Goal: Use online tool/utility: Utilize a website feature to perform a specific function

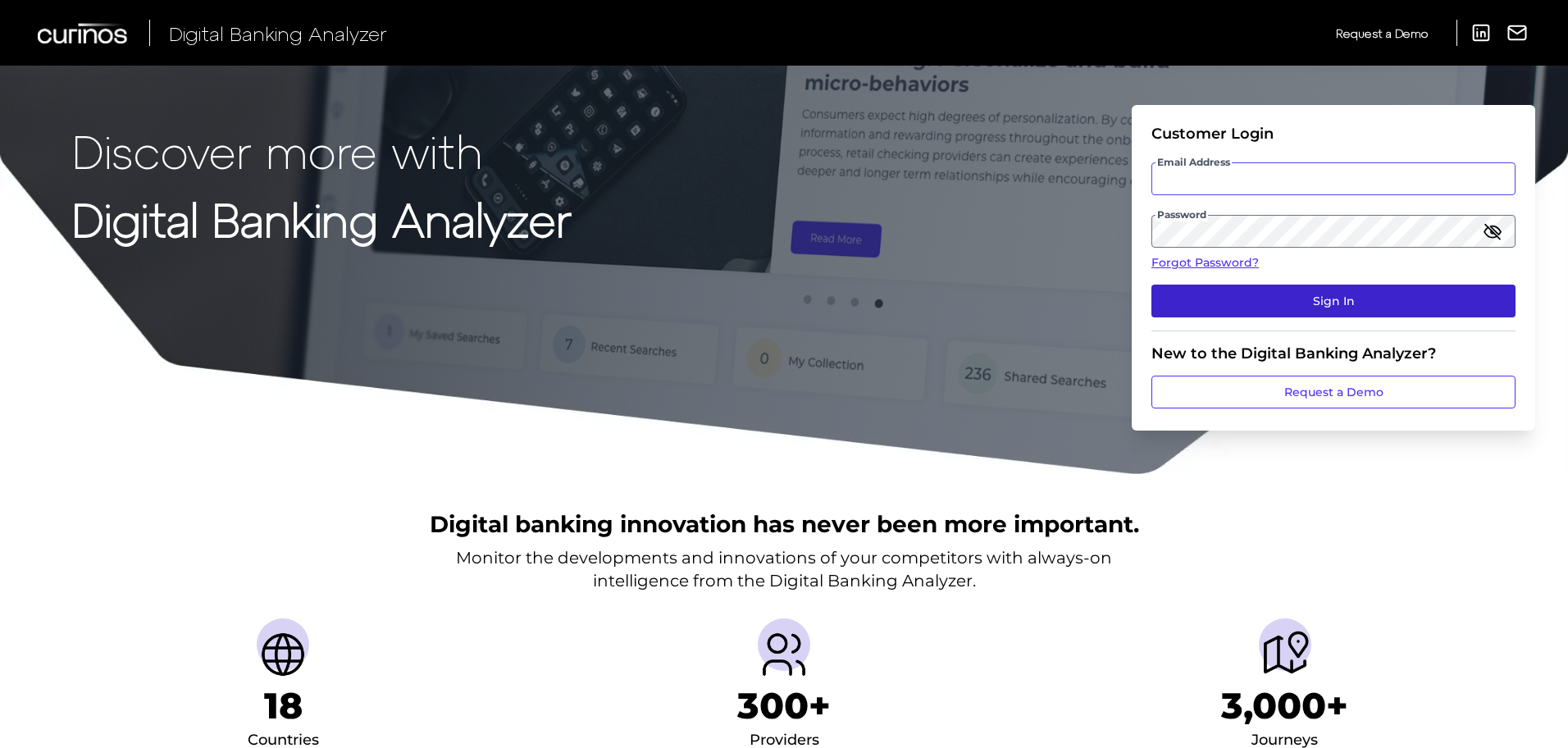
type input "[EMAIL_ADDRESS][PERSON_NAME][DOMAIN_NAME]"
click at [1182, 311] on button "Sign In" at bounding box center [1333, 301] width 364 height 32
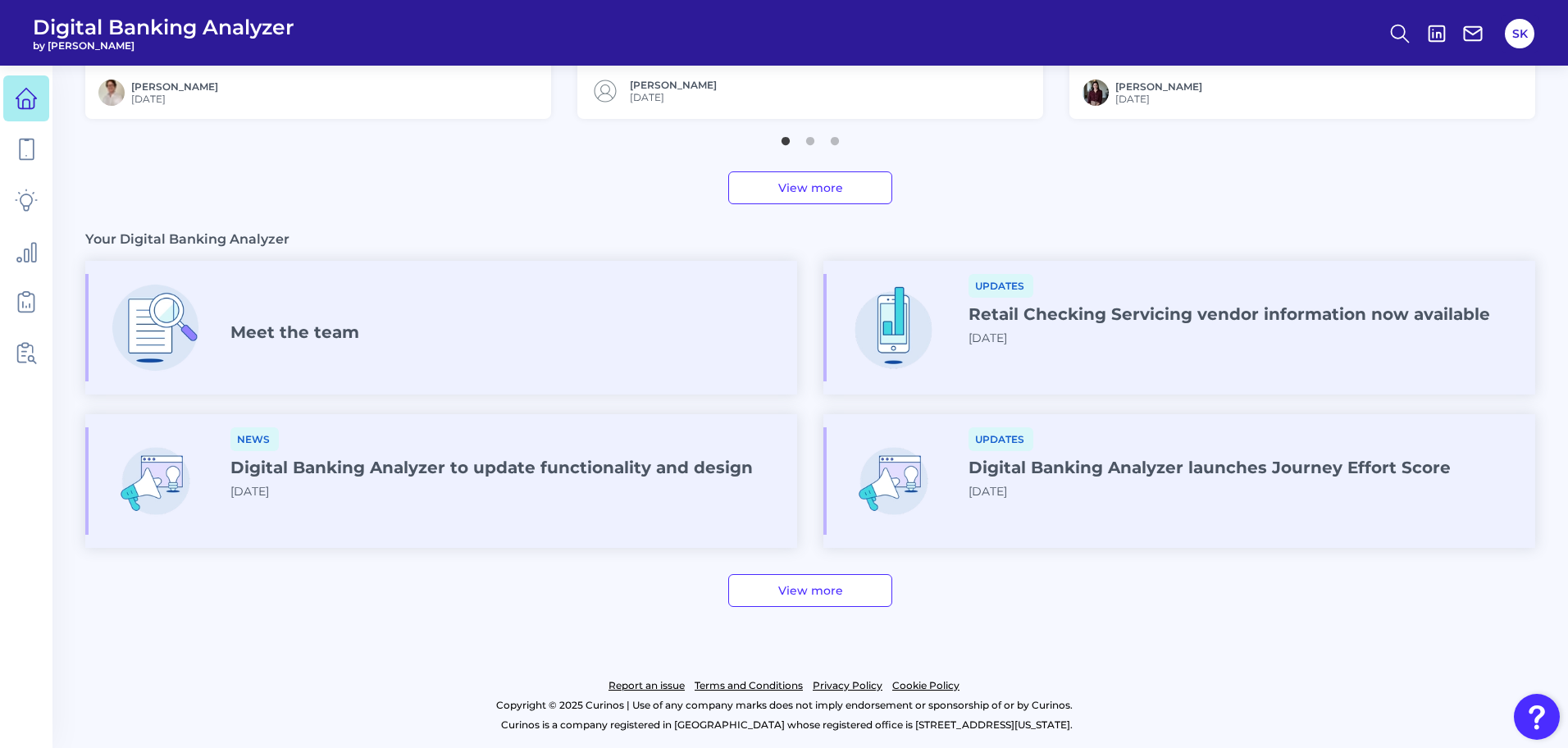
scroll to position [812, 0]
click at [332, 335] on h4 "Meet the team" at bounding box center [295, 332] width 129 height 20
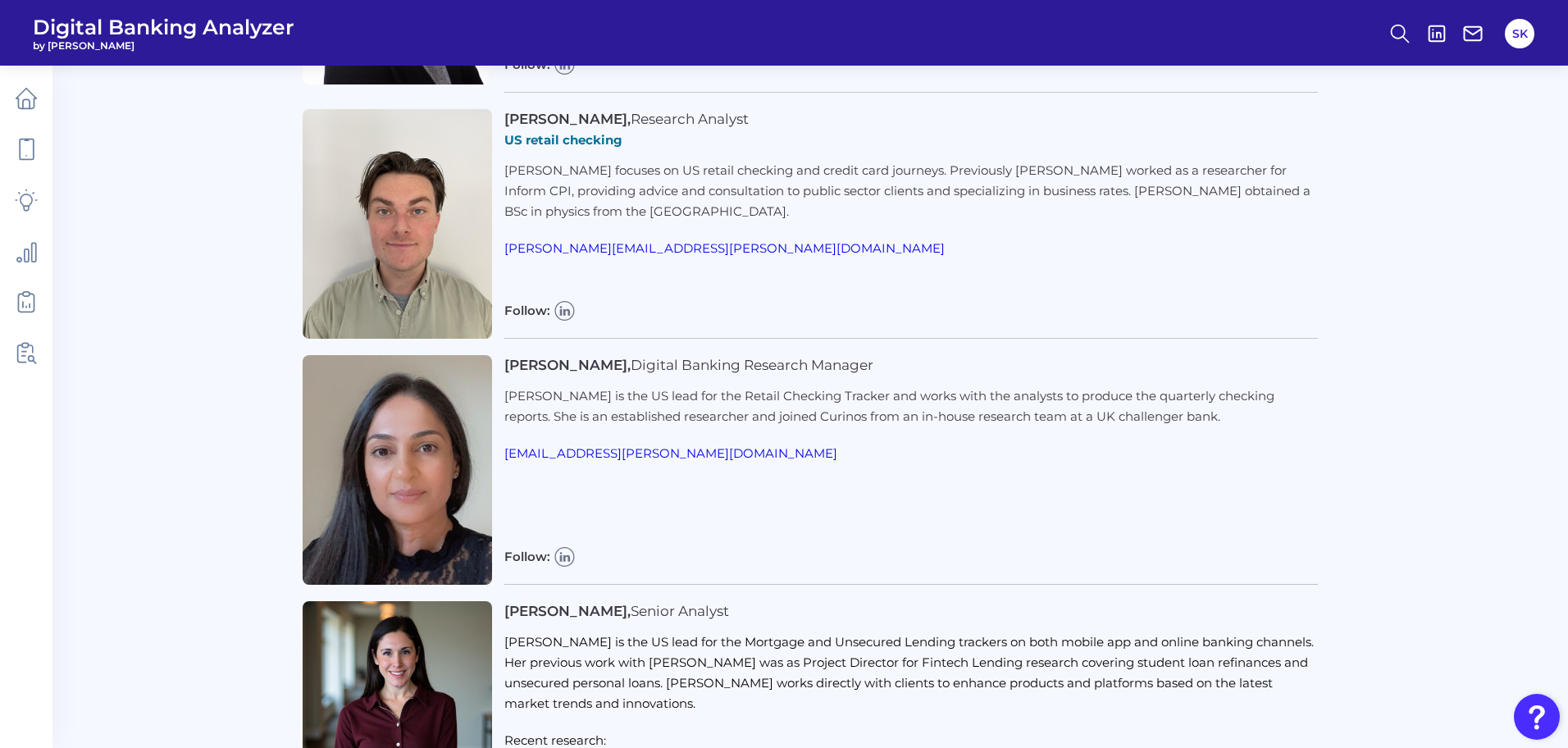
scroll to position [2101, 0]
click at [23, 194] on icon at bounding box center [26, 200] width 23 height 23
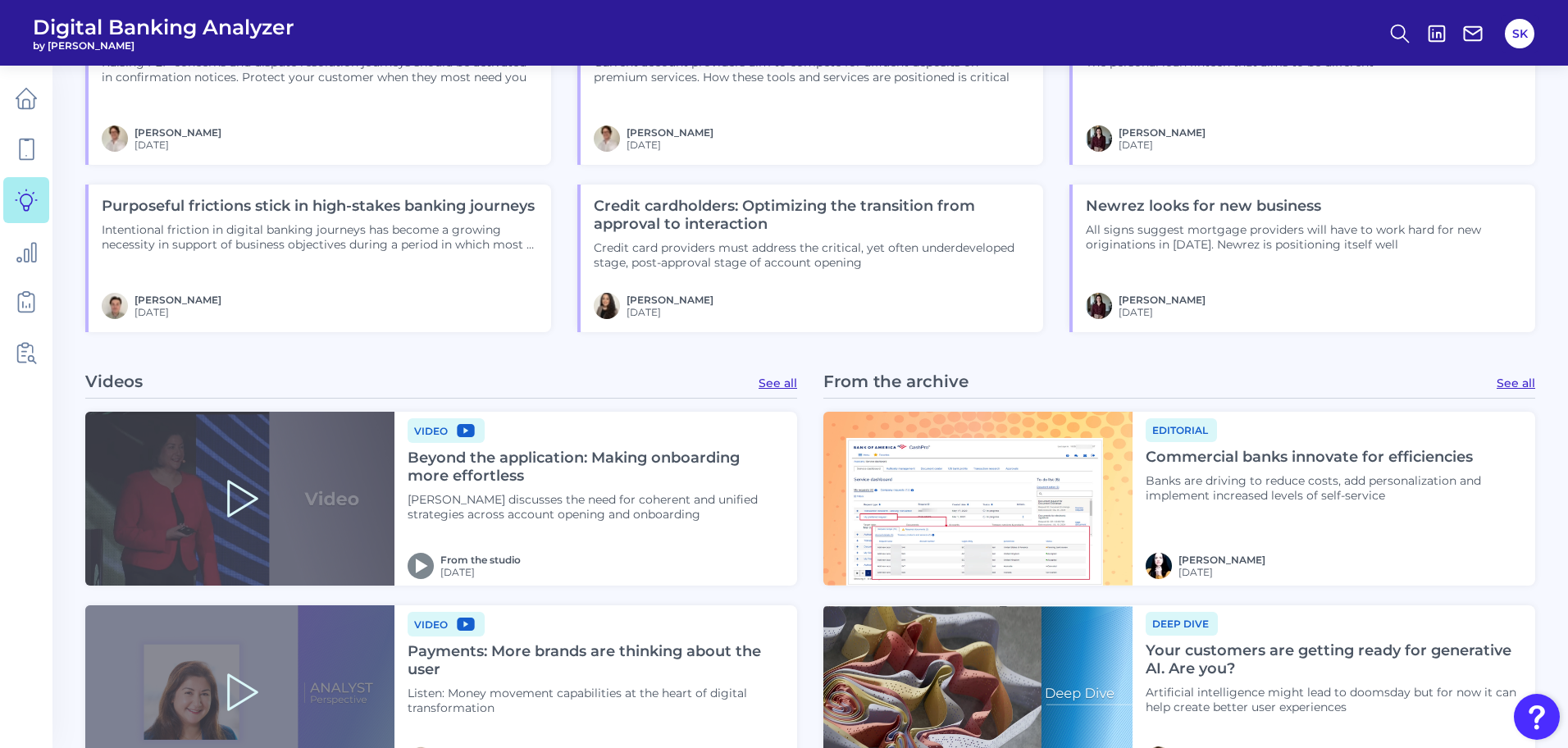
scroll to position [1677, 0]
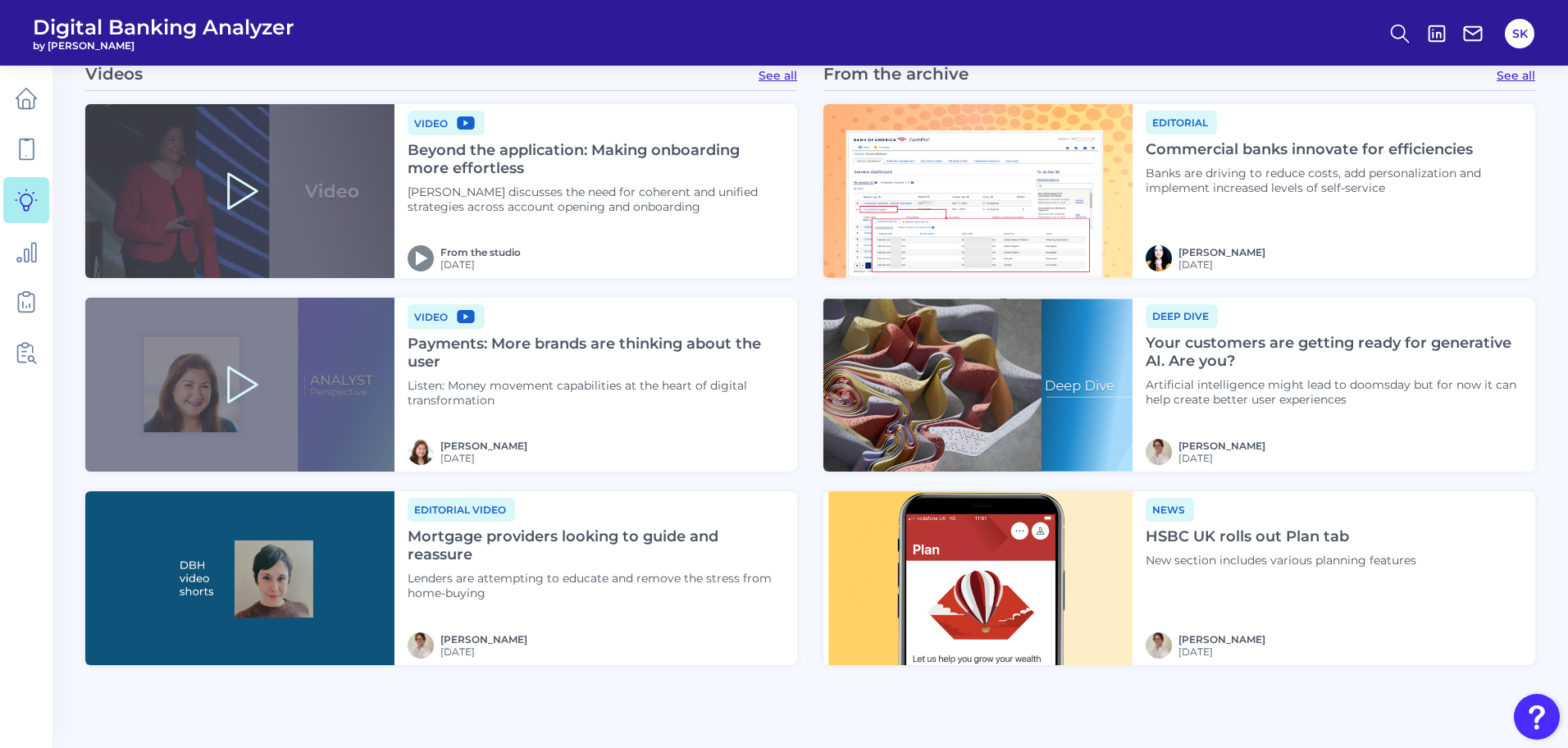
scroll to position [1978, 0]
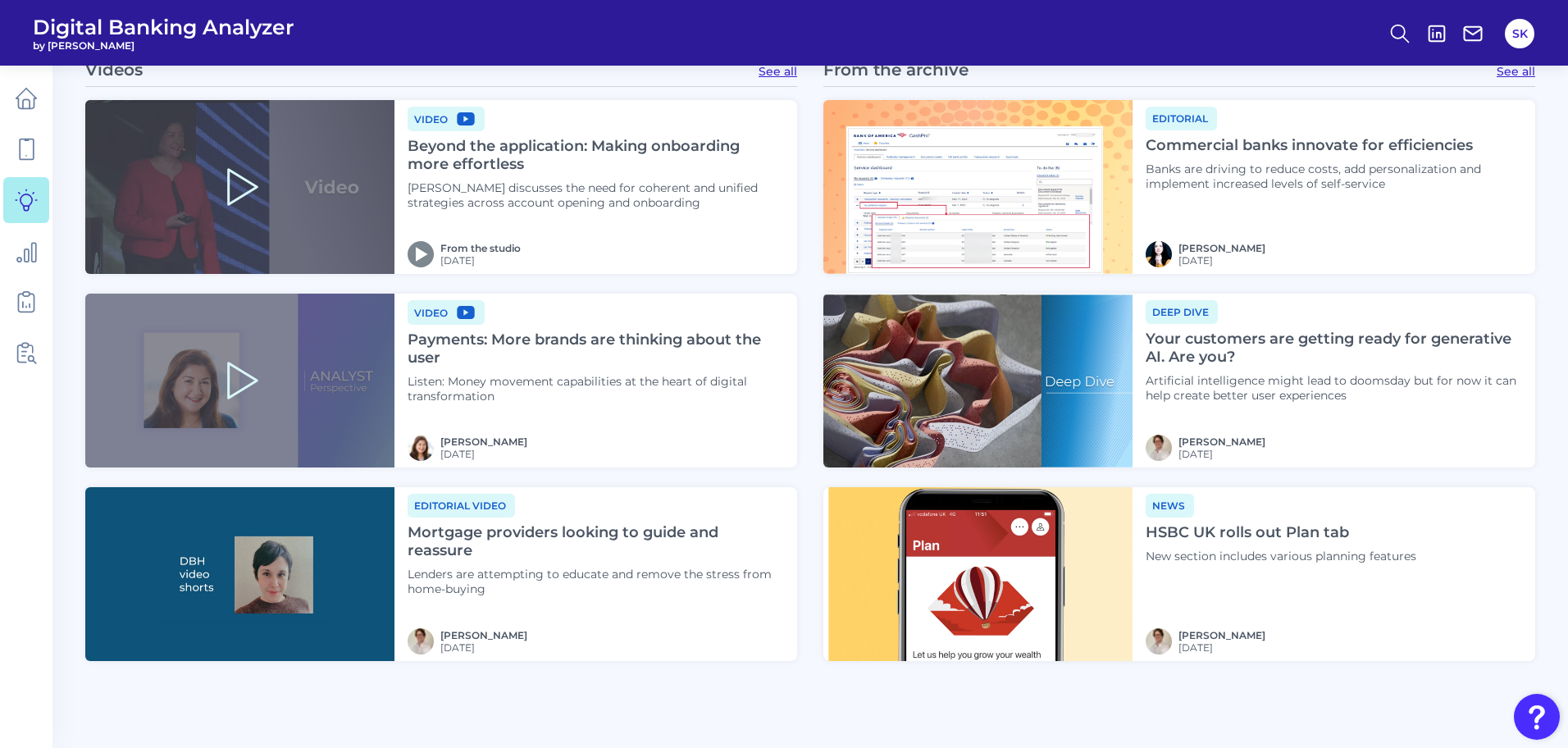
click at [243, 355] on icon at bounding box center [239, 380] width 52 height 52
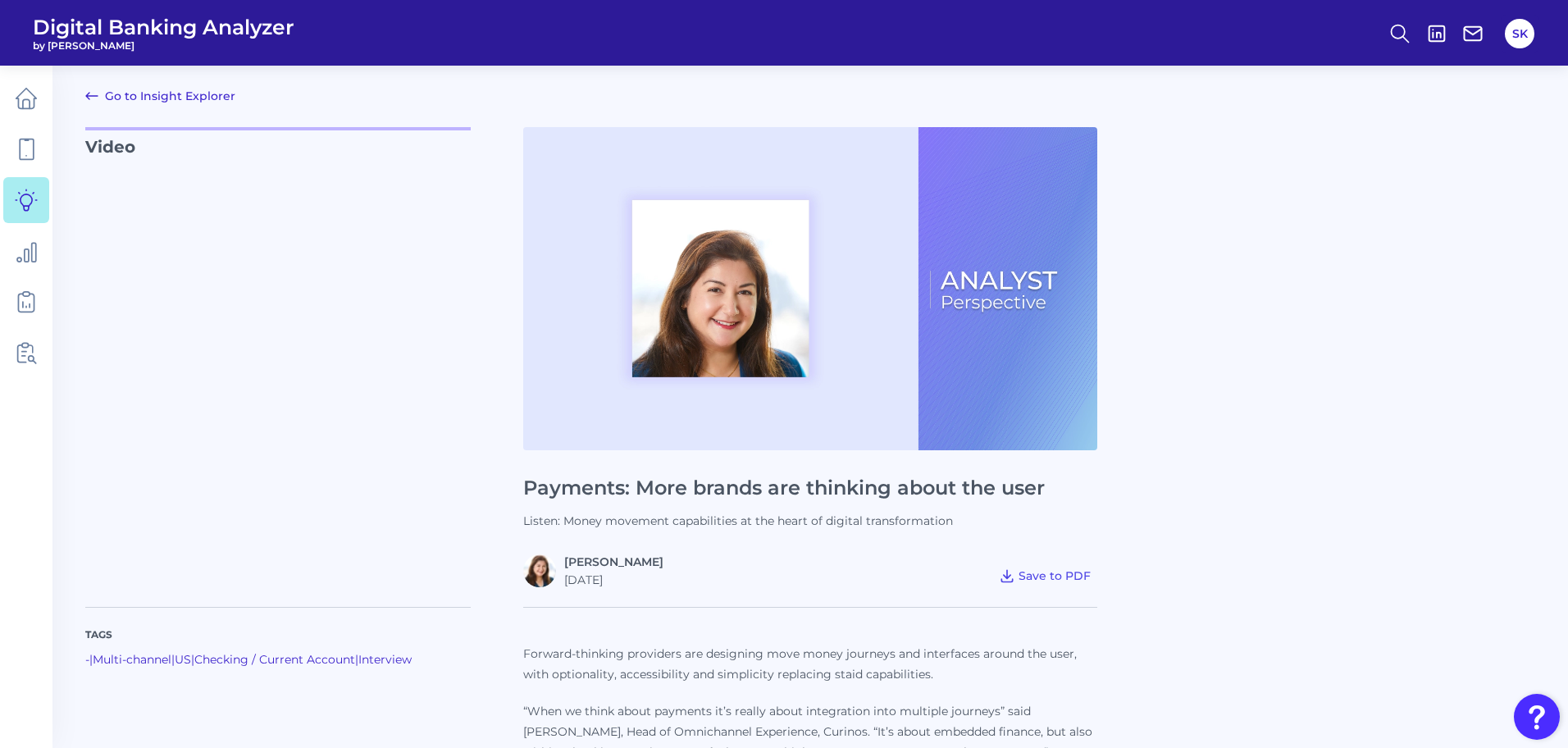
click at [95, 96] on icon at bounding box center [91, 96] width 11 height 7
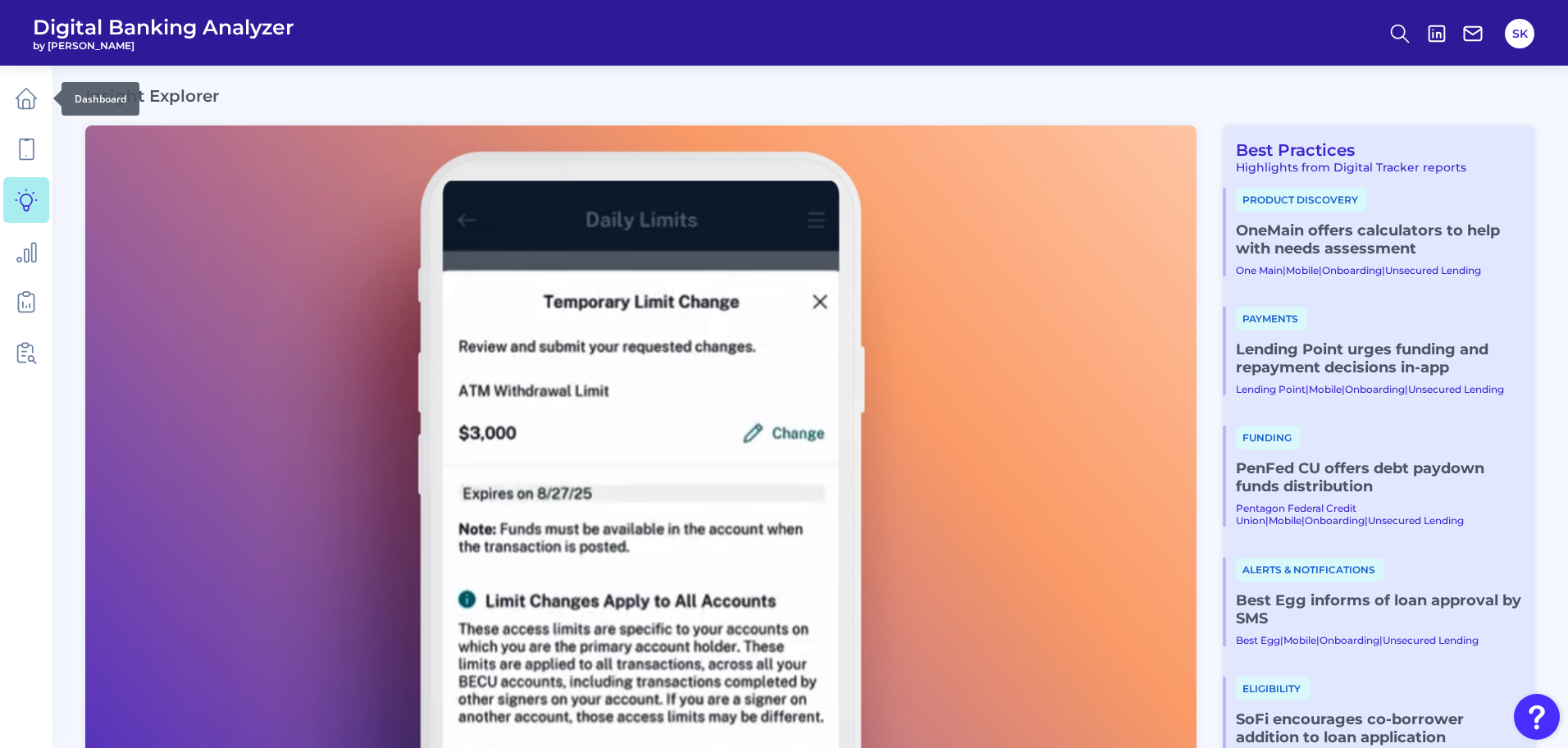
click at [45, 99] on div at bounding box center [53, 98] width 16 height 16
click at [24, 96] on icon at bounding box center [26, 98] width 23 height 23
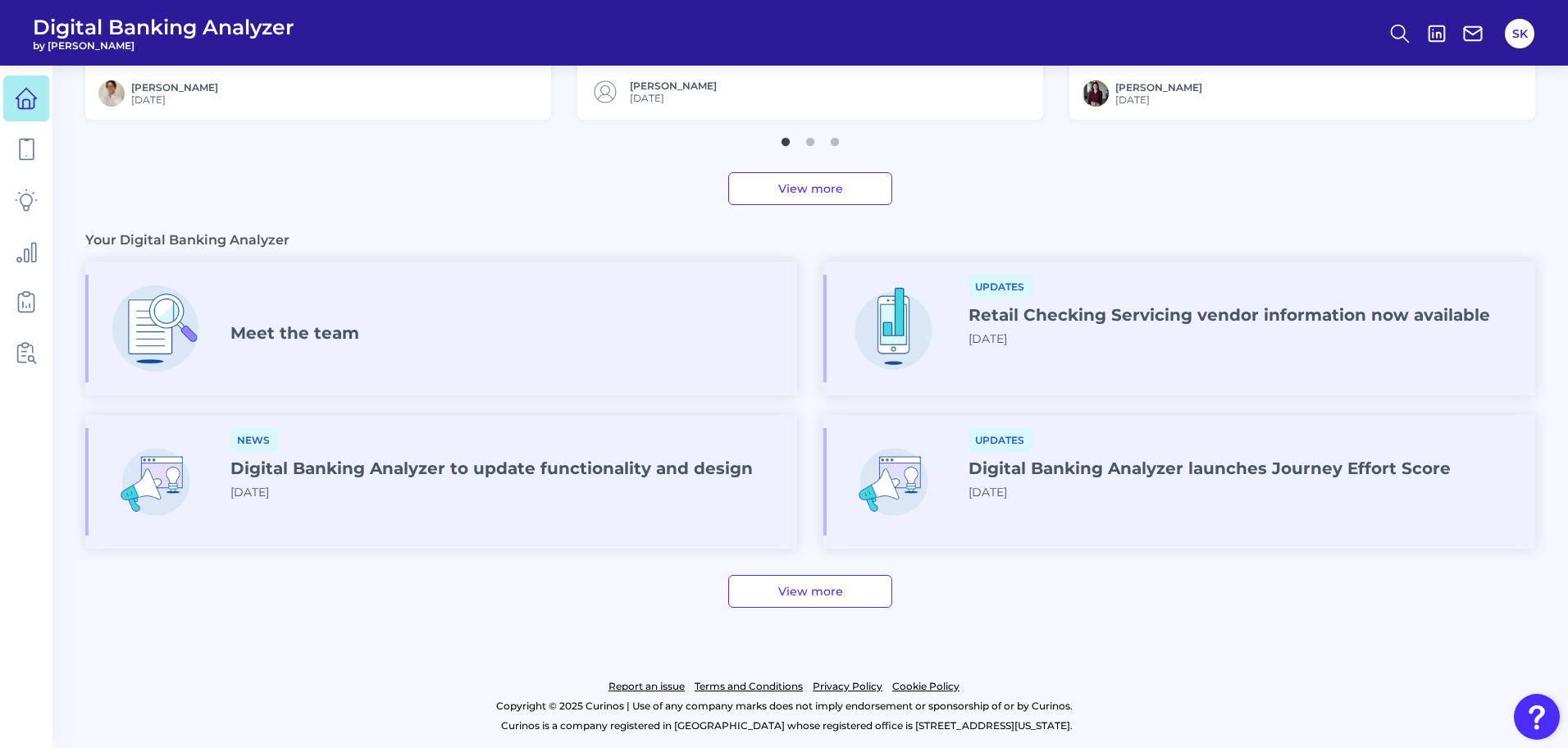
scroll to position [811, 0]
click at [459, 264] on article "Meet the team" at bounding box center [441, 329] width 711 height 134
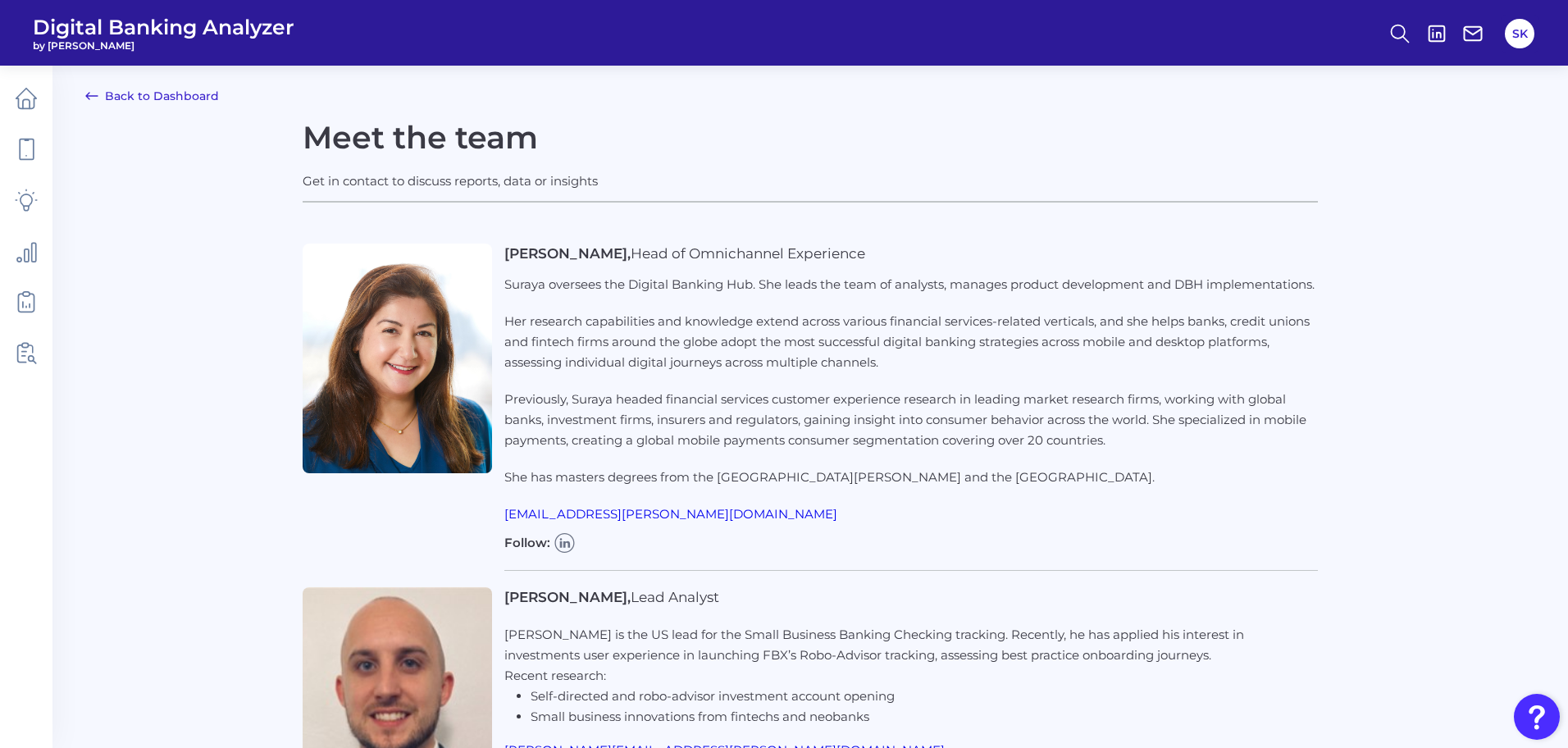
click at [96, 100] on icon at bounding box center [91, 96] width 20 height 20
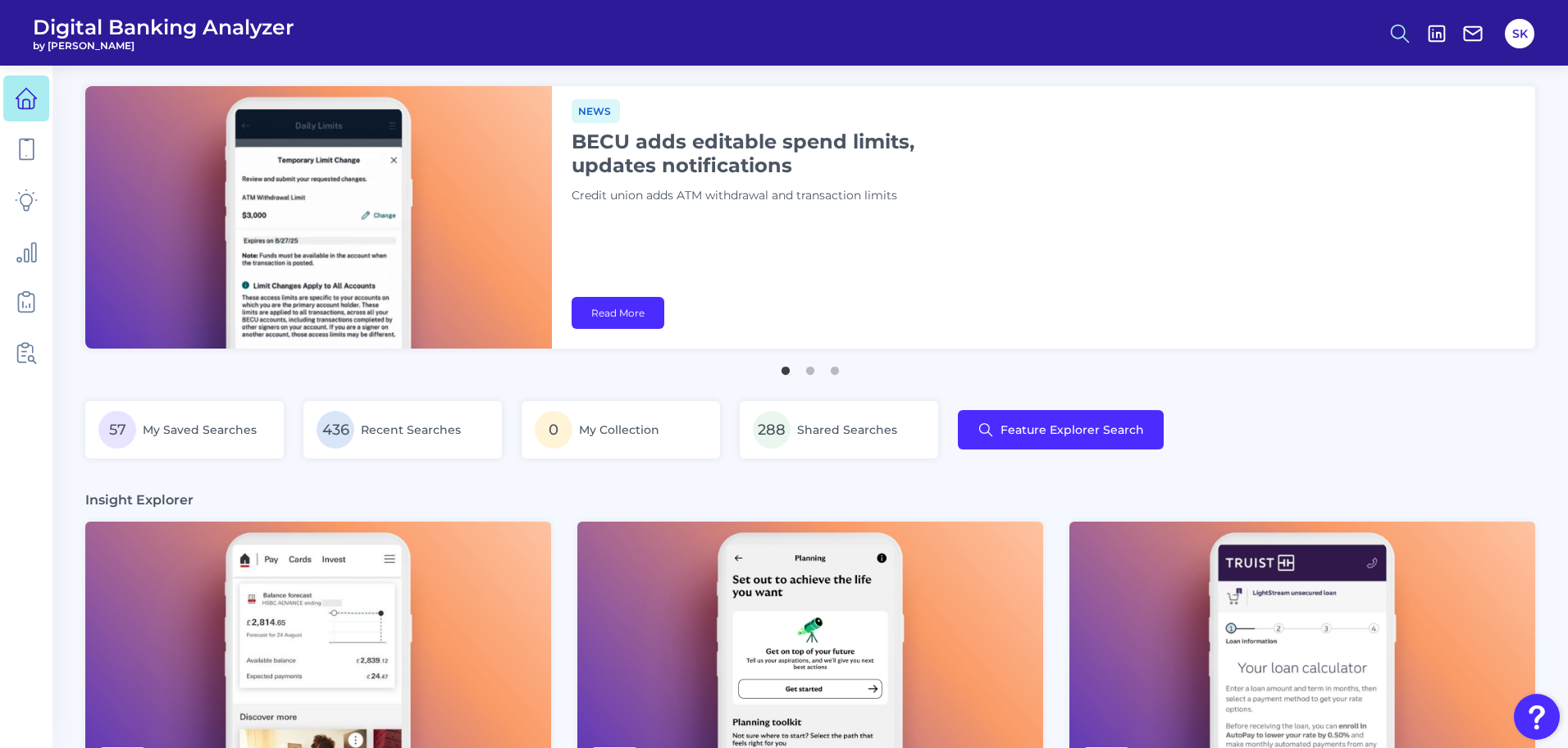
click at [1384, 48] on button at bounding box center [1400, 33] width 38 height 38
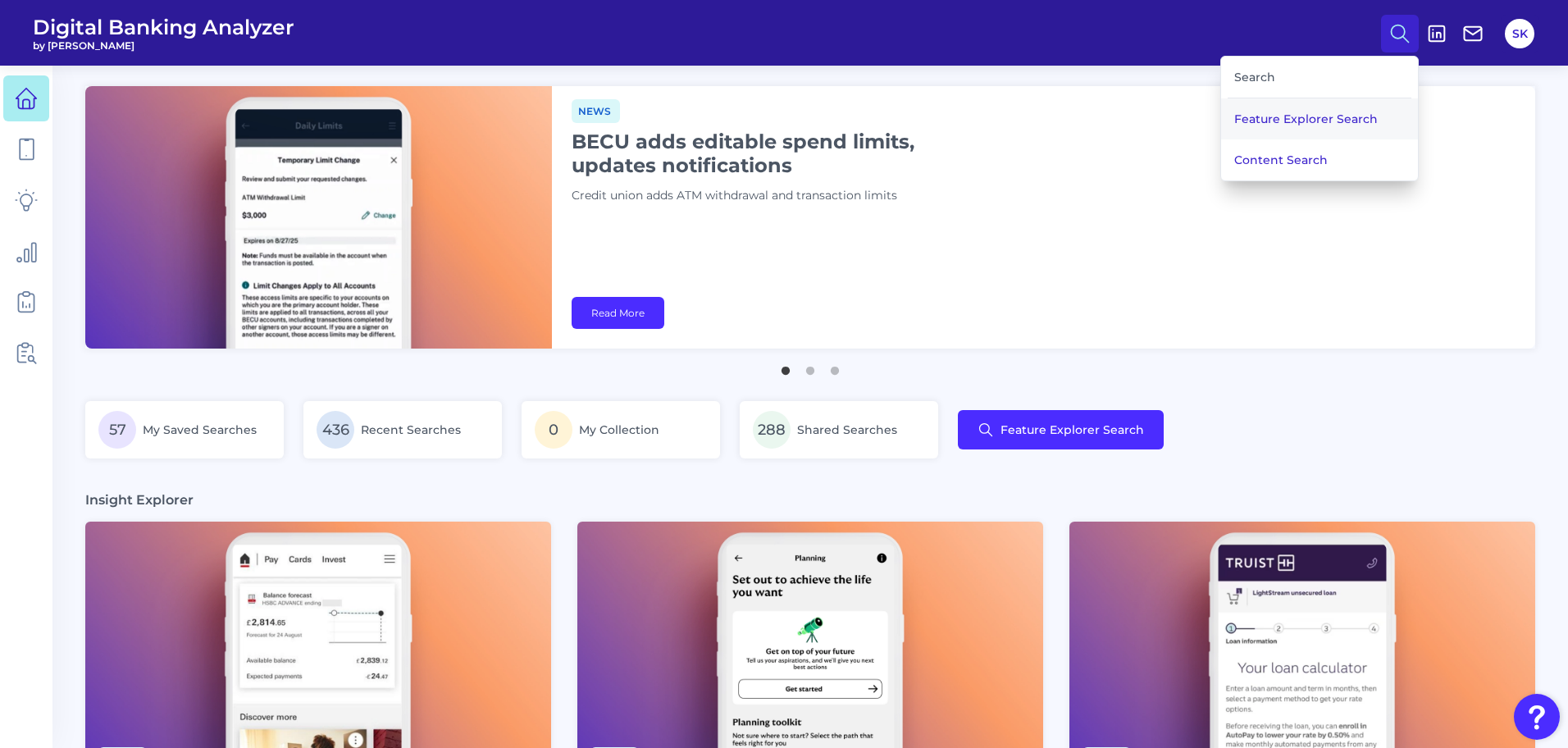
click at [1337, 111] on button "Feature Explorer Search" at bounding box center [1319, 119] width 196 height 41
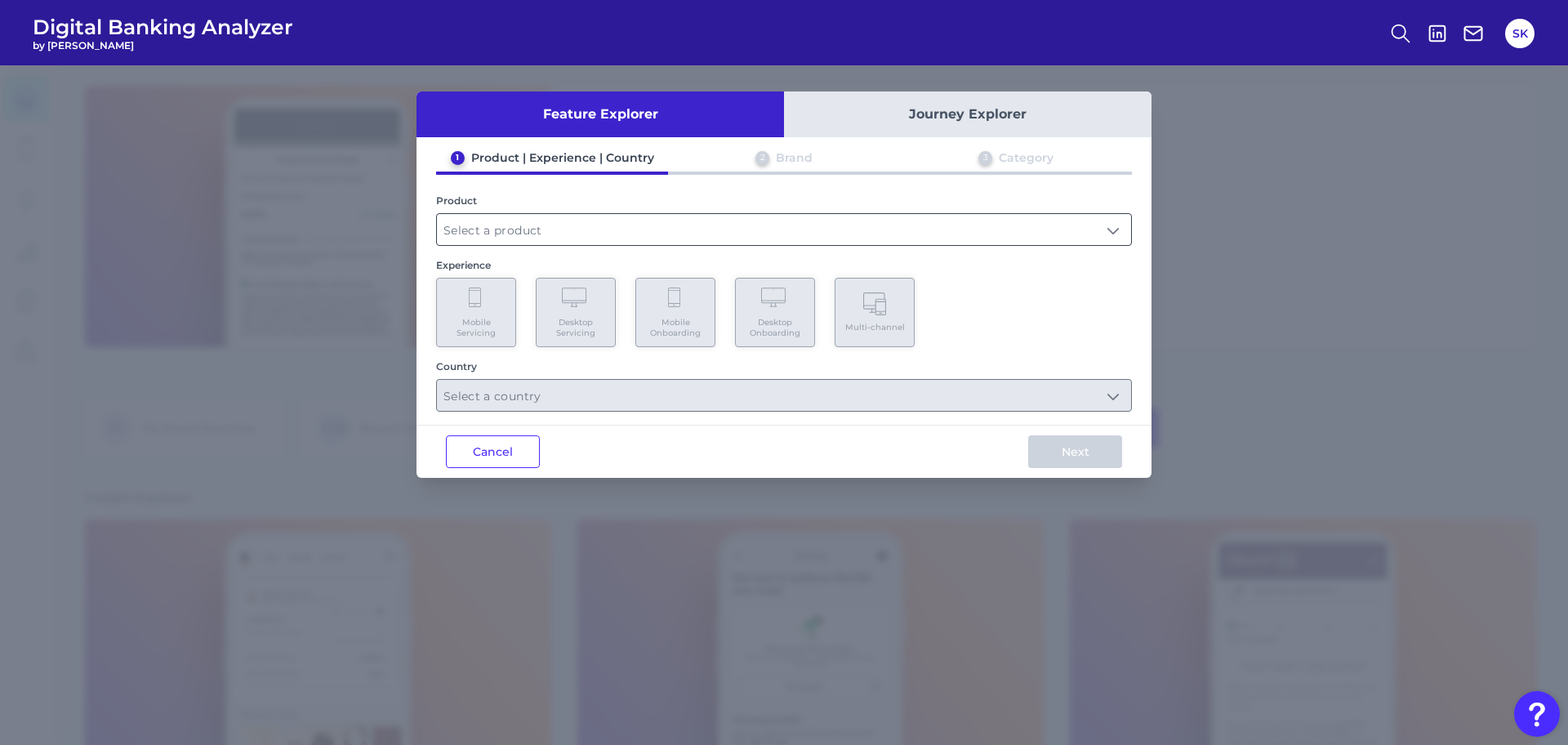
click at [634, 222] on input "text" at bounding box center [784, 230] width 694 height 31
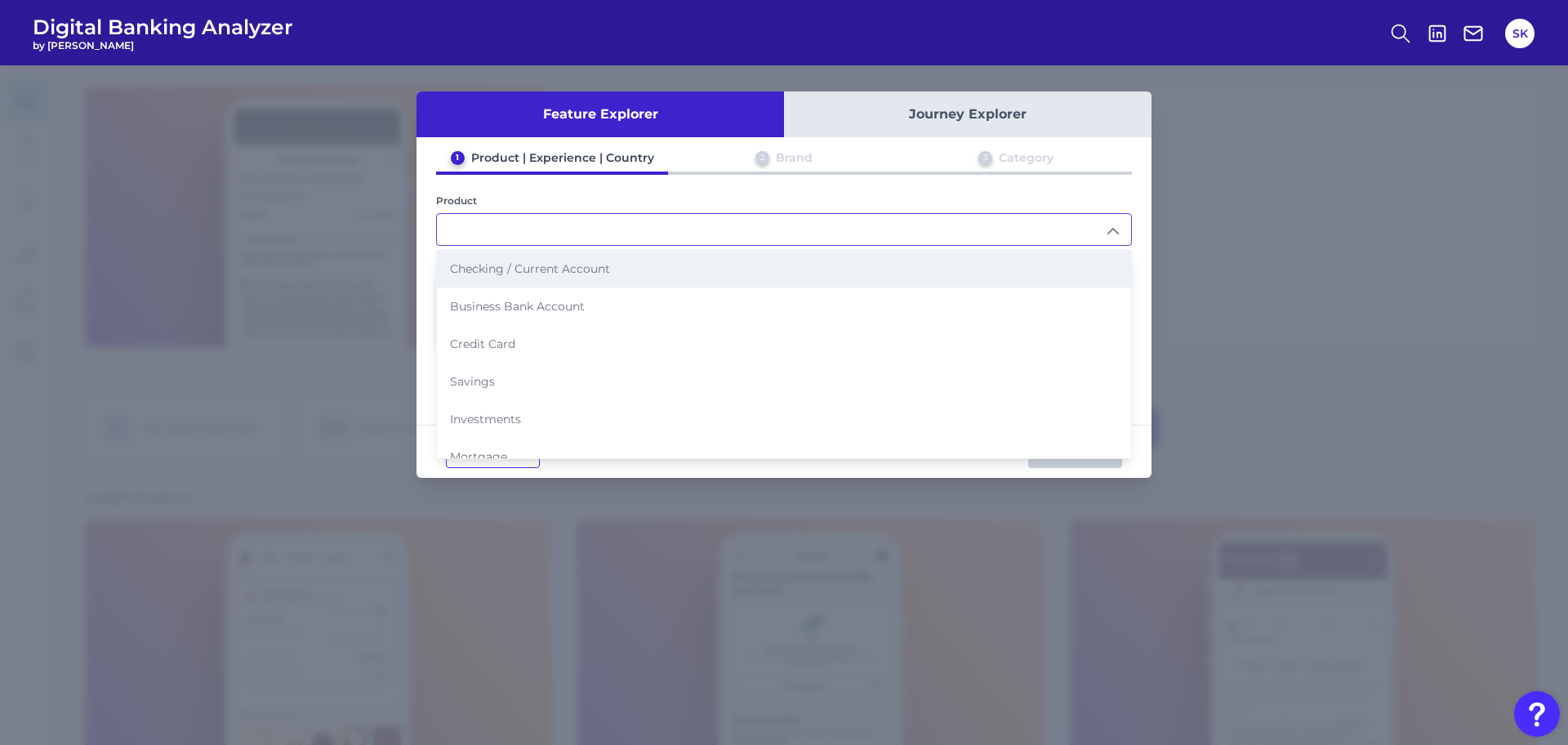
click at [584, 269] on span "Checking / Current Account" at bounding box center [530, 268] width 160 height 14
type input "Checking / Current Account"
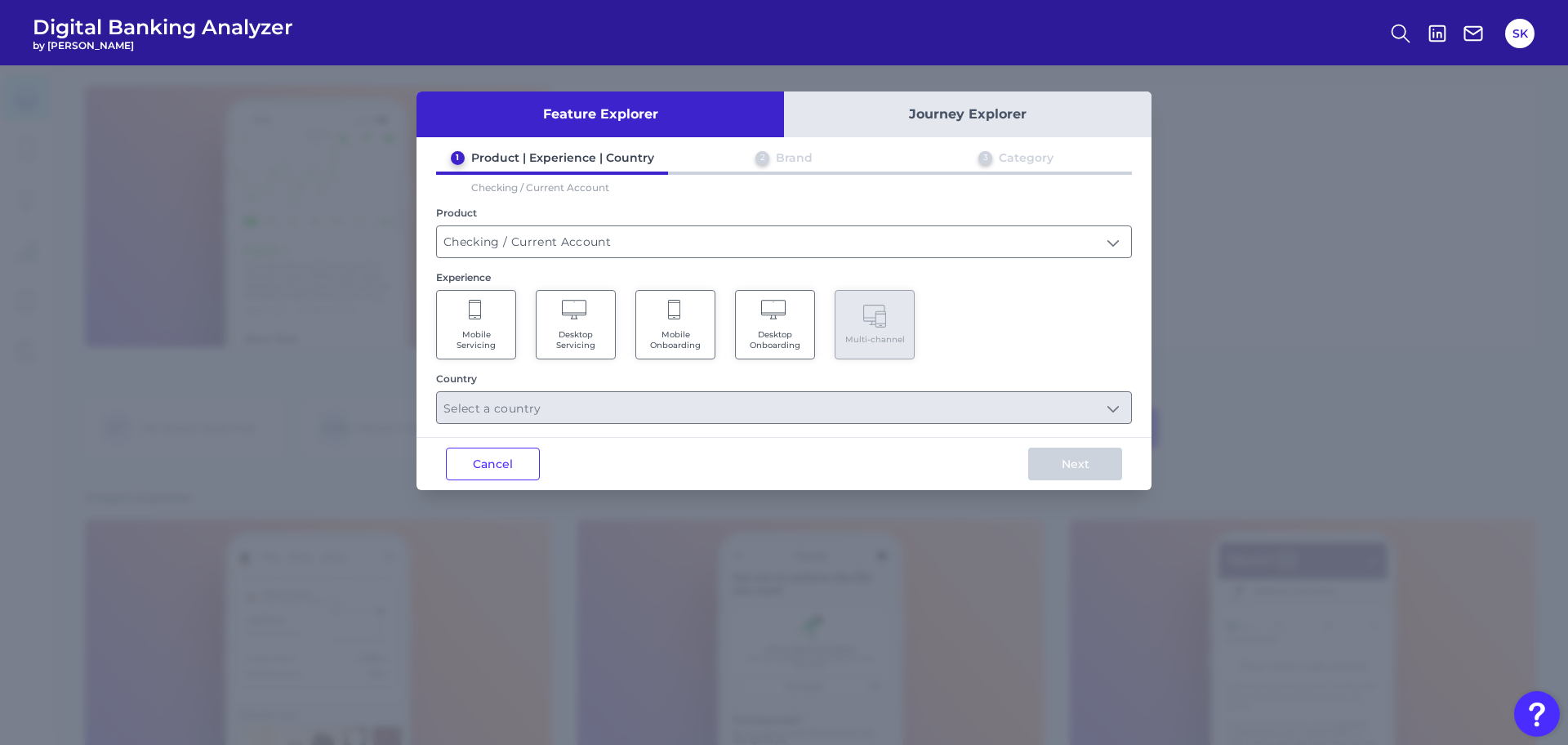
click at [503, 338] on span "Mobile Servicing" at bounding box center [475, 339] width 62 height 21
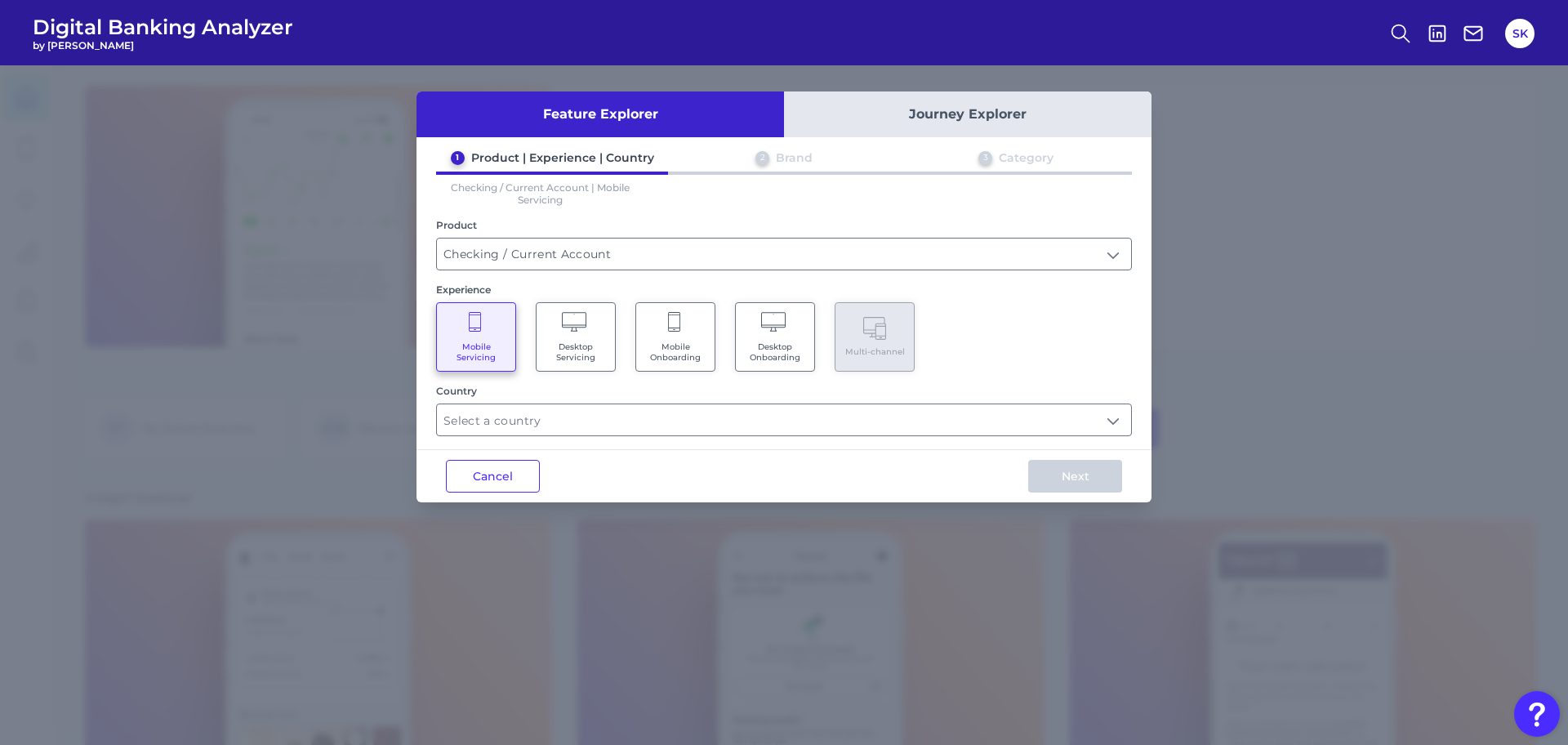
click at [692, 341] on span "Mobile Onboarding" at bounding box center [675, 351] width 62 height 21
click at [695, 416] on input "text" at bounding box center [784, 419] width 694 height 31
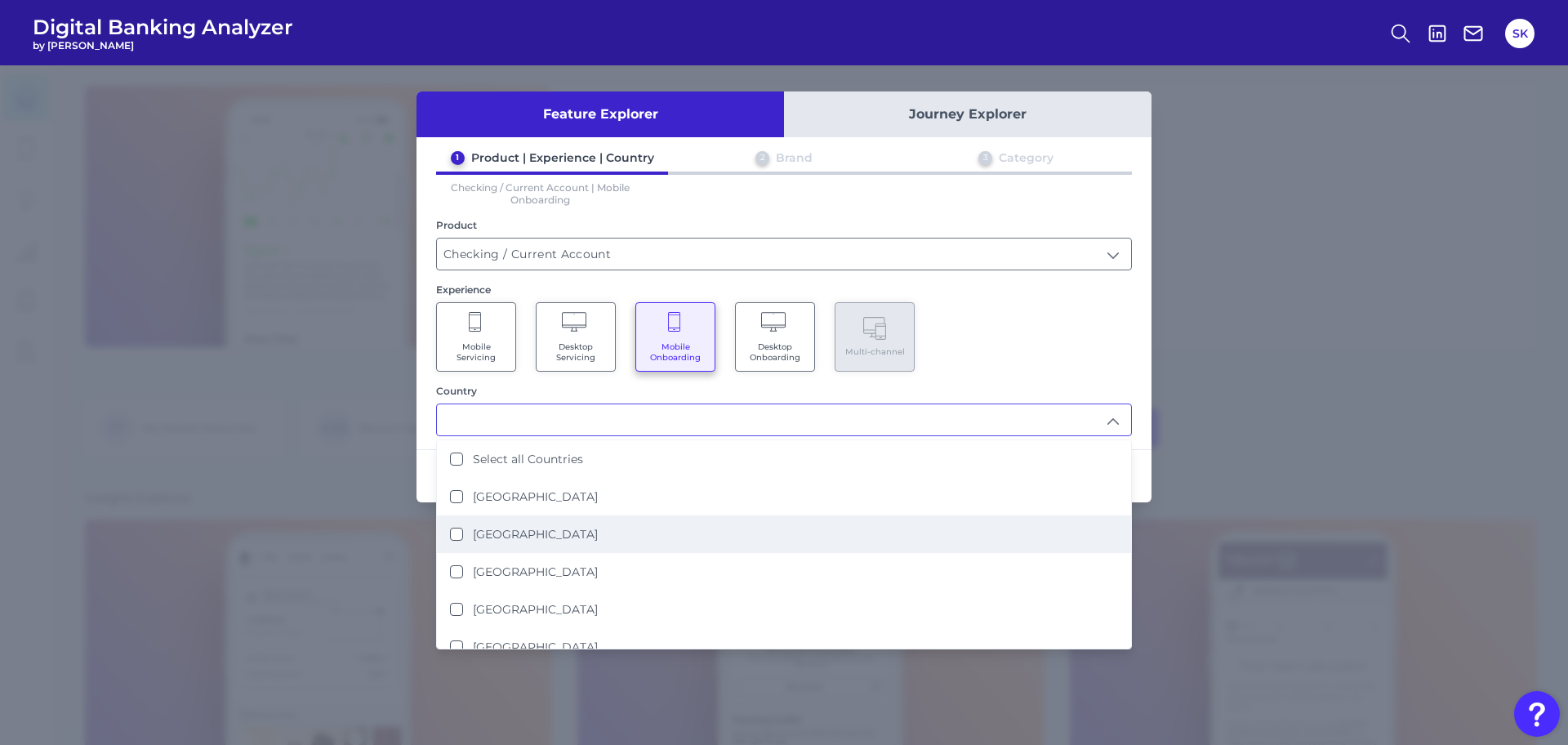
click at [552, 535] on li "[GEOGRAPHIC_DATA]" at bounding box center [784, 534] width 694 height 37
type input "[GEOGRAPHIC_DATA]"
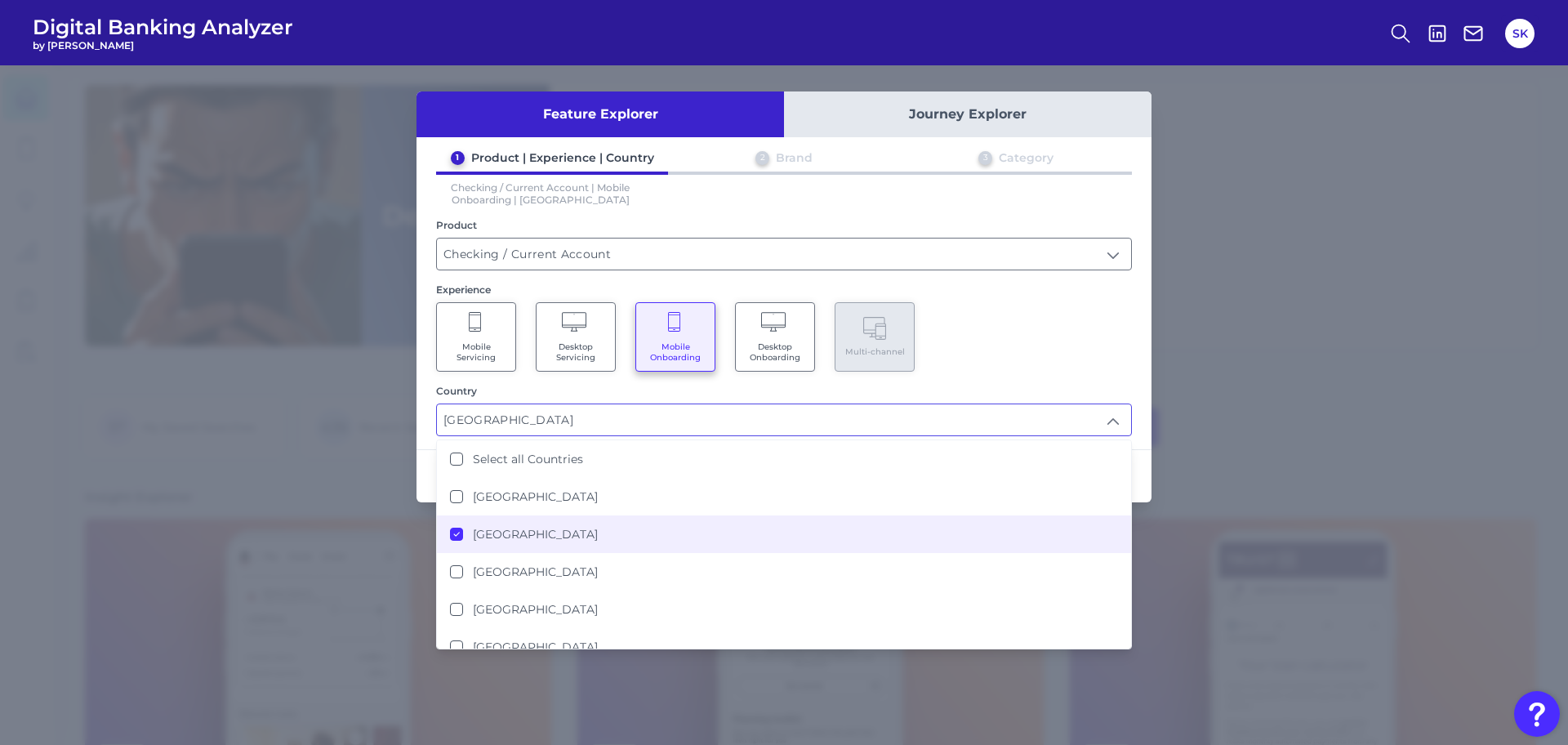
click at [1071, 367] on div "Mobile Servicing Desktop Servicing Mobile Onboarding Desktop Onboarding Multi-c…" at bounding box center [784, 337] width 696 height 70
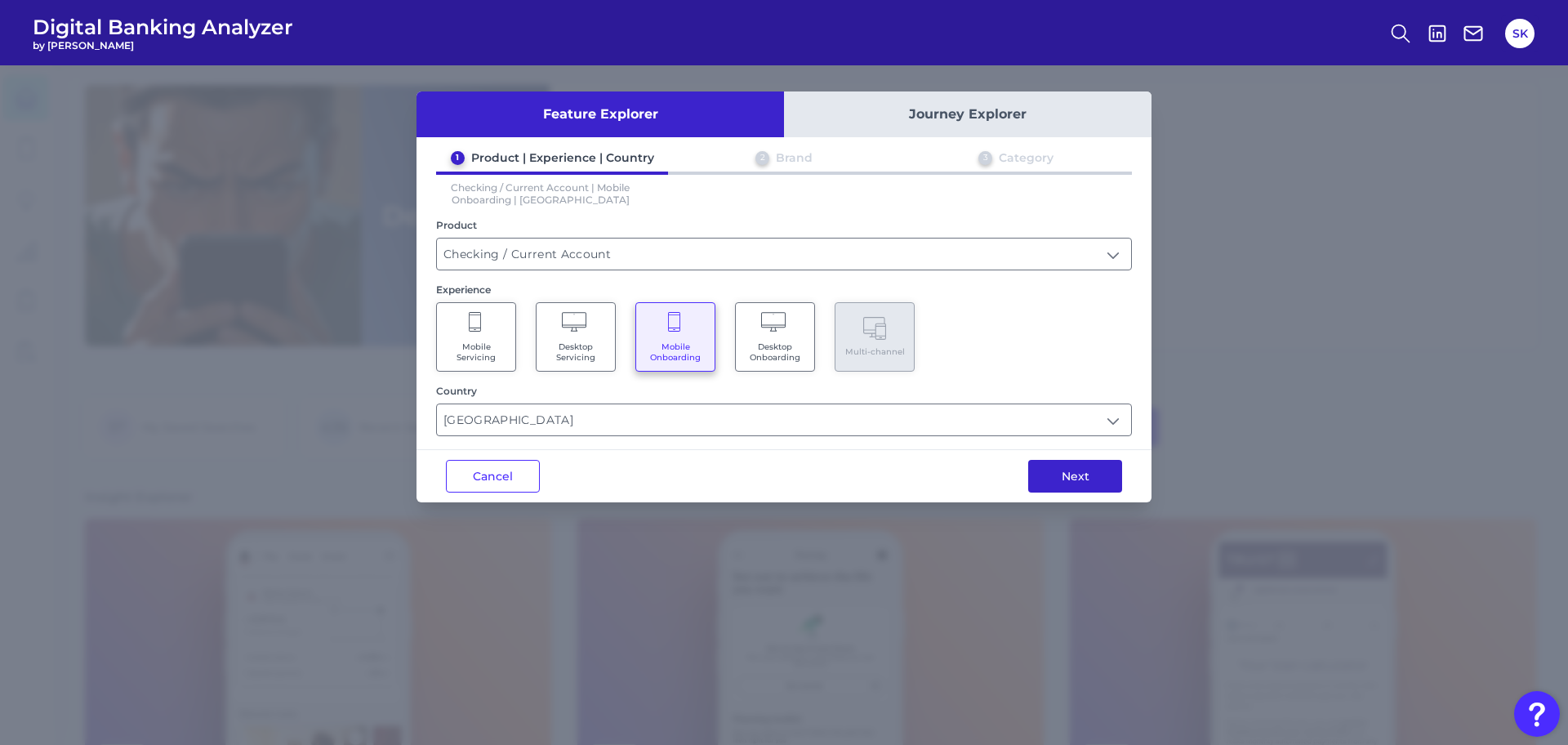
click at [1043, 473] on button "Next" at bounding box center [1075, 476] width 94 height 32
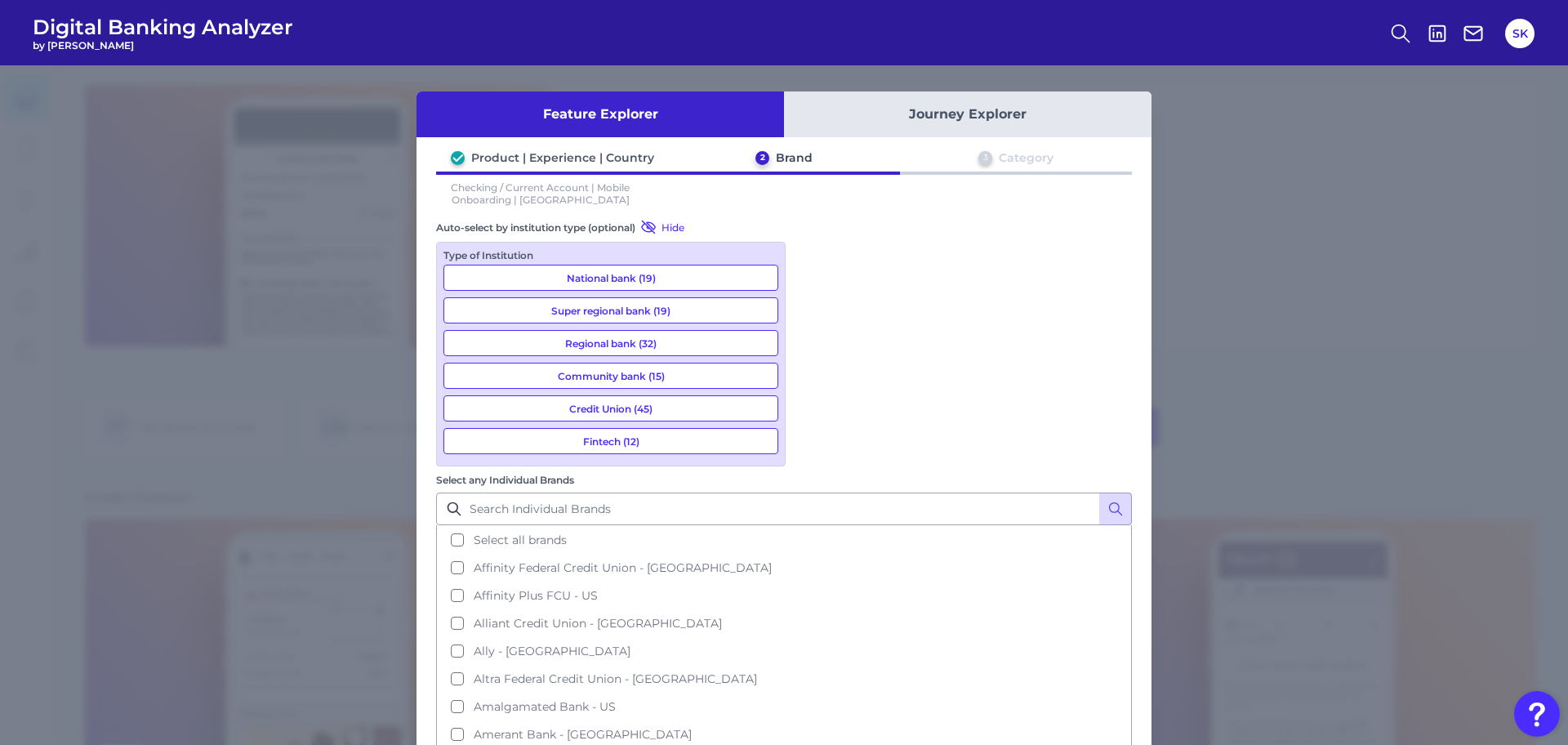
click at [688, 282] on button "National bank (19)" at bounding box center [611, 277] width 335 height 26
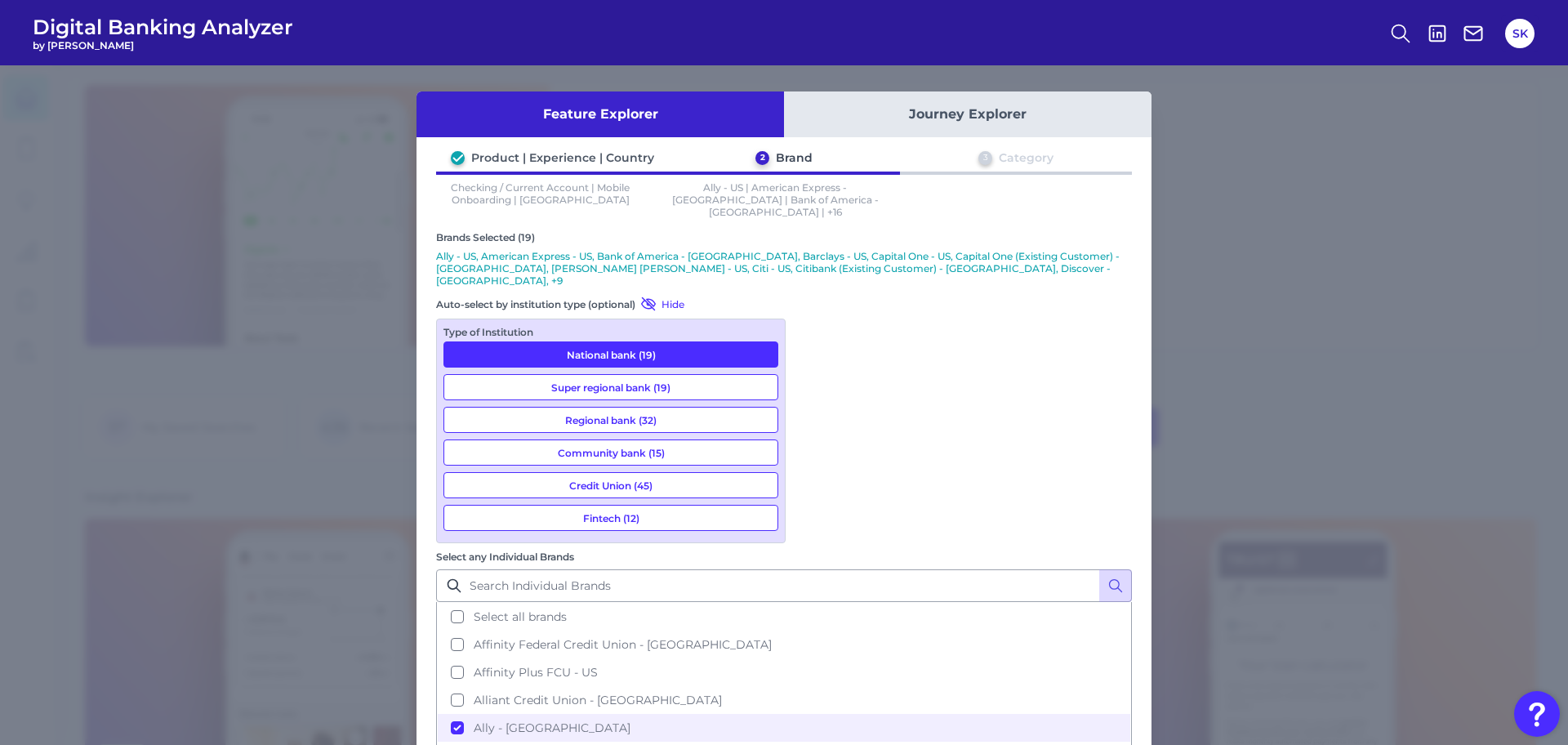
click at [679, 504] on button "Fintech (12)" at bounding box center [611, 517] width 335 height 26
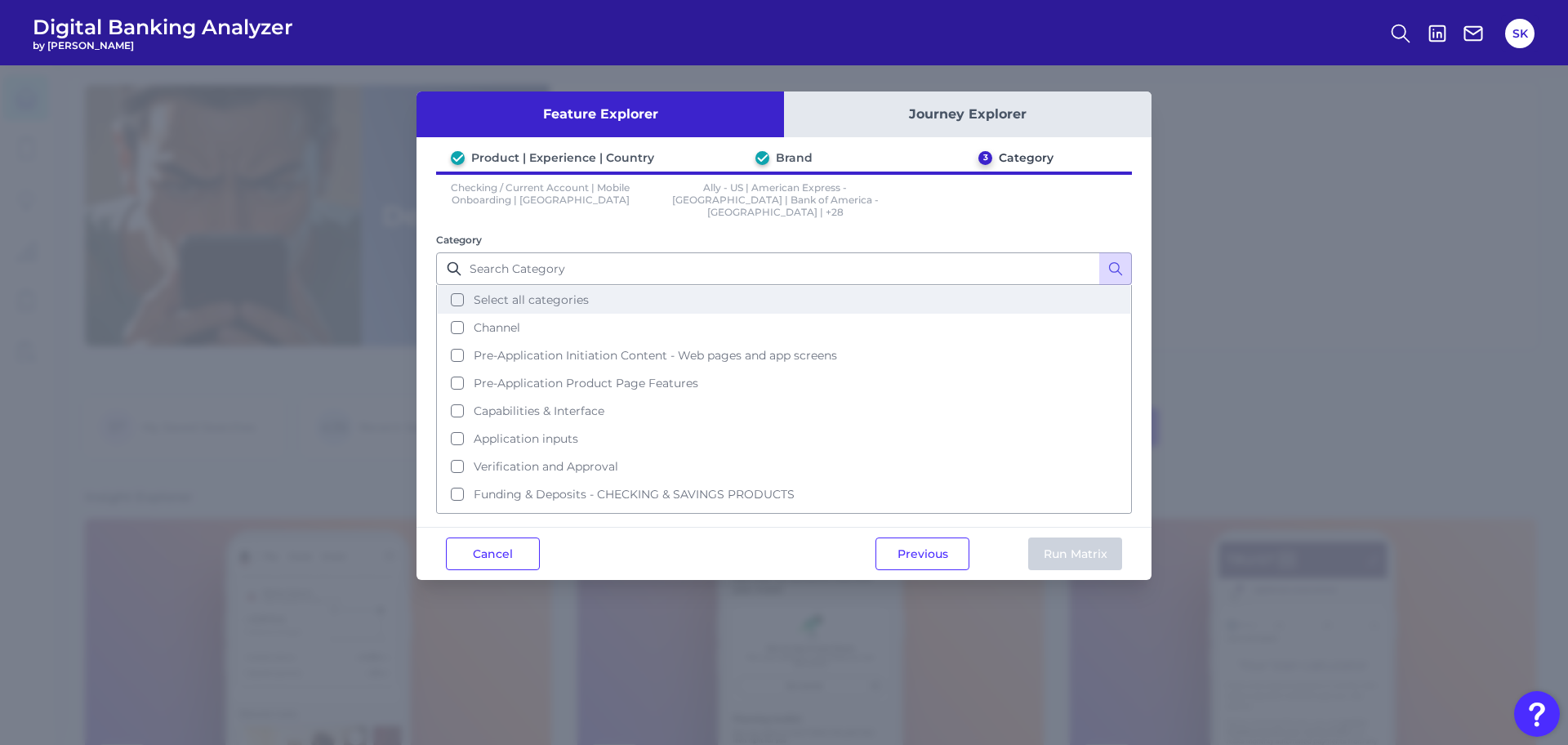
click at [463, 290] on button "Select all categories" at bounding box center [784, 299] width 692 height 28
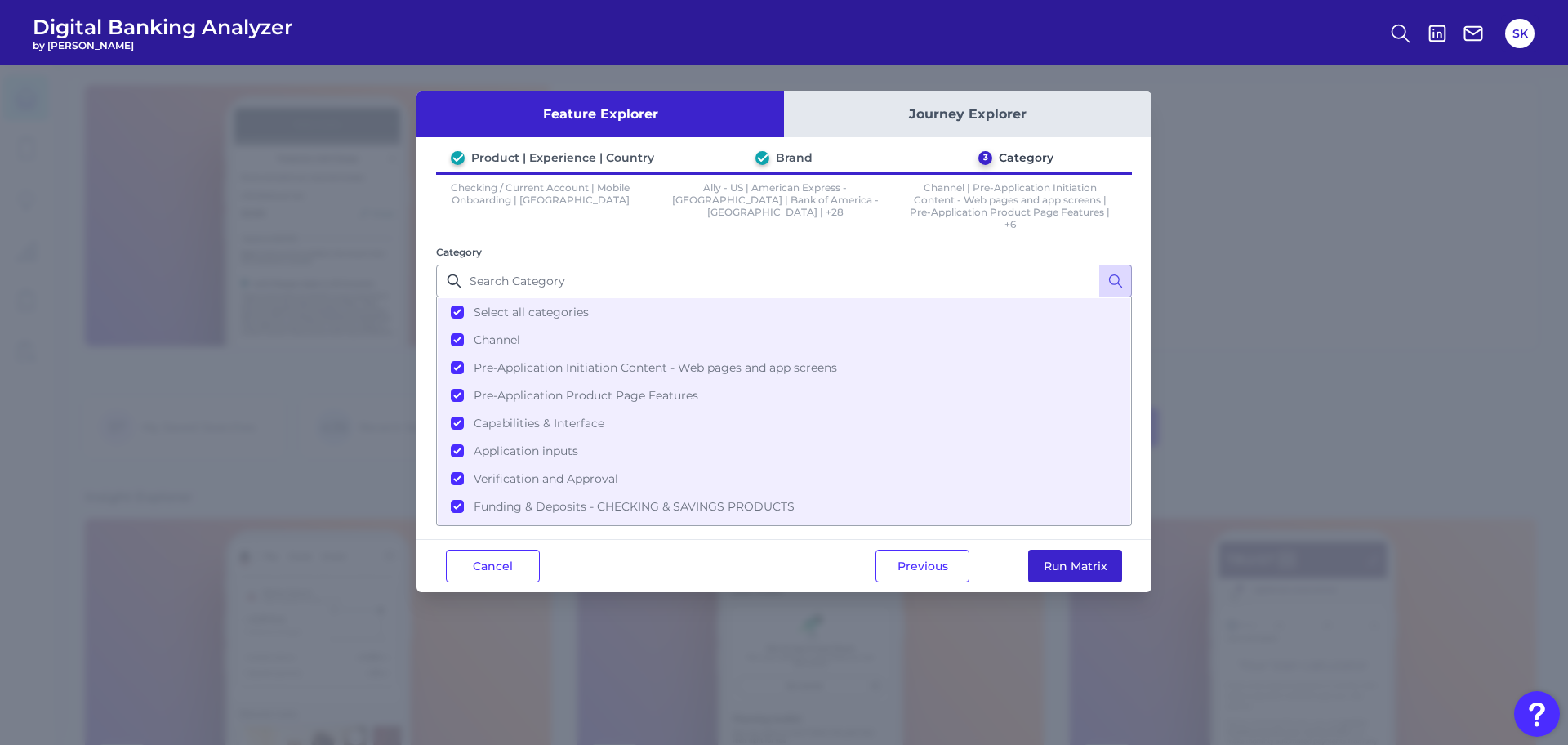
click at [1074, 568] on button "Run Matrix" at bounding box center [1075, 566] width 94 height 32
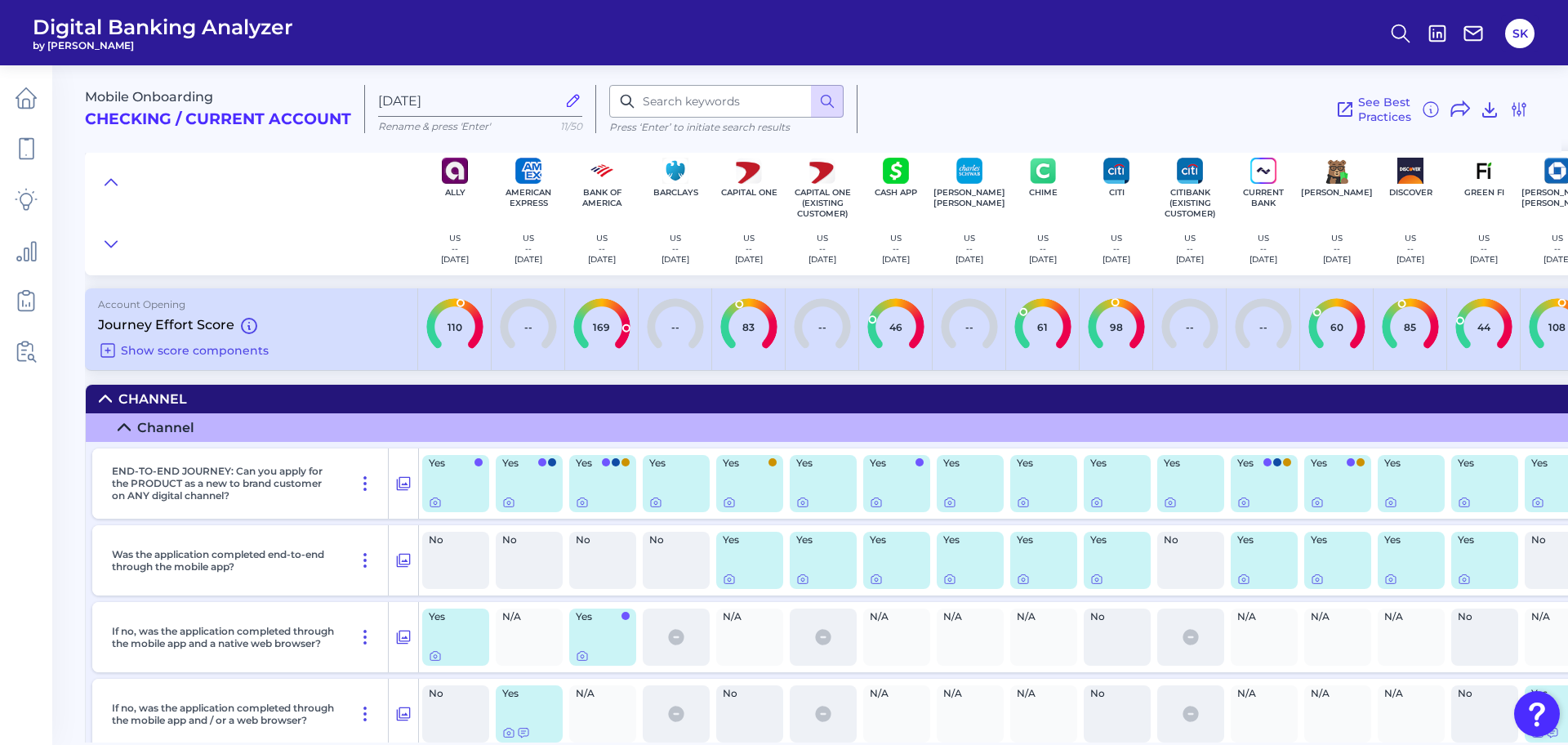
click at [597, 325] on input "169" at bounding box center [601, 327] width 81 height 81
type input "169"
click at [621, 321] on input "169" at bounding box center [601, 327] width 81 height 81
click at [183, 348] on span "Show score components" at bounding box center [195, 350] width 148 height 14
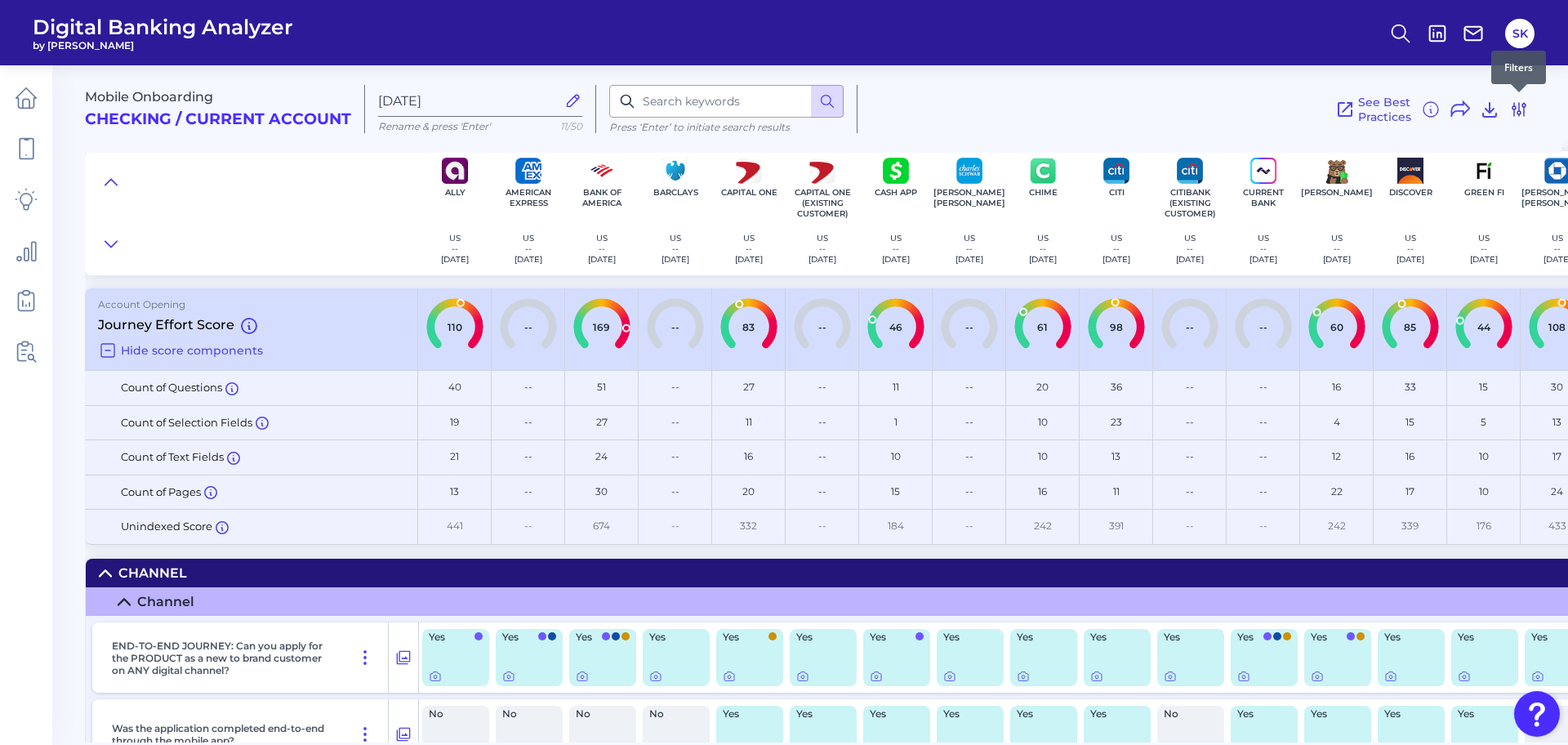
click at [1518, 107] on icon at bounding box center [1518, 109] width 20 height 20
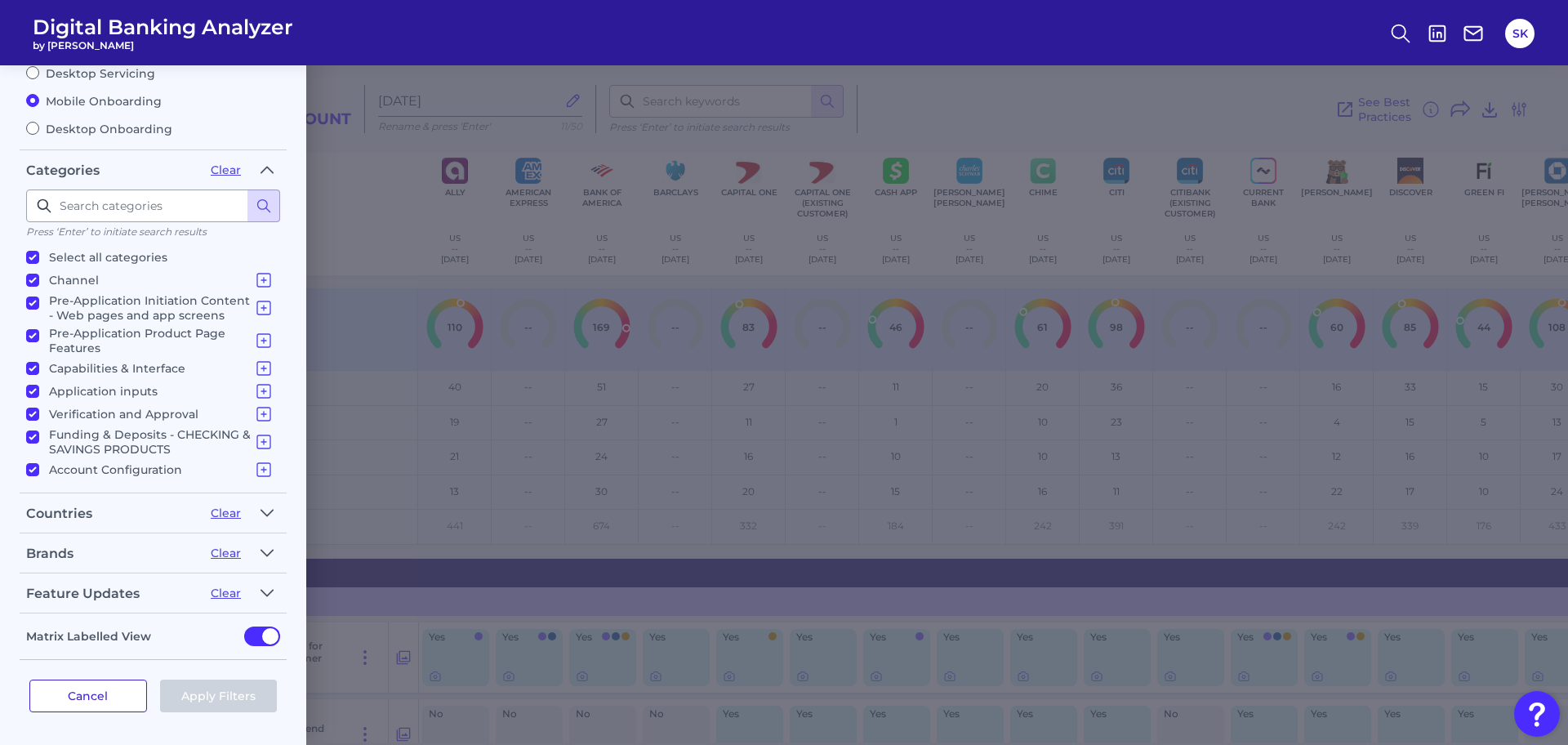
click at [105, 687] on button "Cancel" at bounding box center [88, 696] width 117 height 32
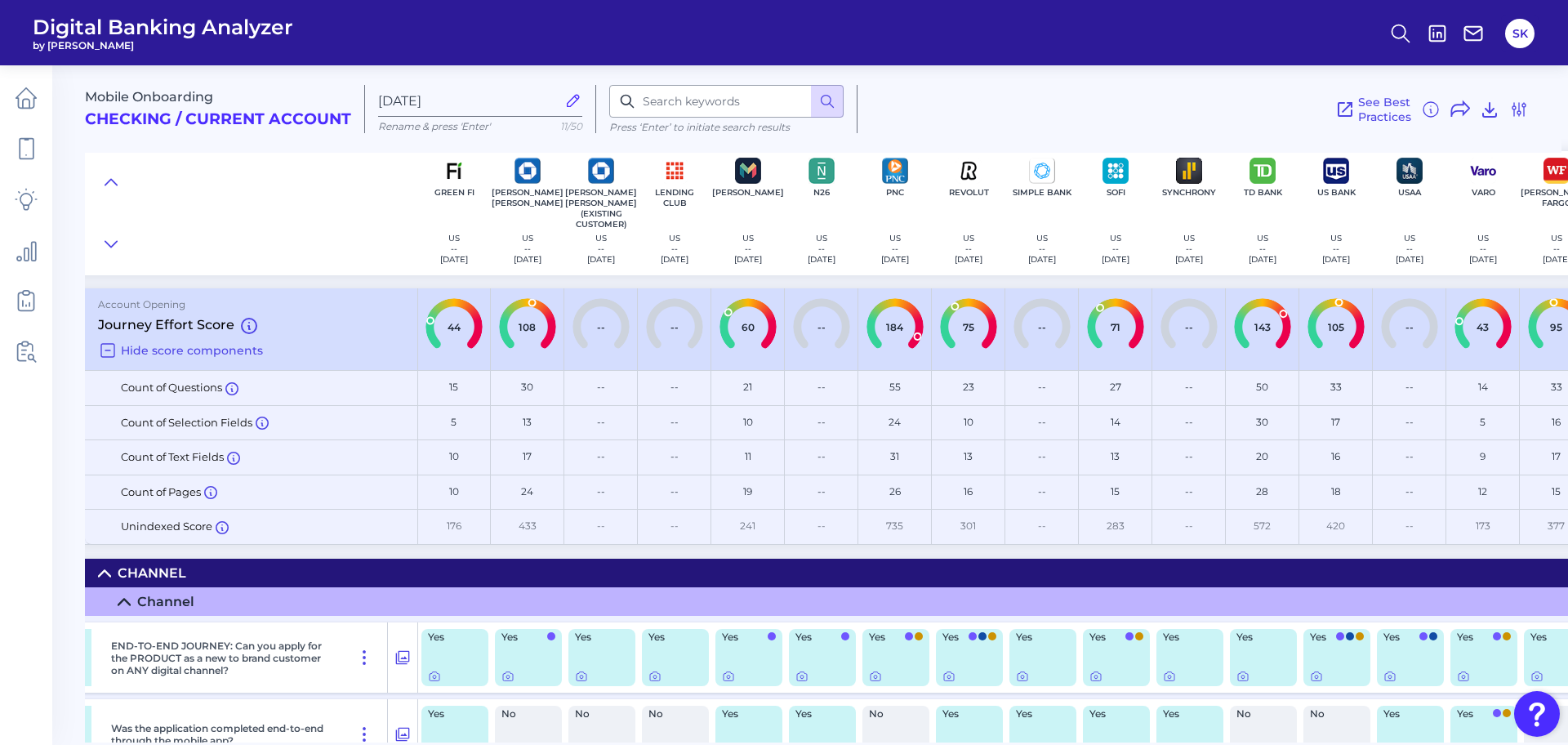
scroll to position [0, 1143]
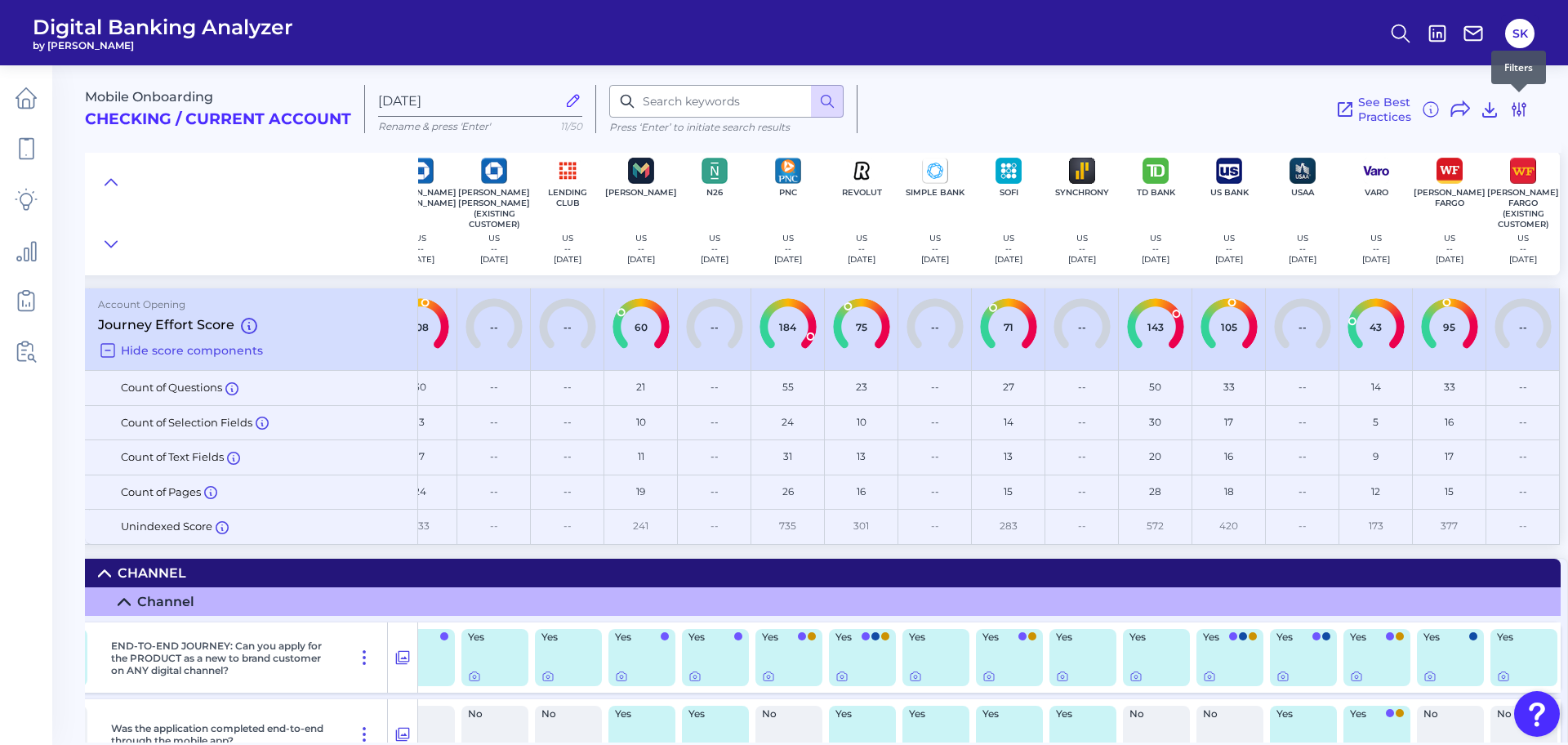
click at [1520, 105] on icon at bounding box center [1518, 109] width 20 height 20
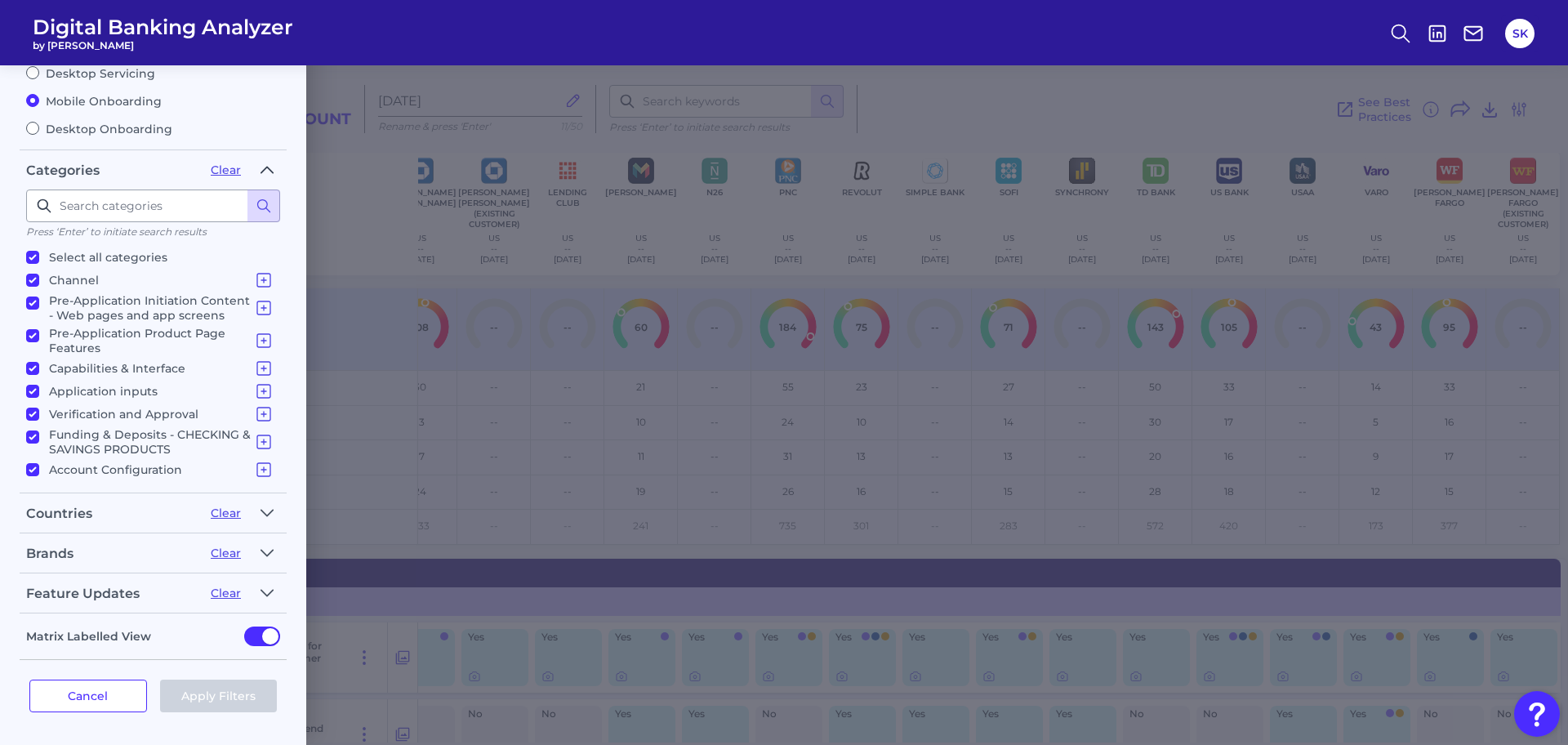
click at [267, 168] on icon "button" at bounding box center [266, 169] width 11 height 6
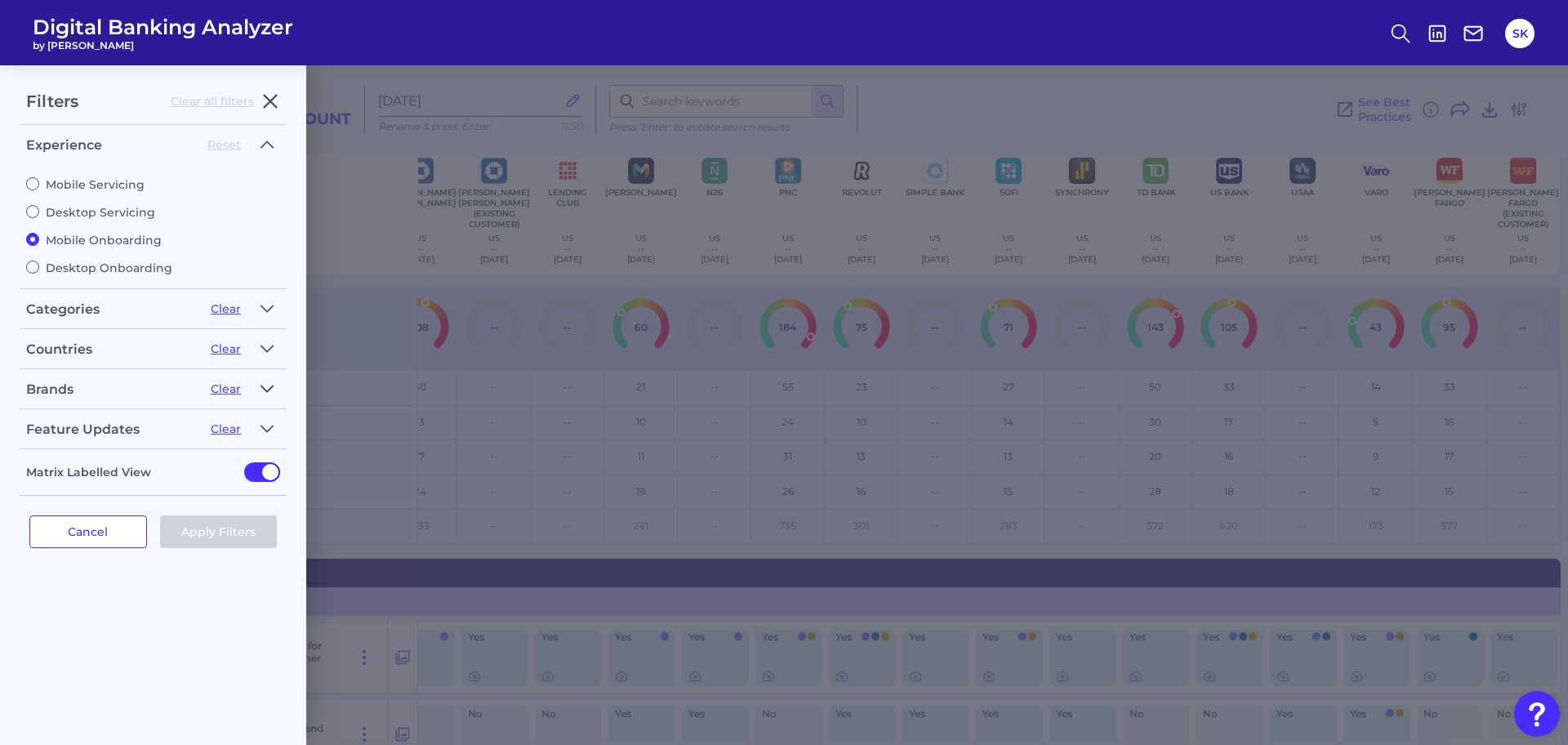
click at [265, 391] on icon "button" at bounding box center [266, 389] width 13 height 20
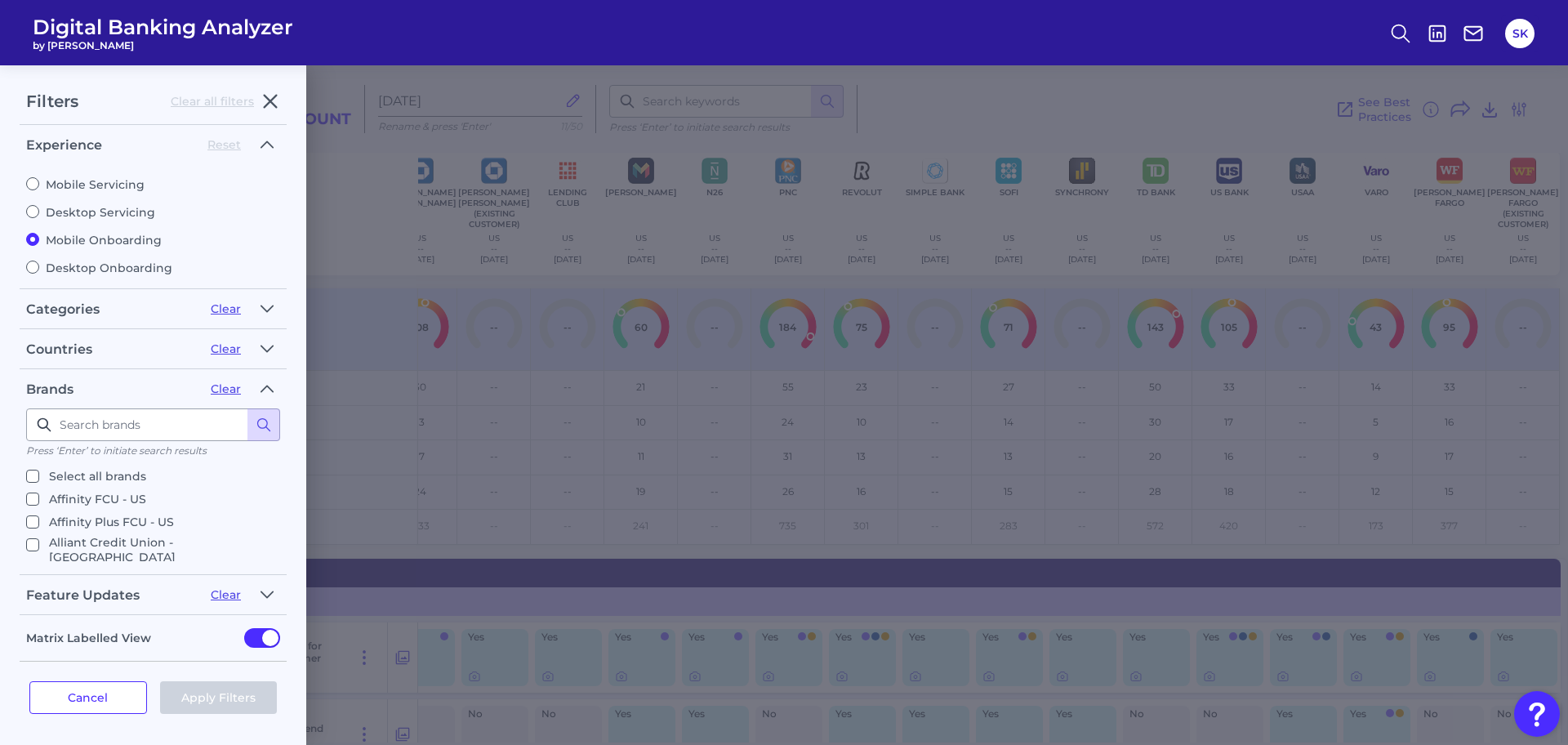
click at [29, 475] on input "Select all brands" at bounding box center [32, 475] width 13 height 13
checkbox input "true"
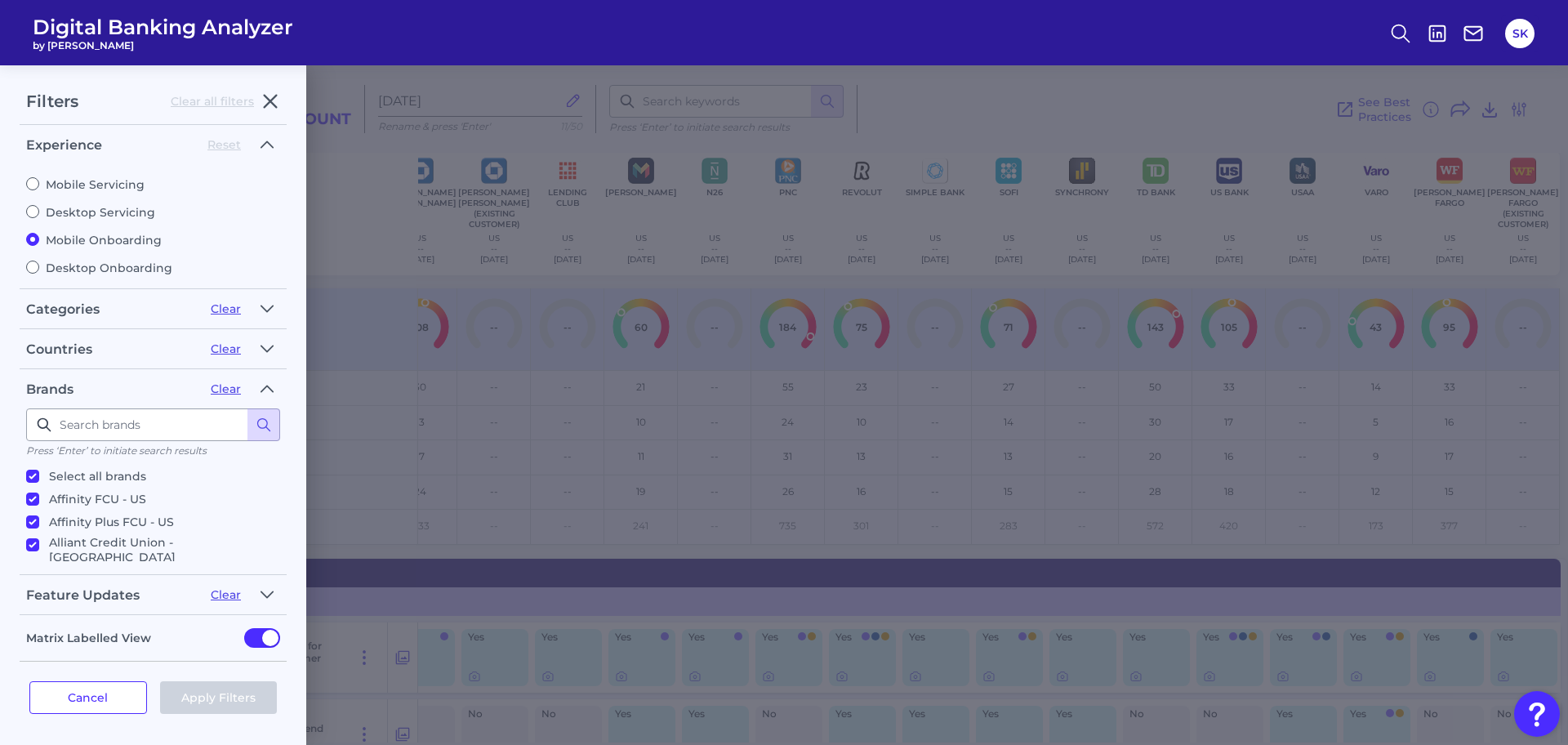
checkbox input "true"
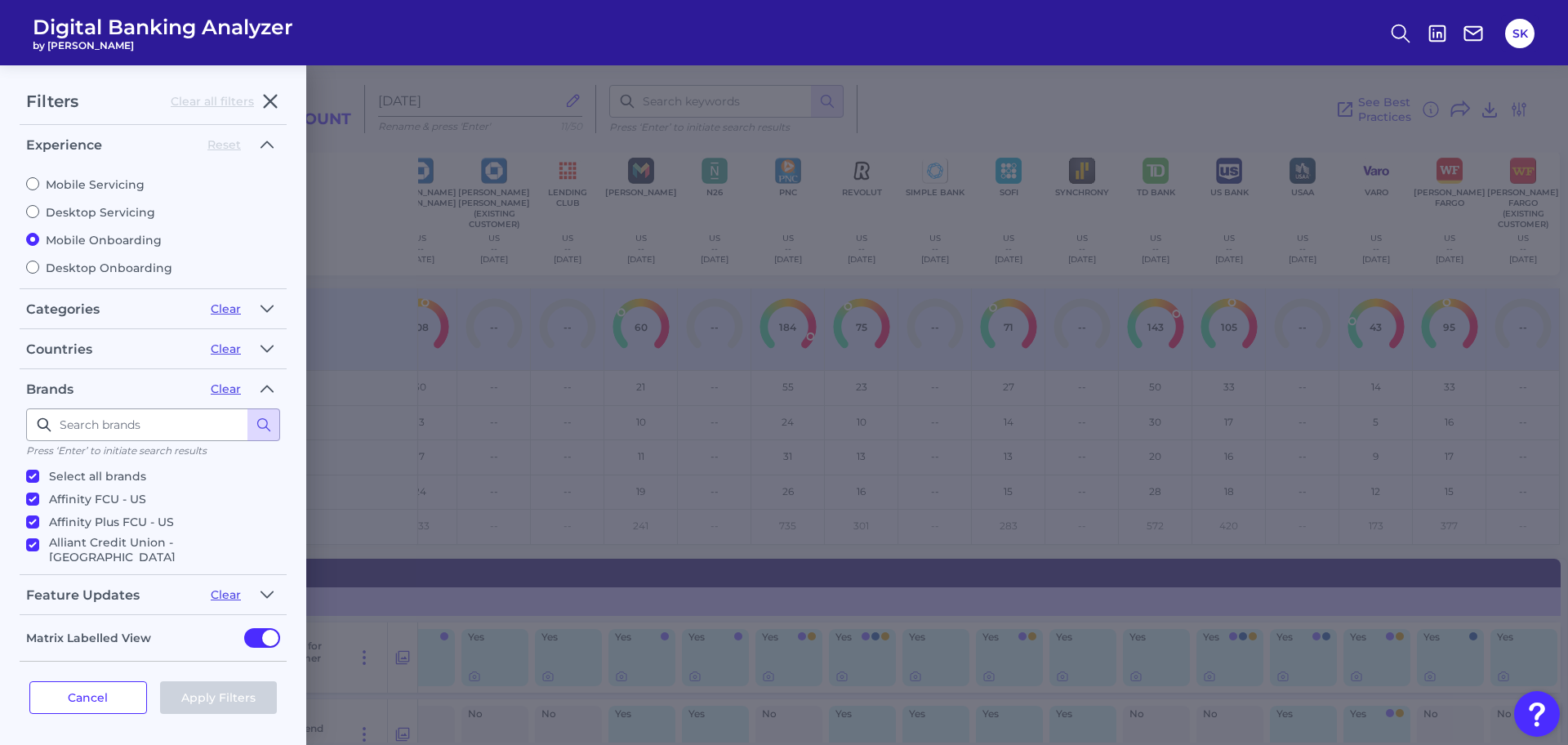
checkbox input "true"
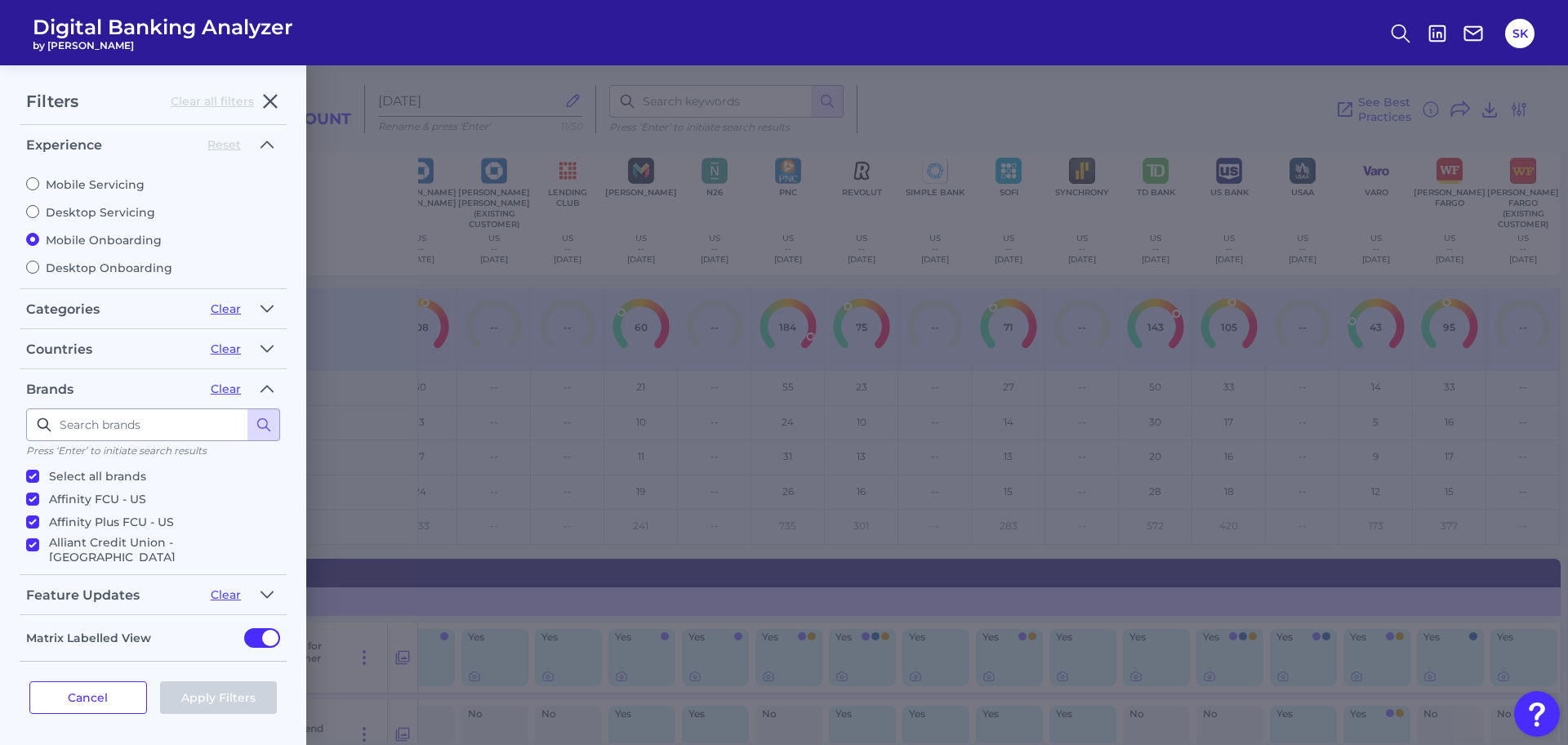
checkbox input "true"
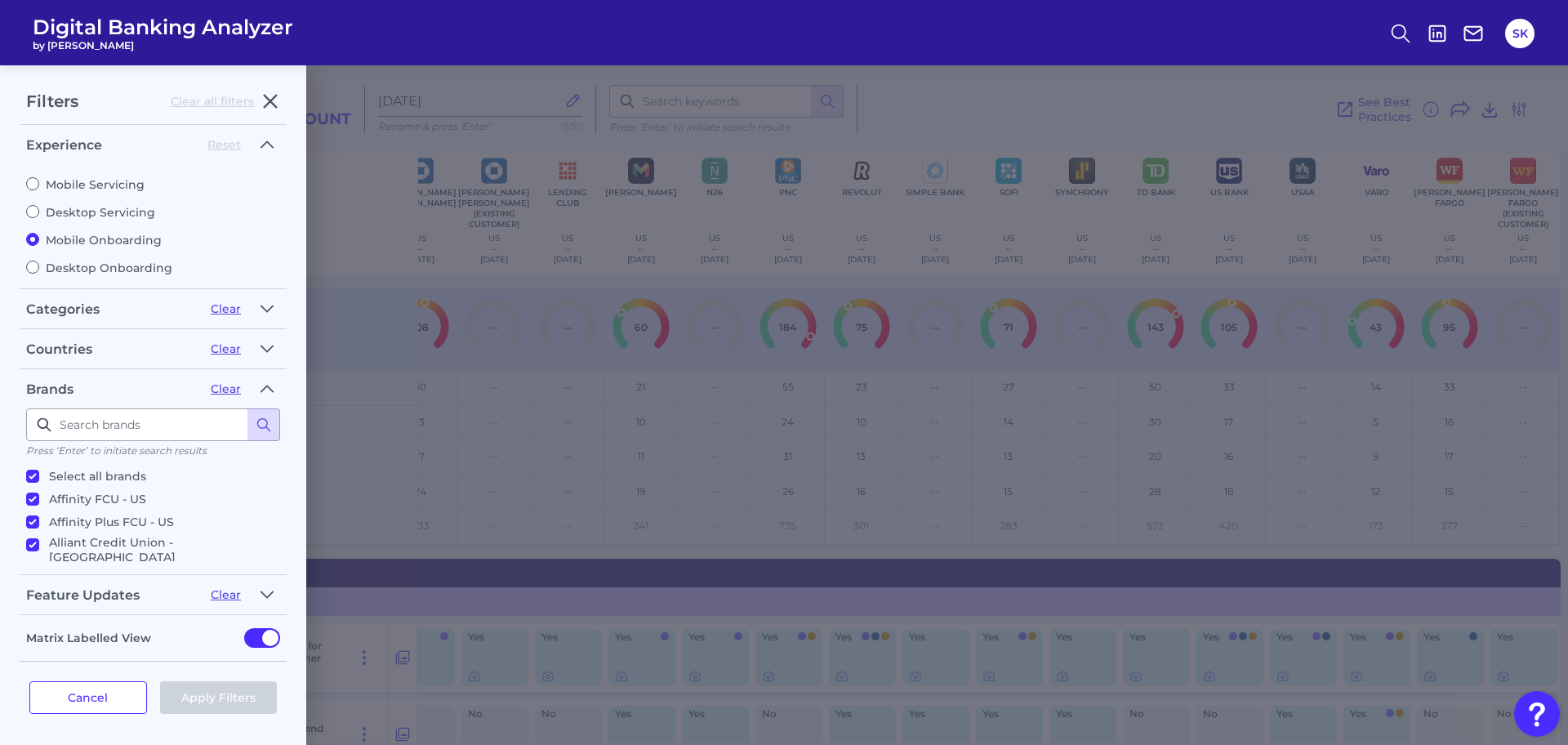
checkbox input "true"
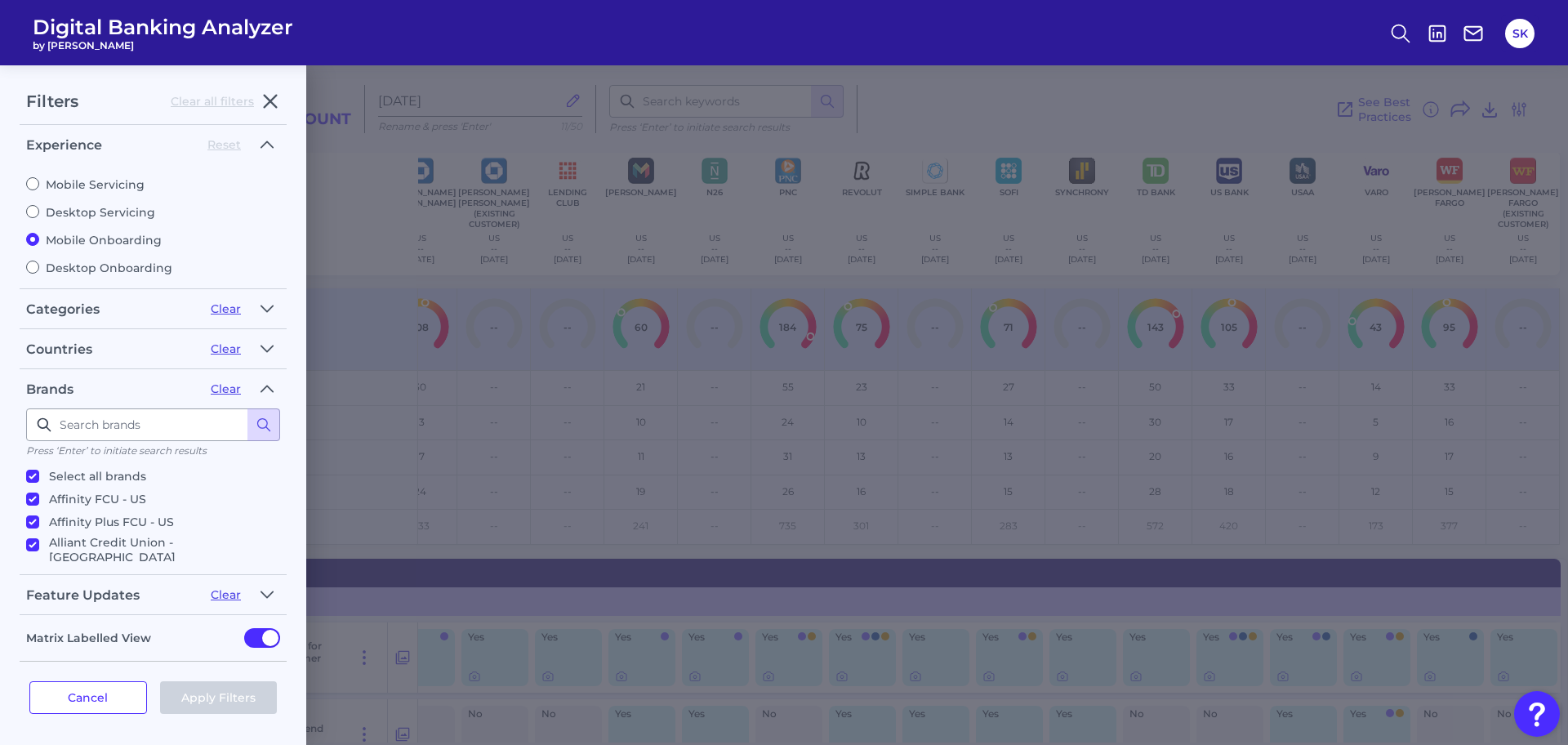
checkbox input "true"
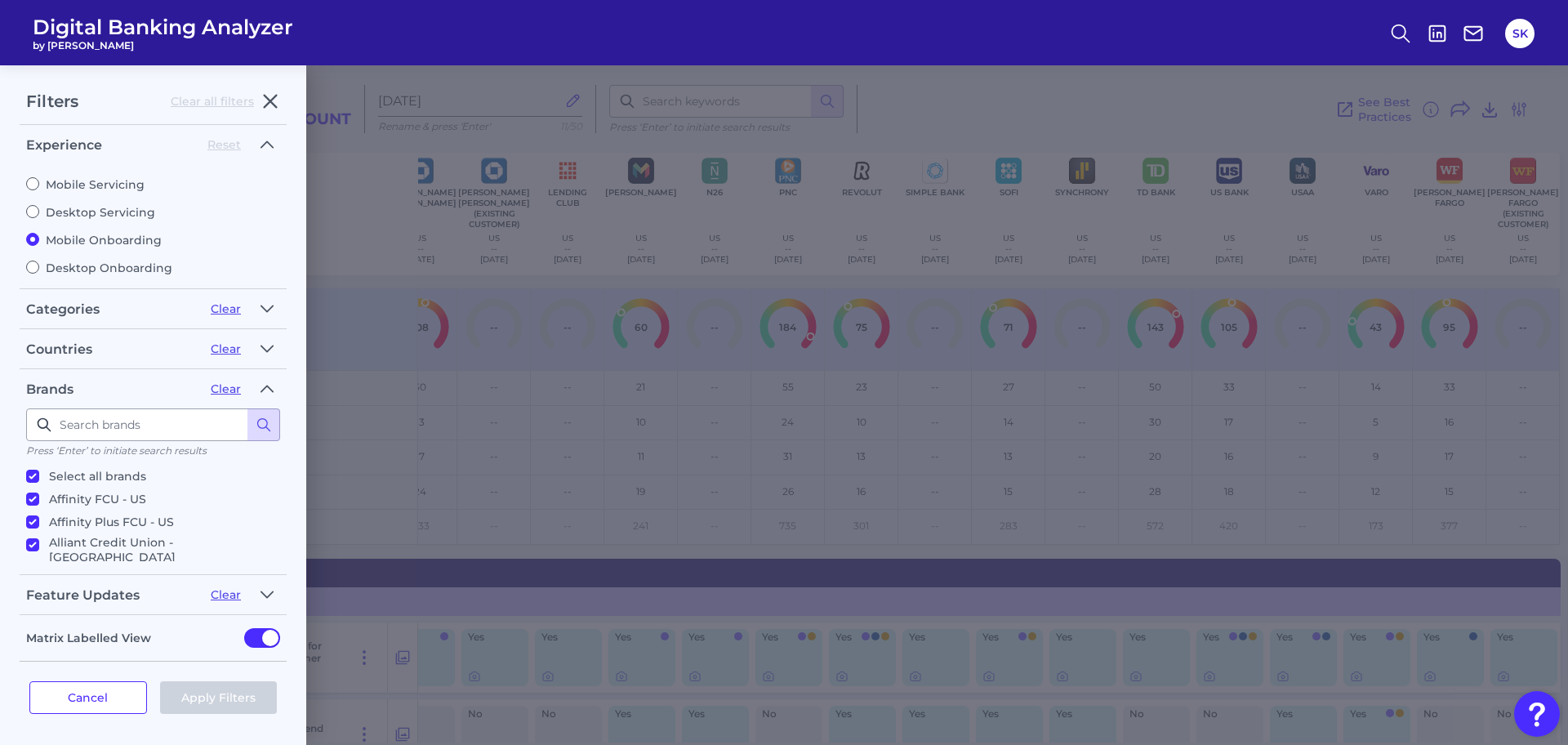
checkbox input "true"
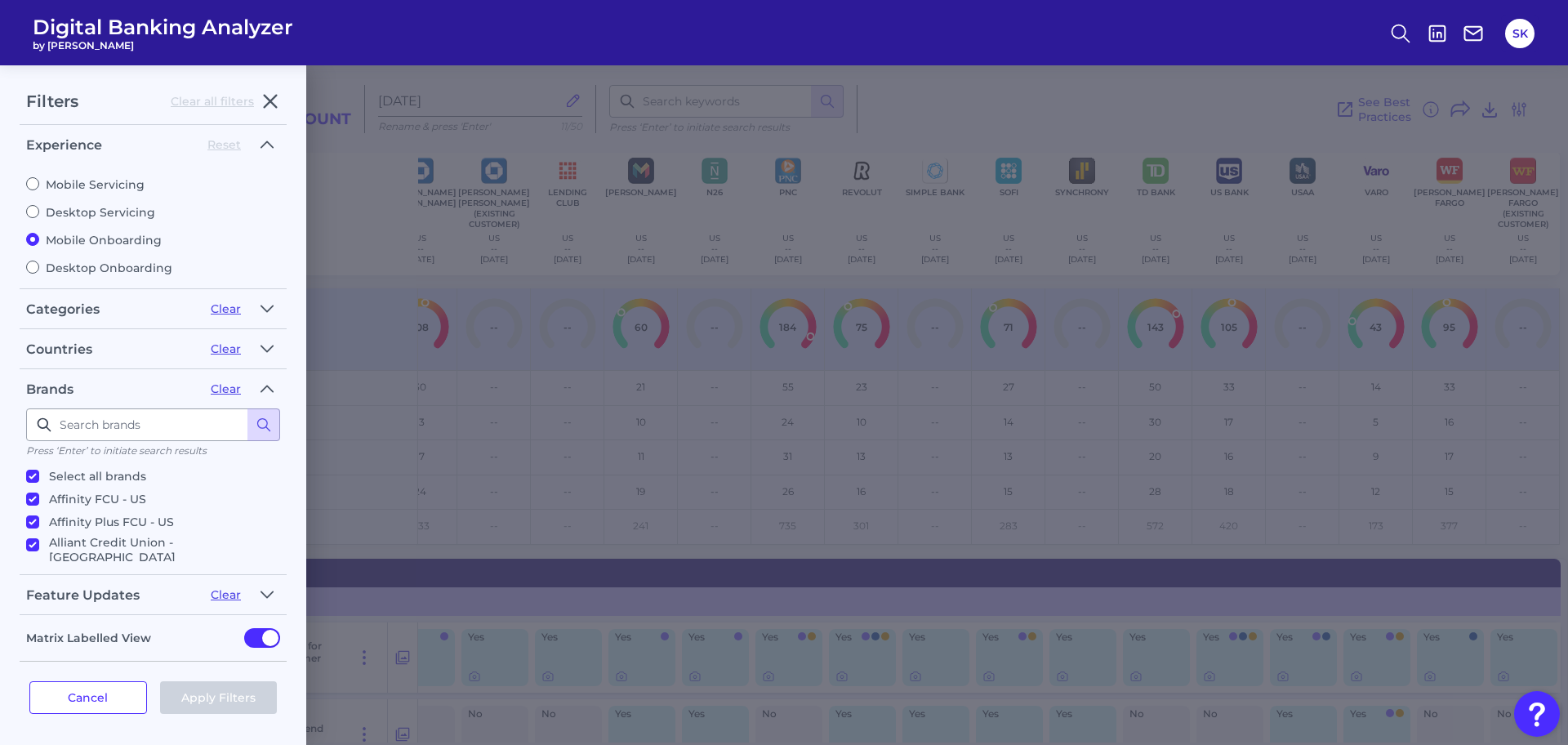
checkbox input "true"
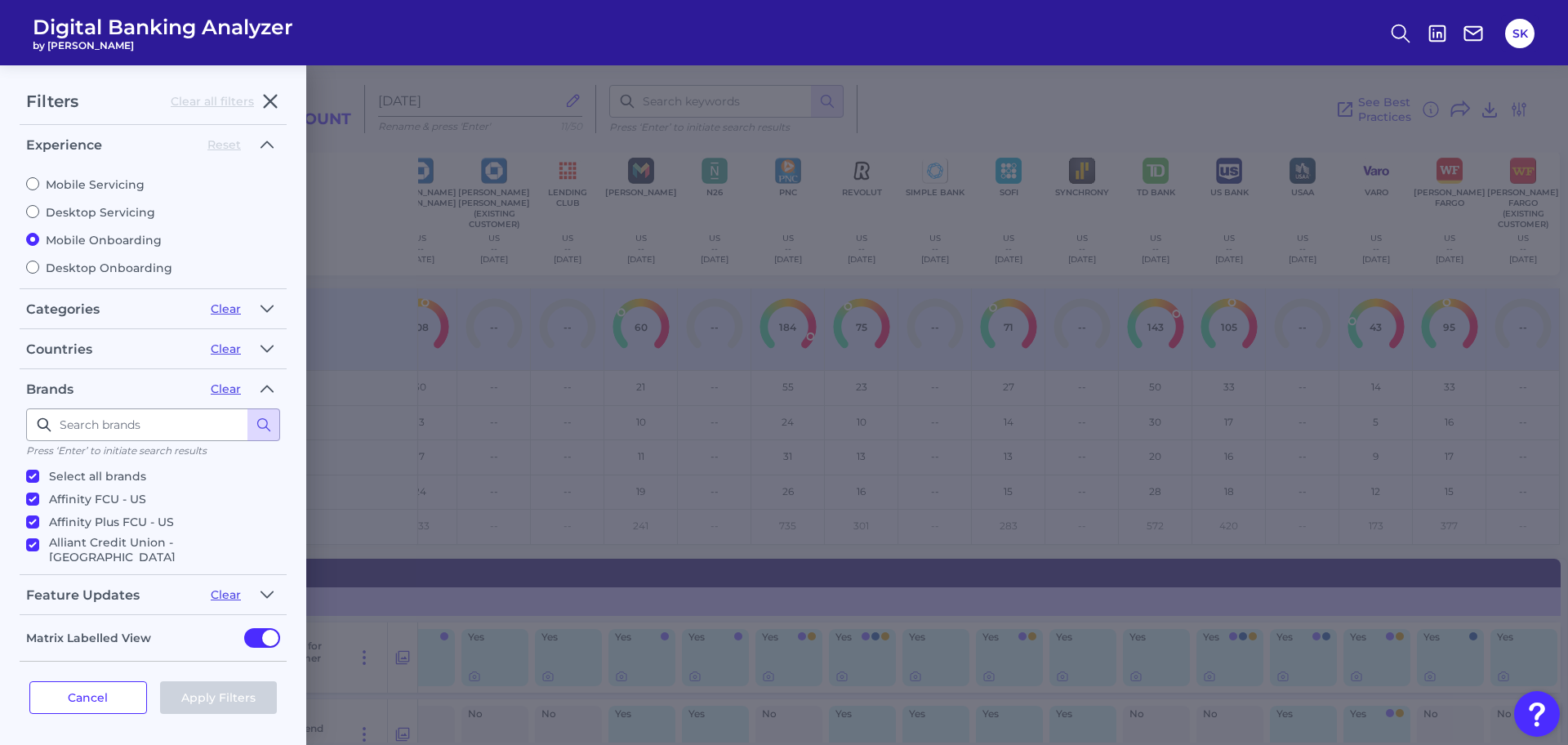
checkbox input "true"
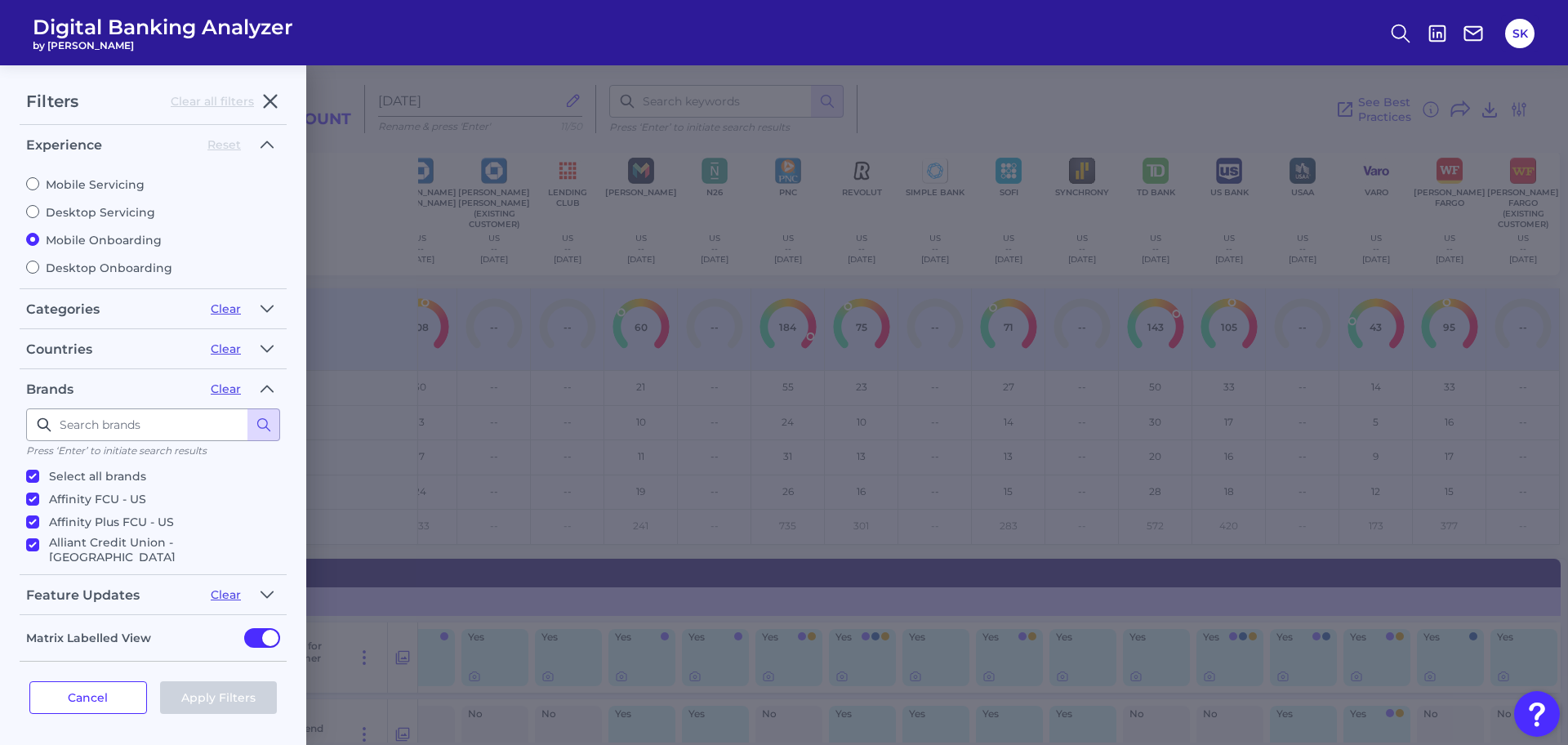
checkbox input "true"
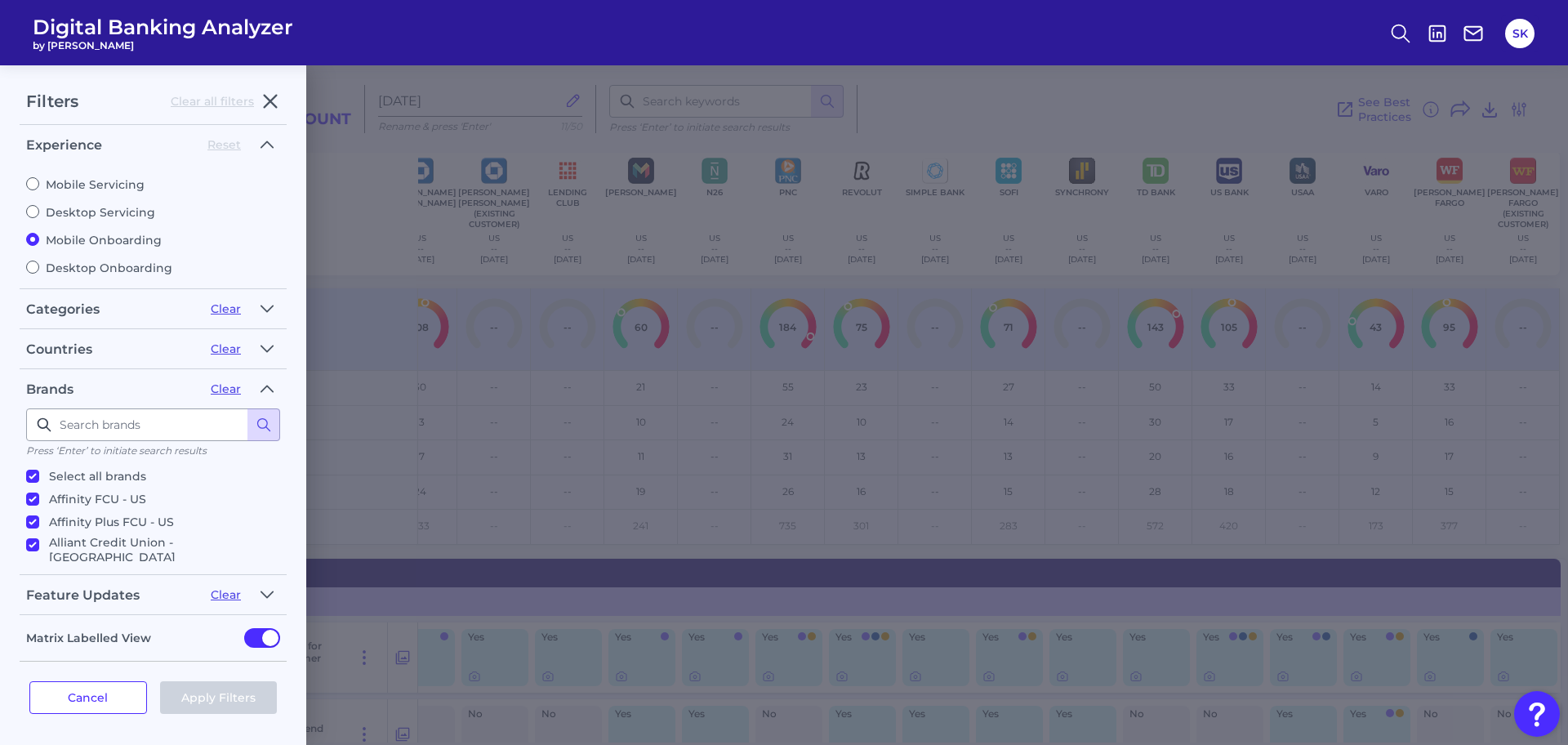
checkbox input "true"
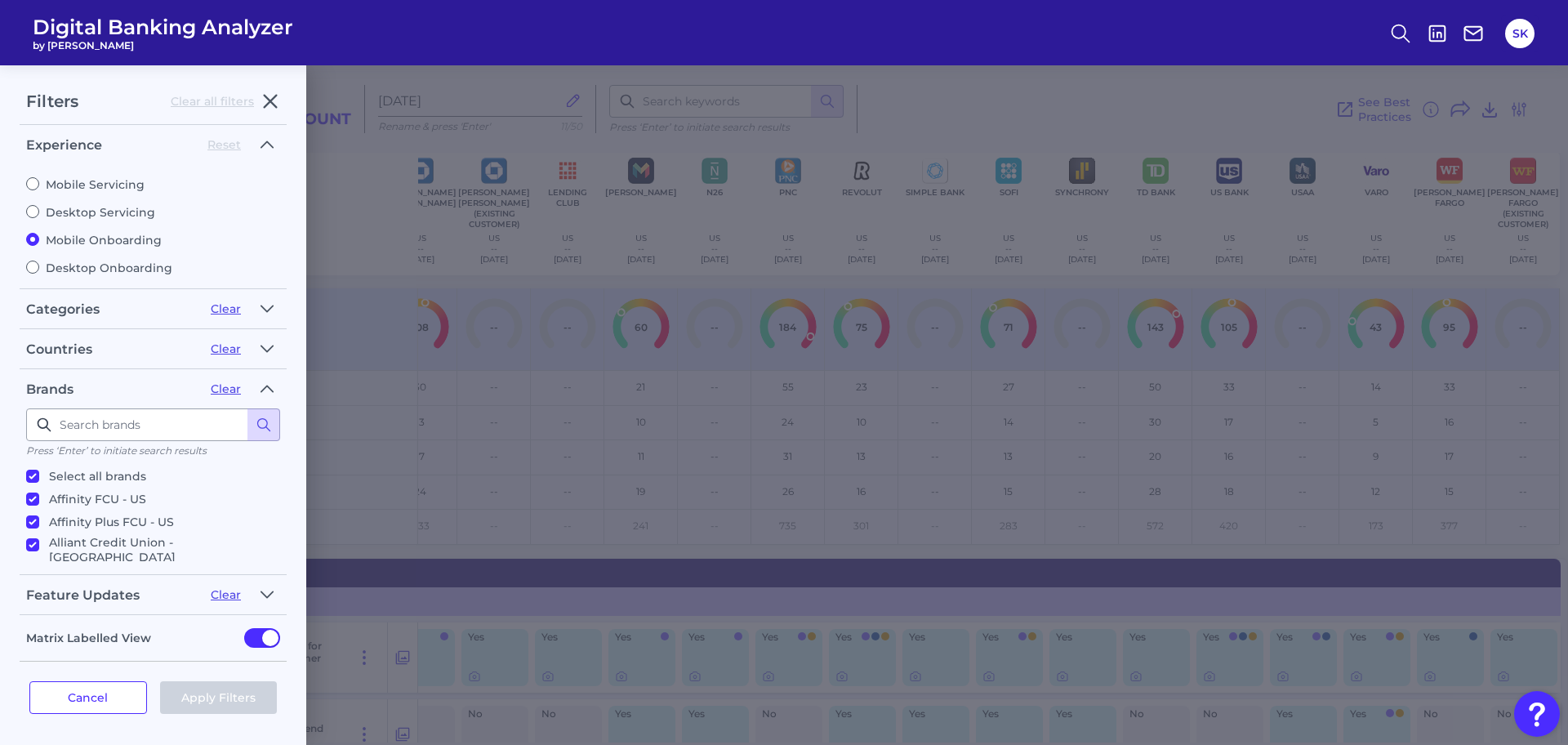
checkbox input "true"
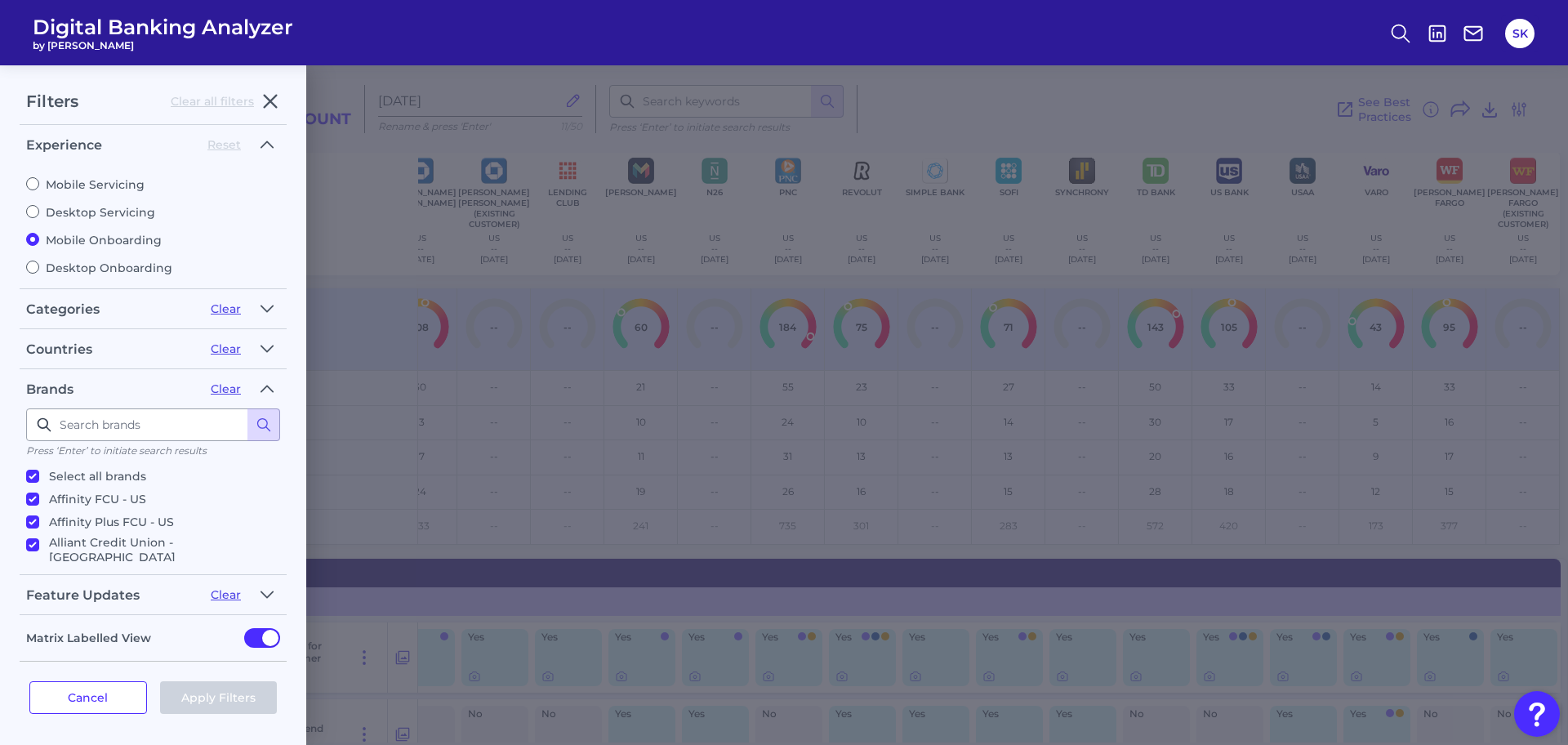
checkbox input "true"
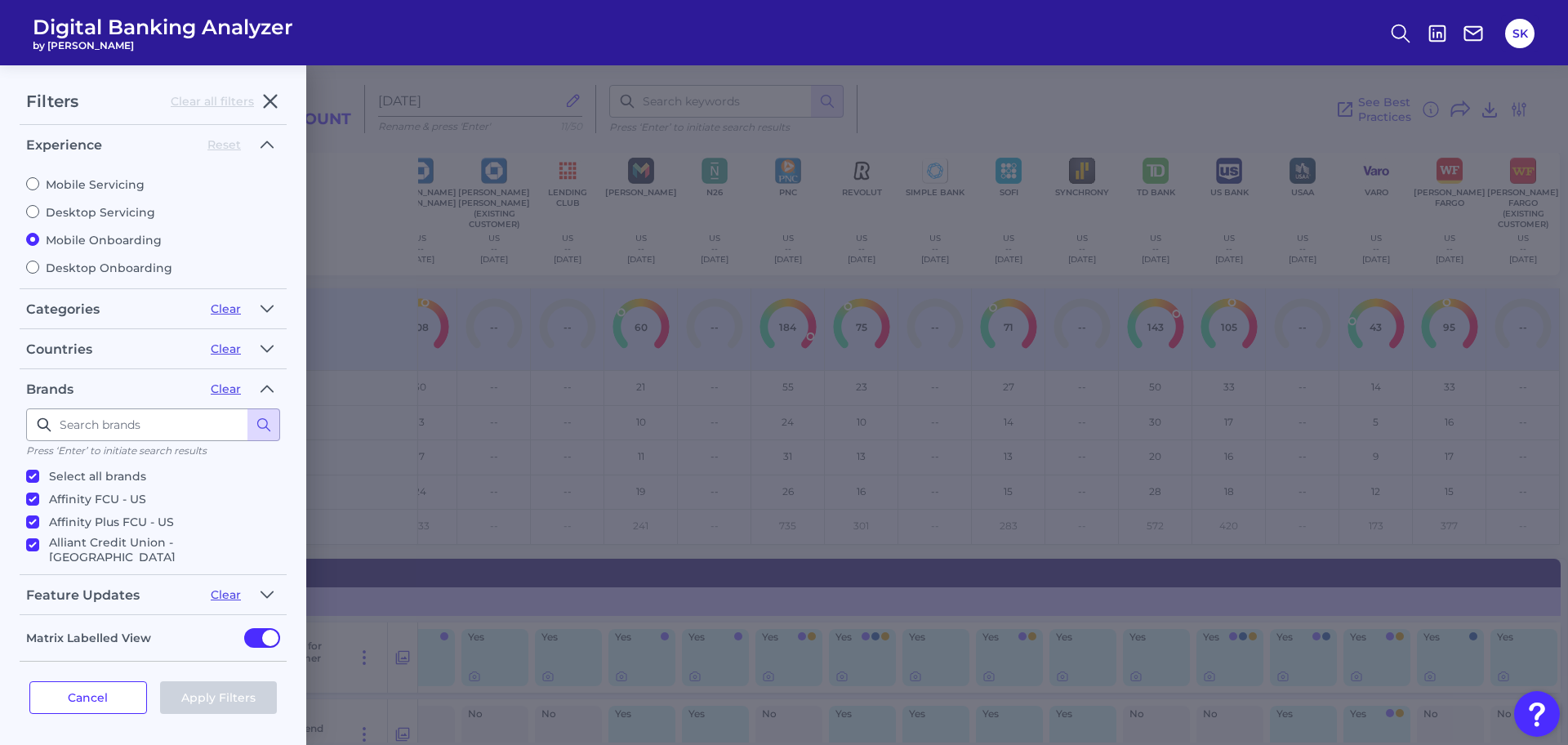
checkbox input "true"
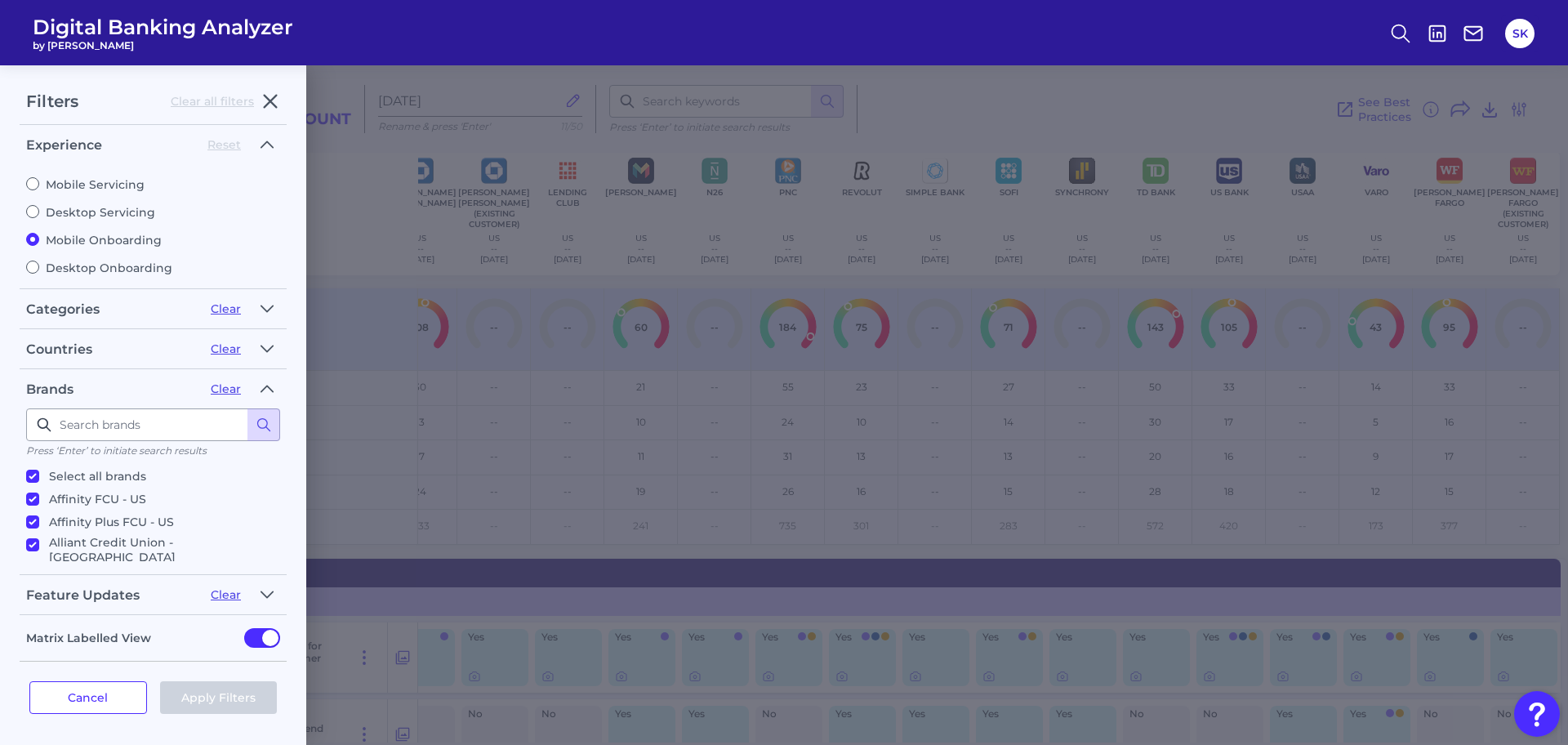
checkbox input "true"
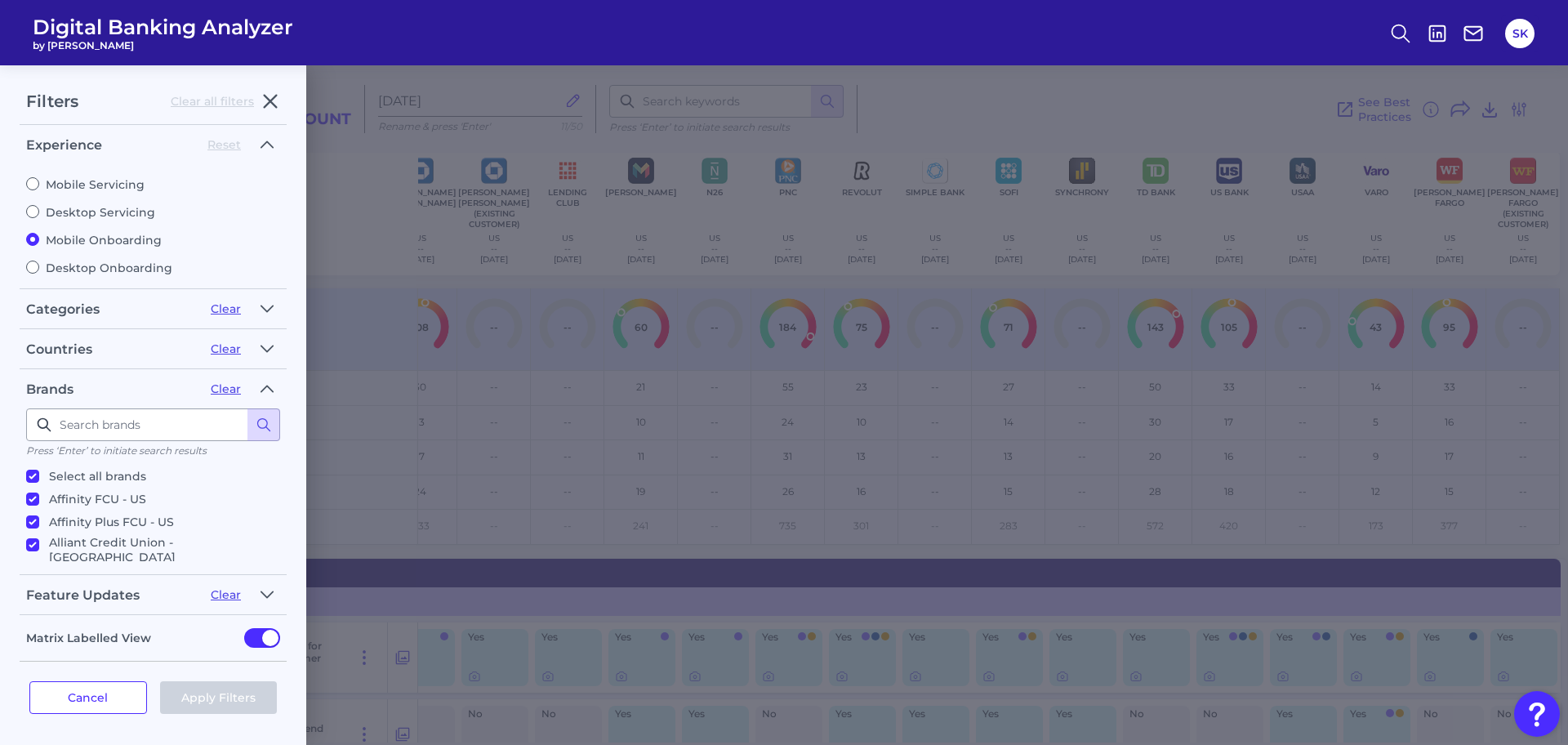
checkbox input "true"
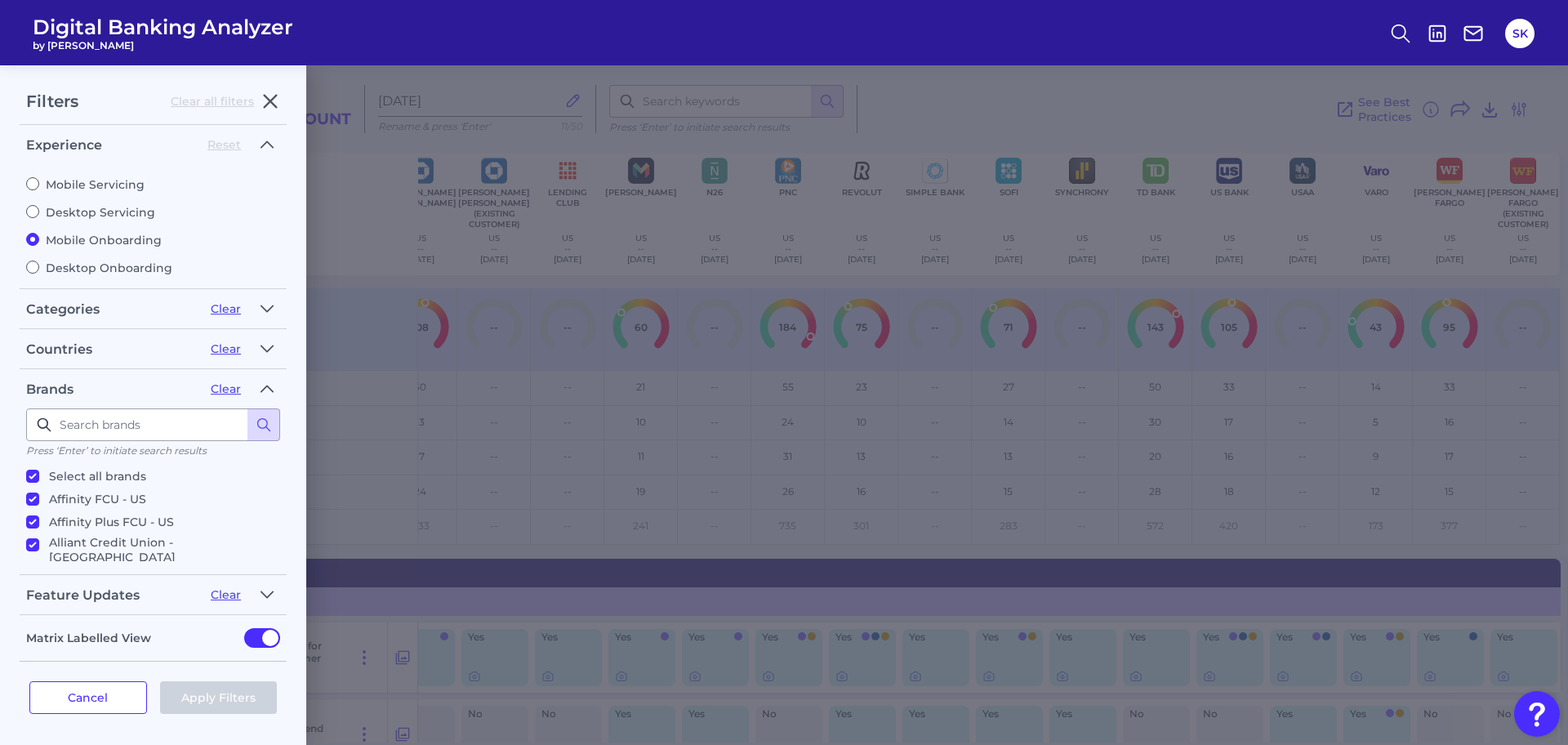
checkbox input "true"
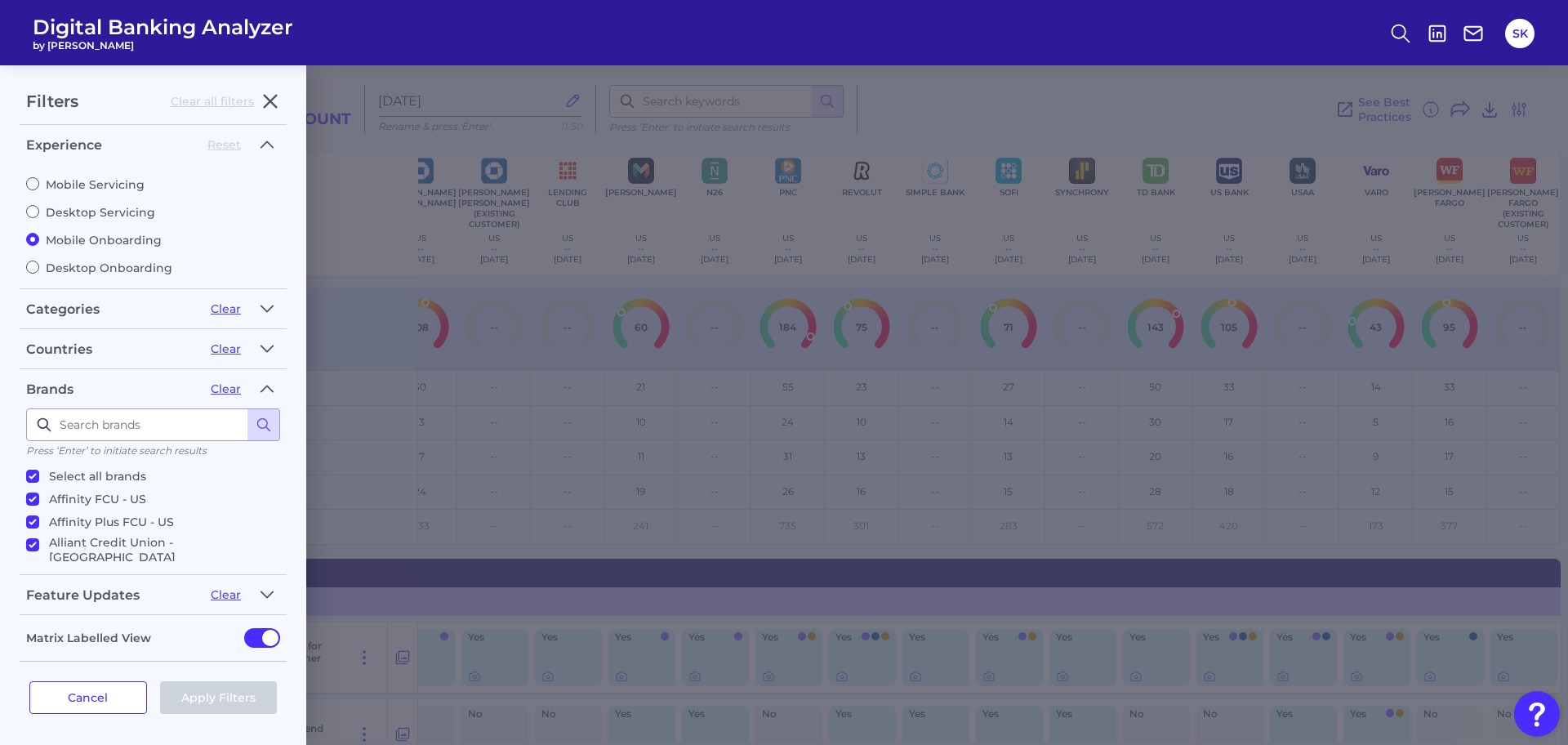
checkbox input "true"
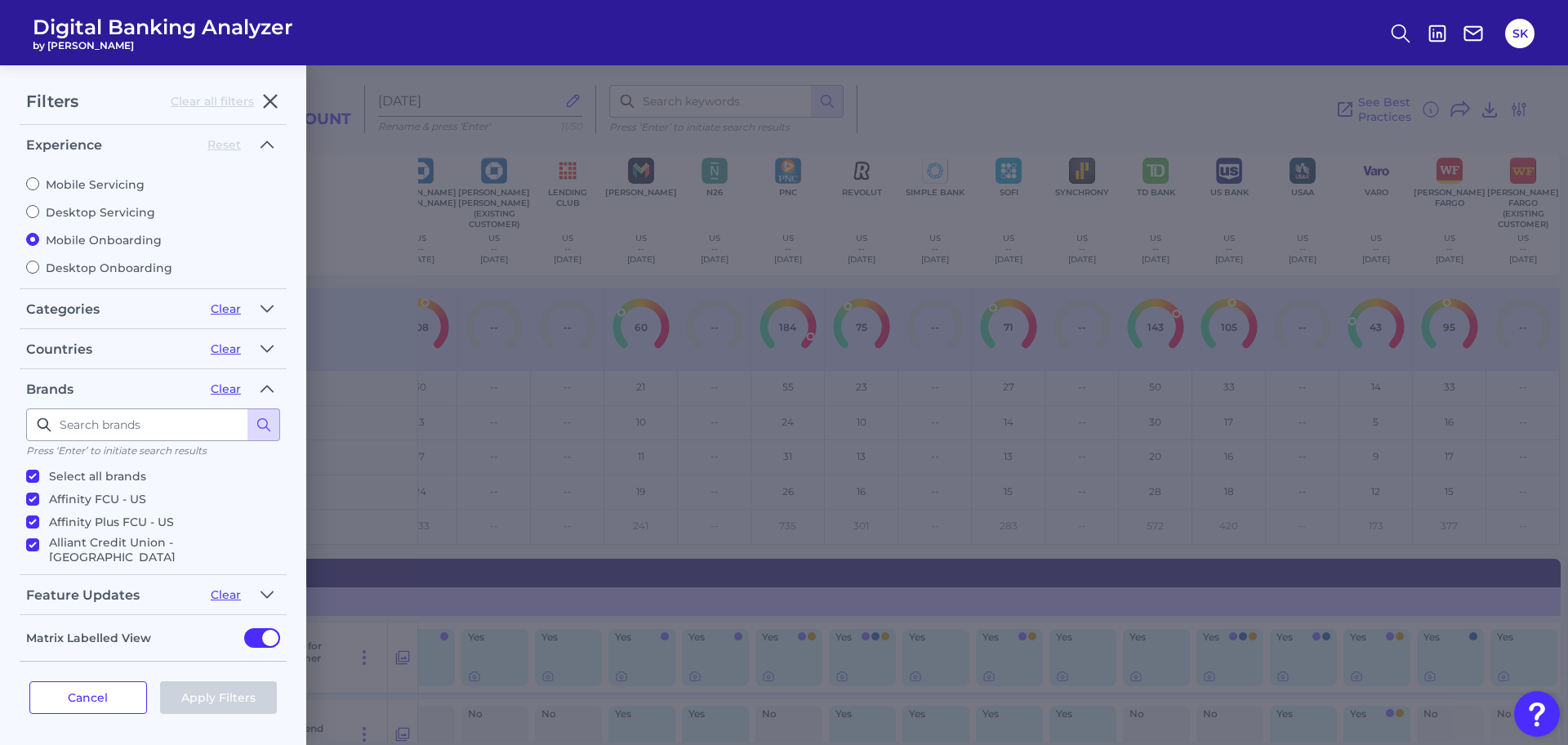
checkbox input "true"
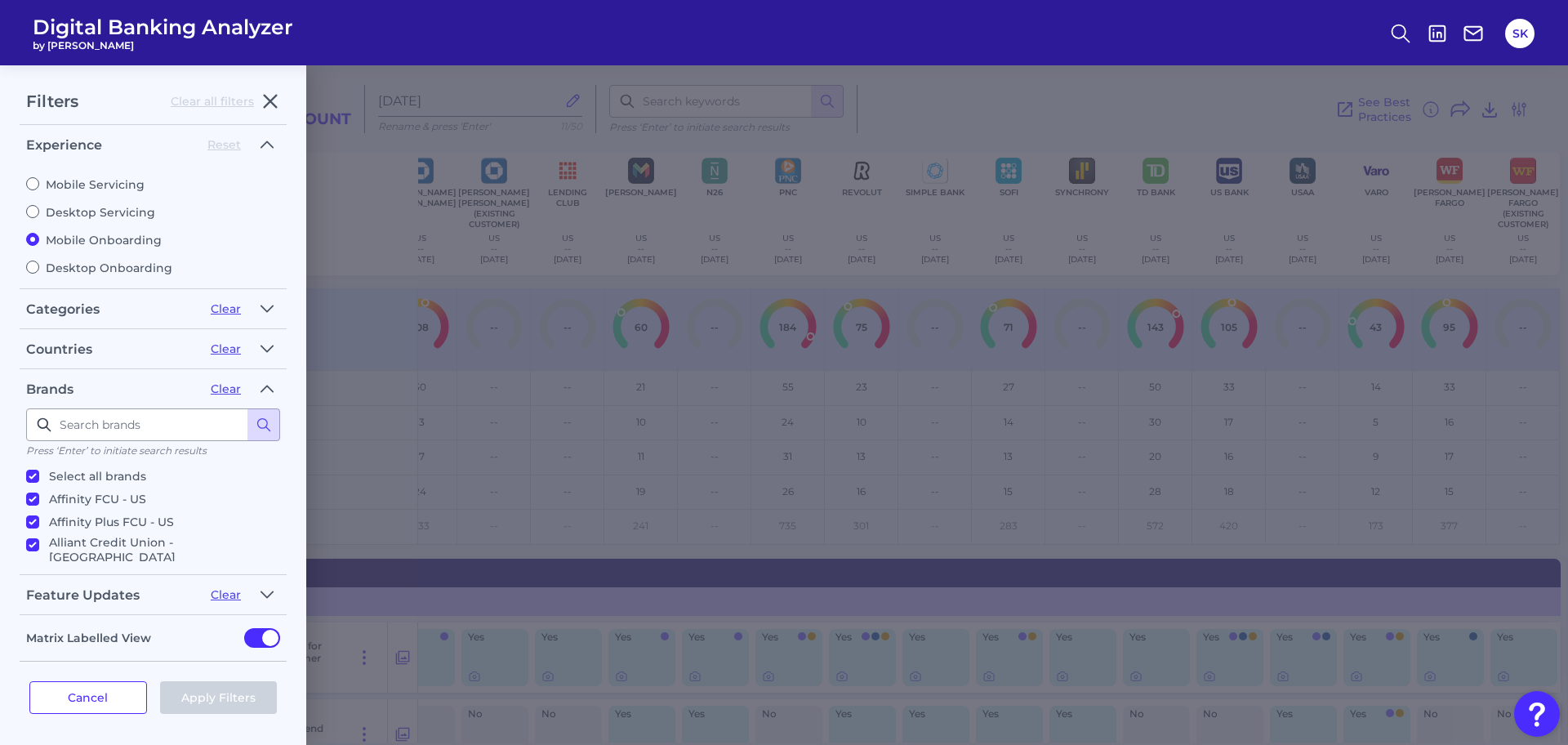
checkbox input "true"
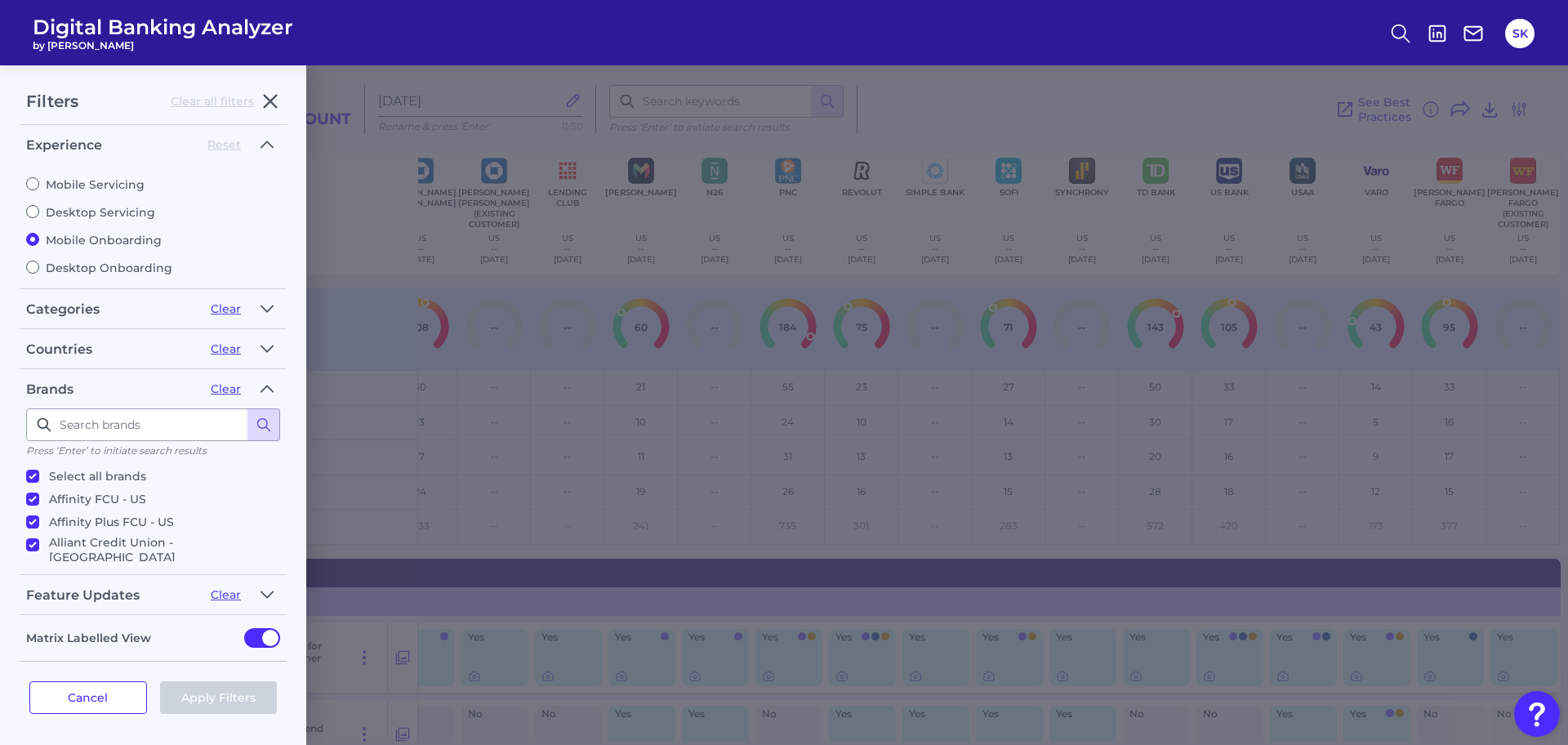
checkbox input "true"
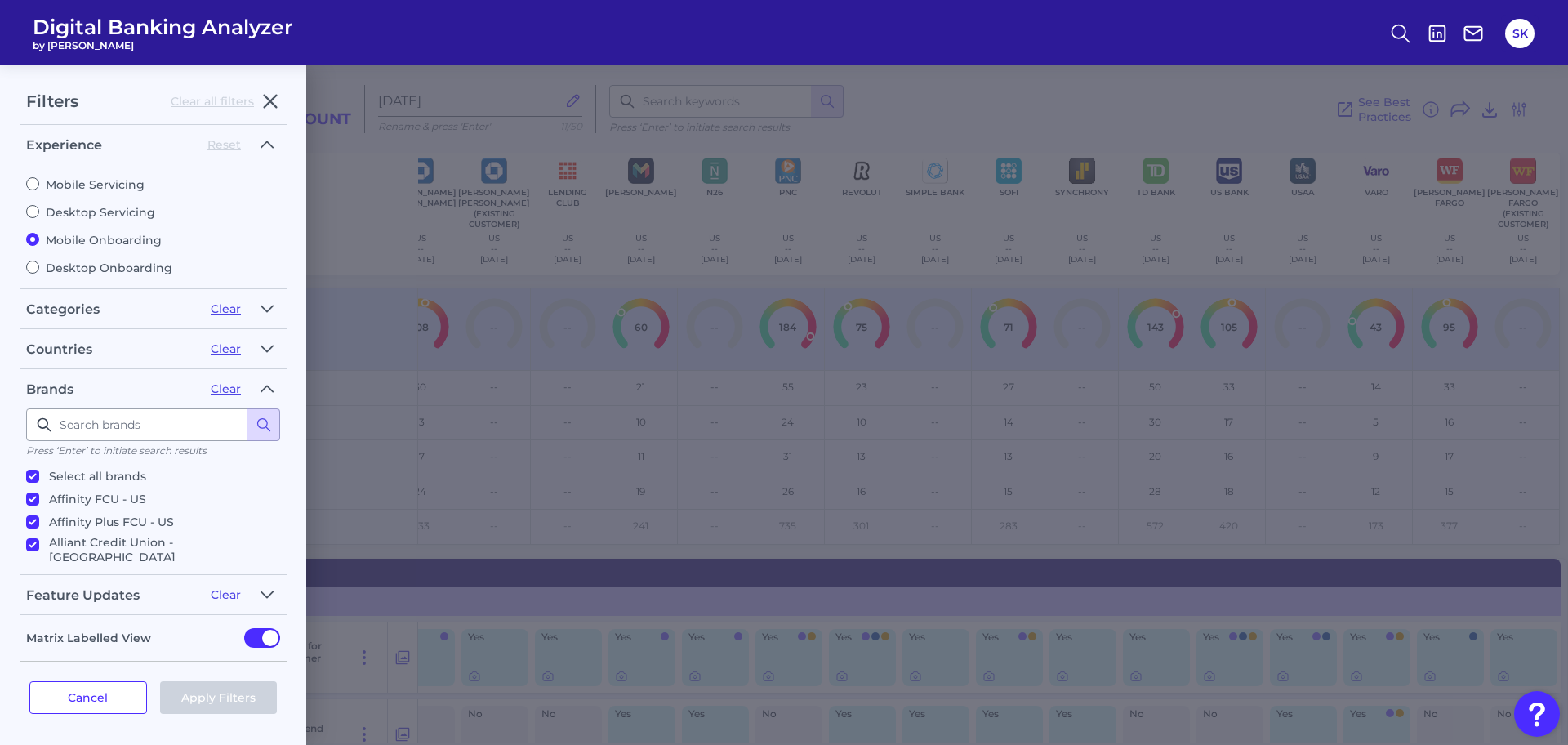
checkbox input "true"
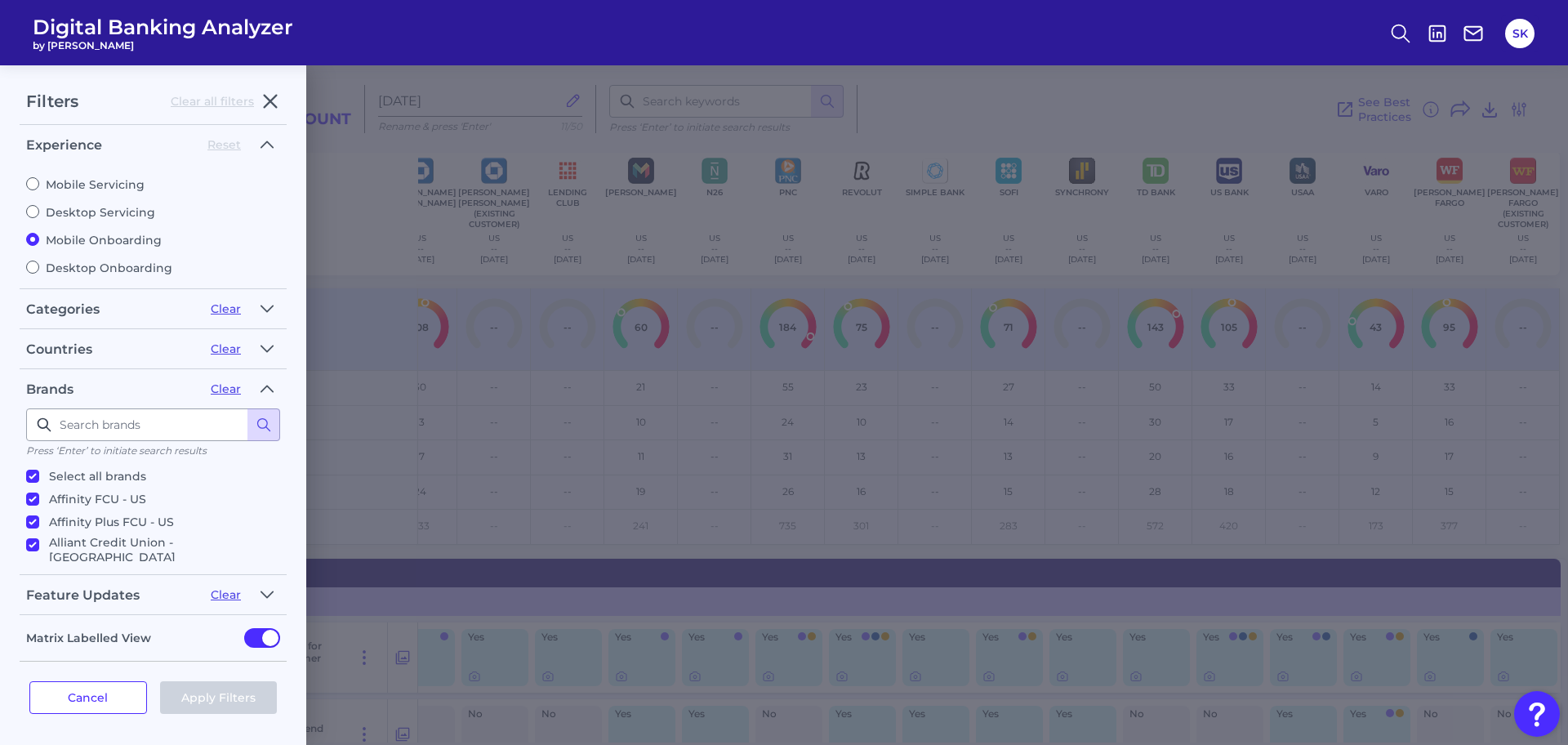
checkbox input "true"
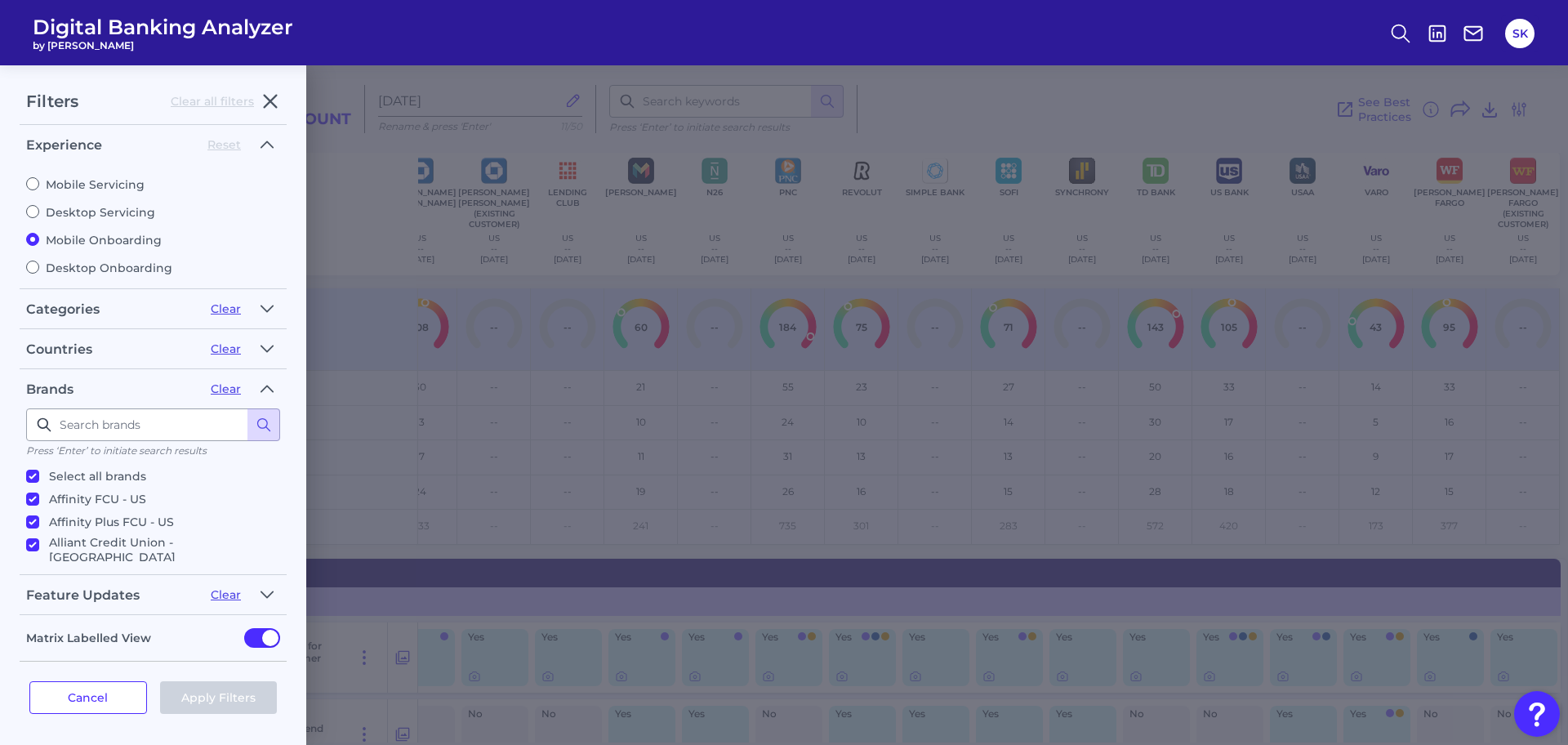
checkbox input "true"
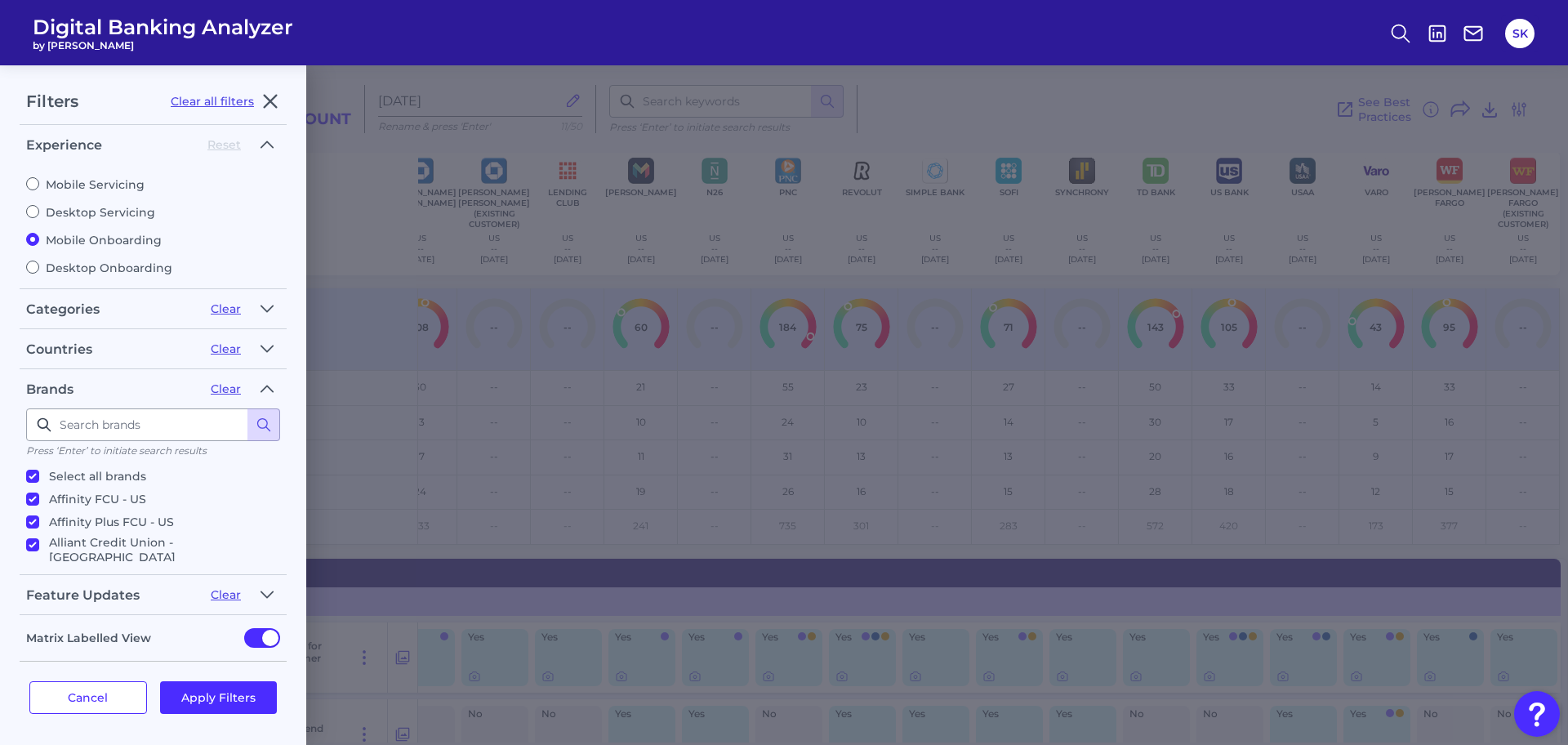
click at [29, 475] on input "Select all brands" at bounding box center [32, 475] width 13 height 13
checkbox input "false"
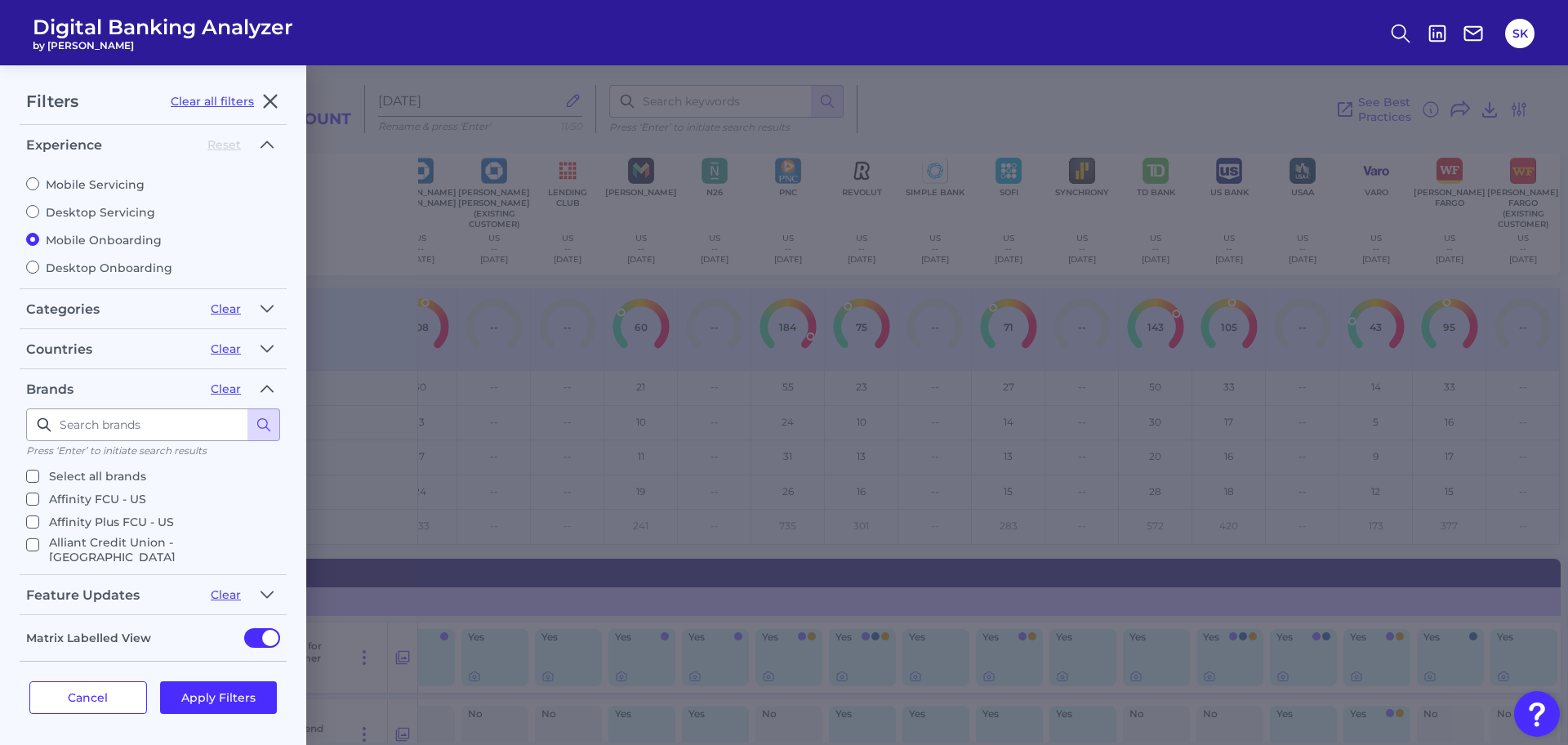
checkbox input "false"
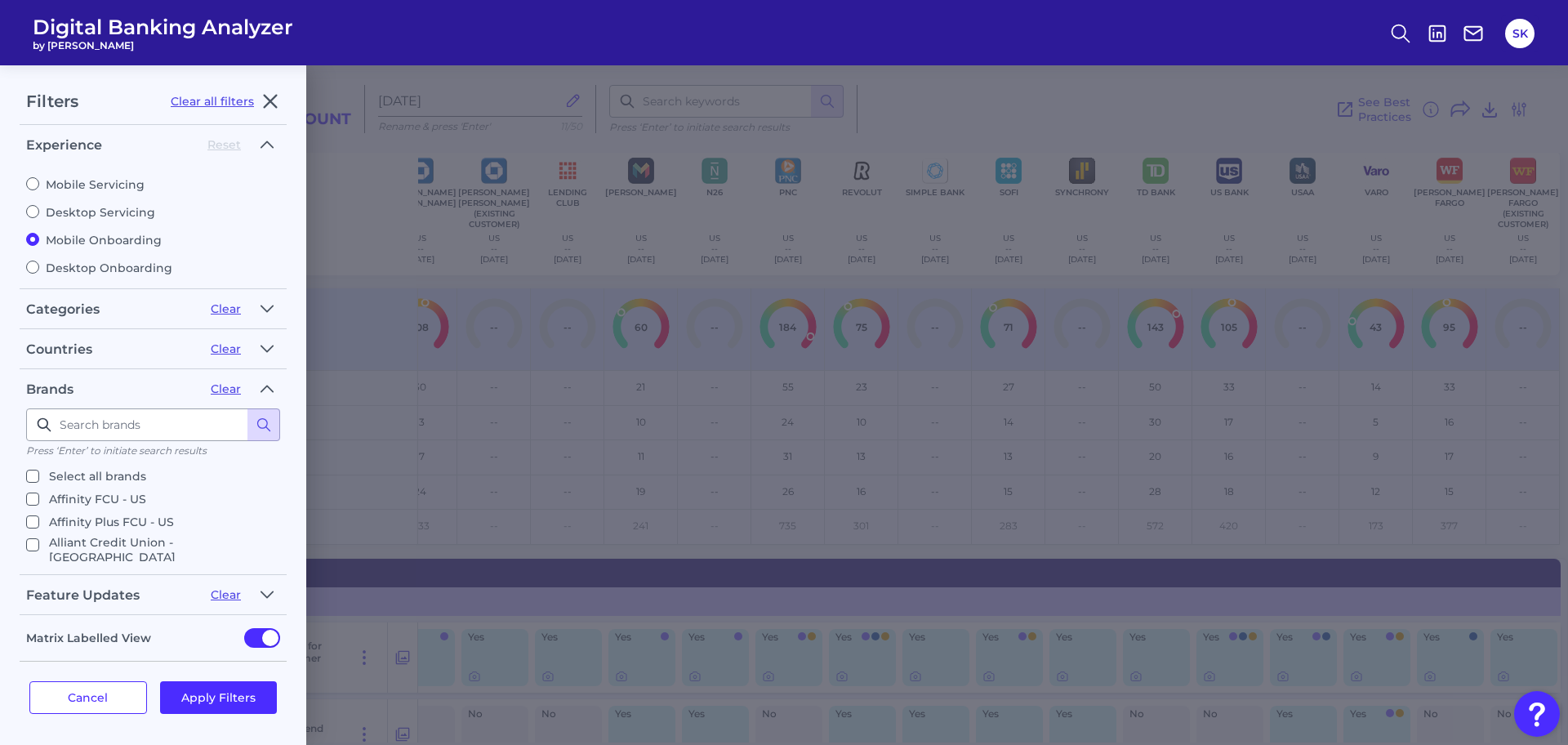
checkbox input "false"
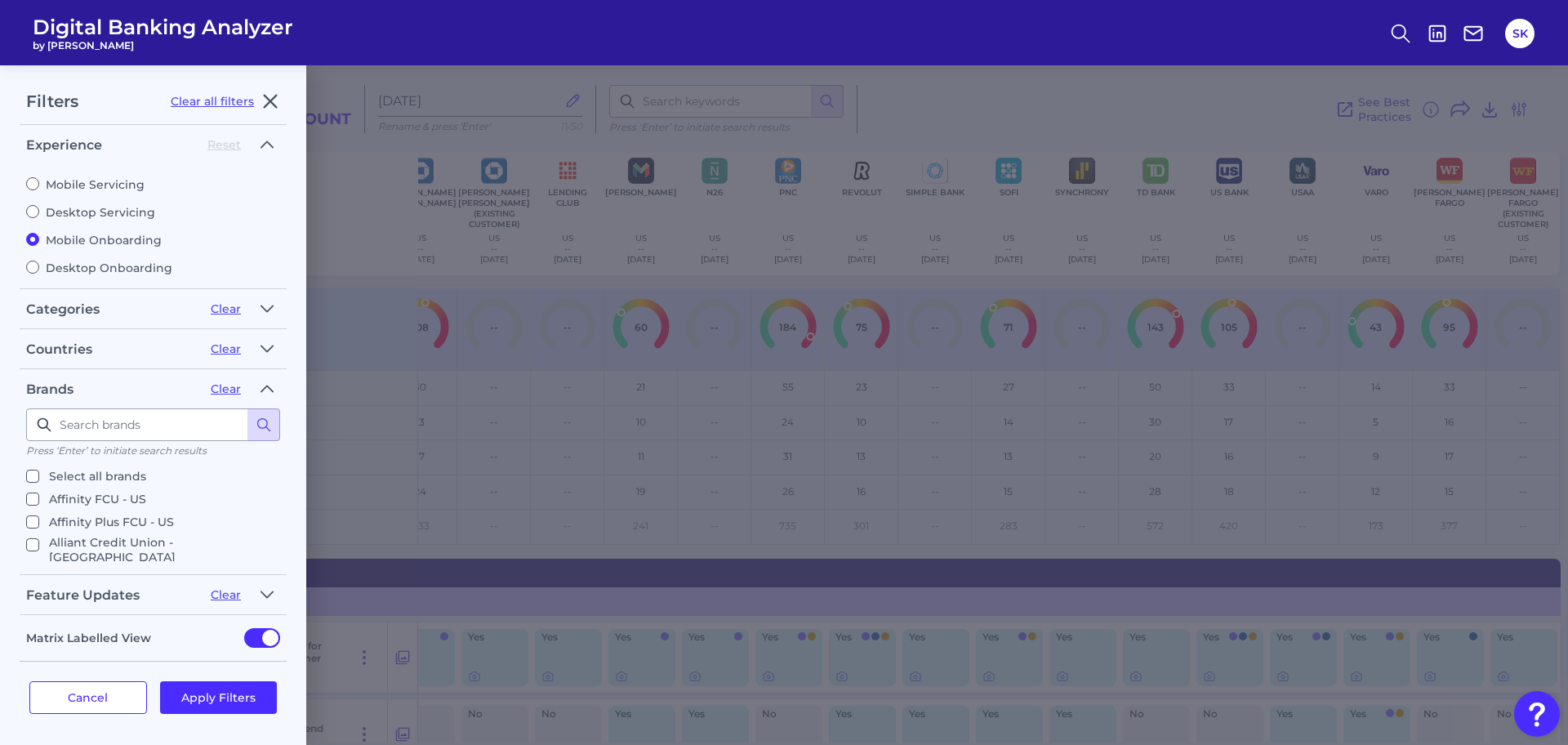
checkbox input "false"
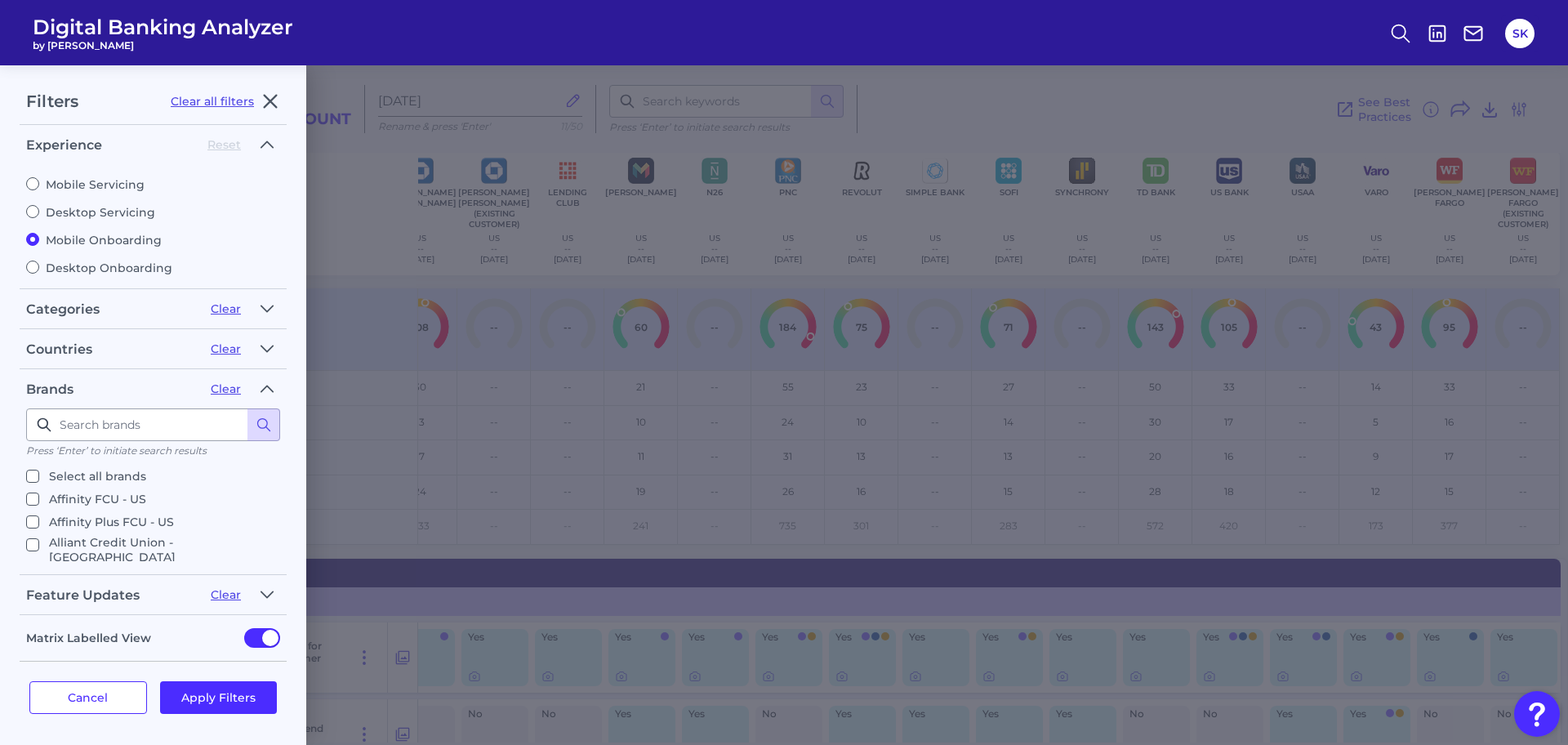
checkbox input "false"
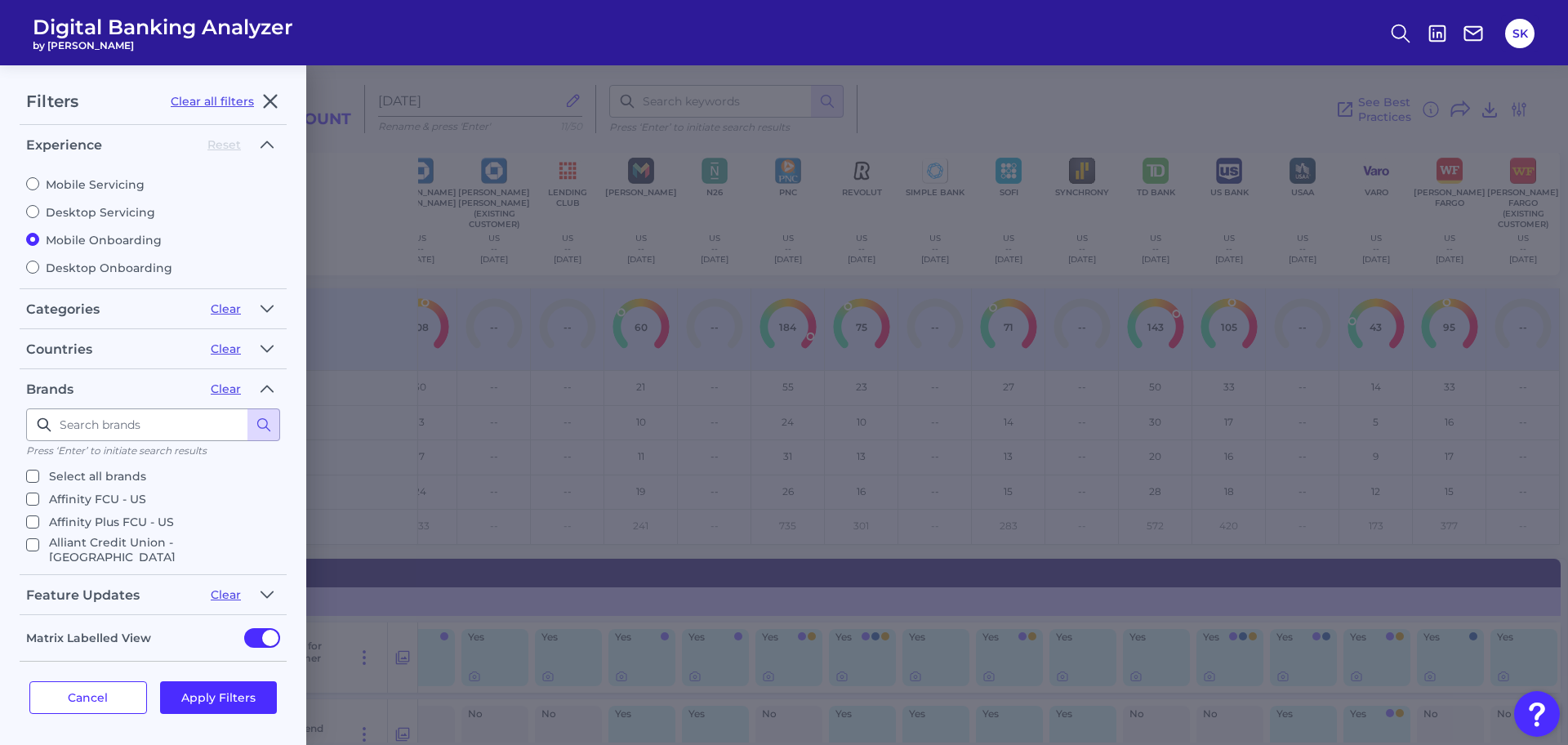
checkbox input "false"
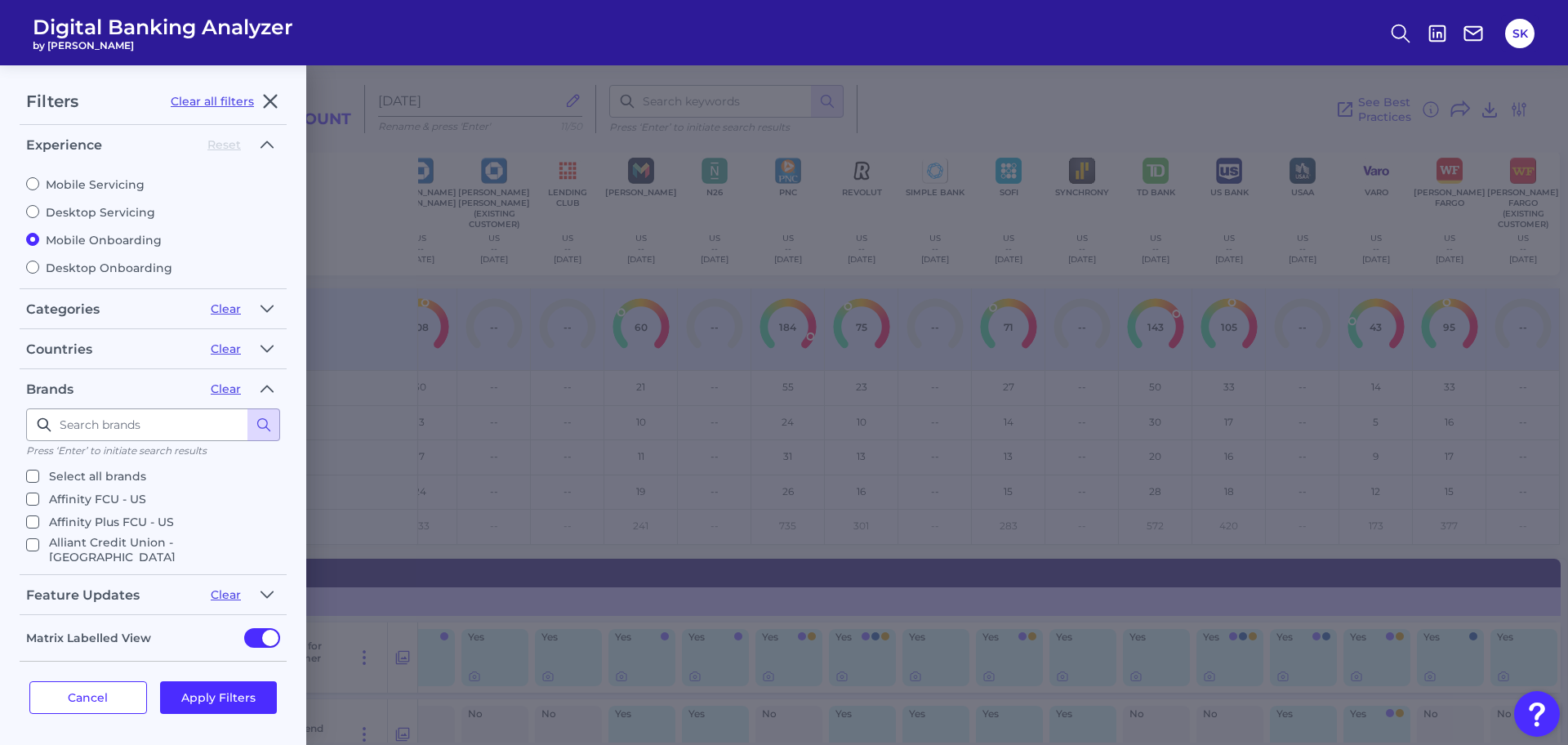
checkbox input "false"
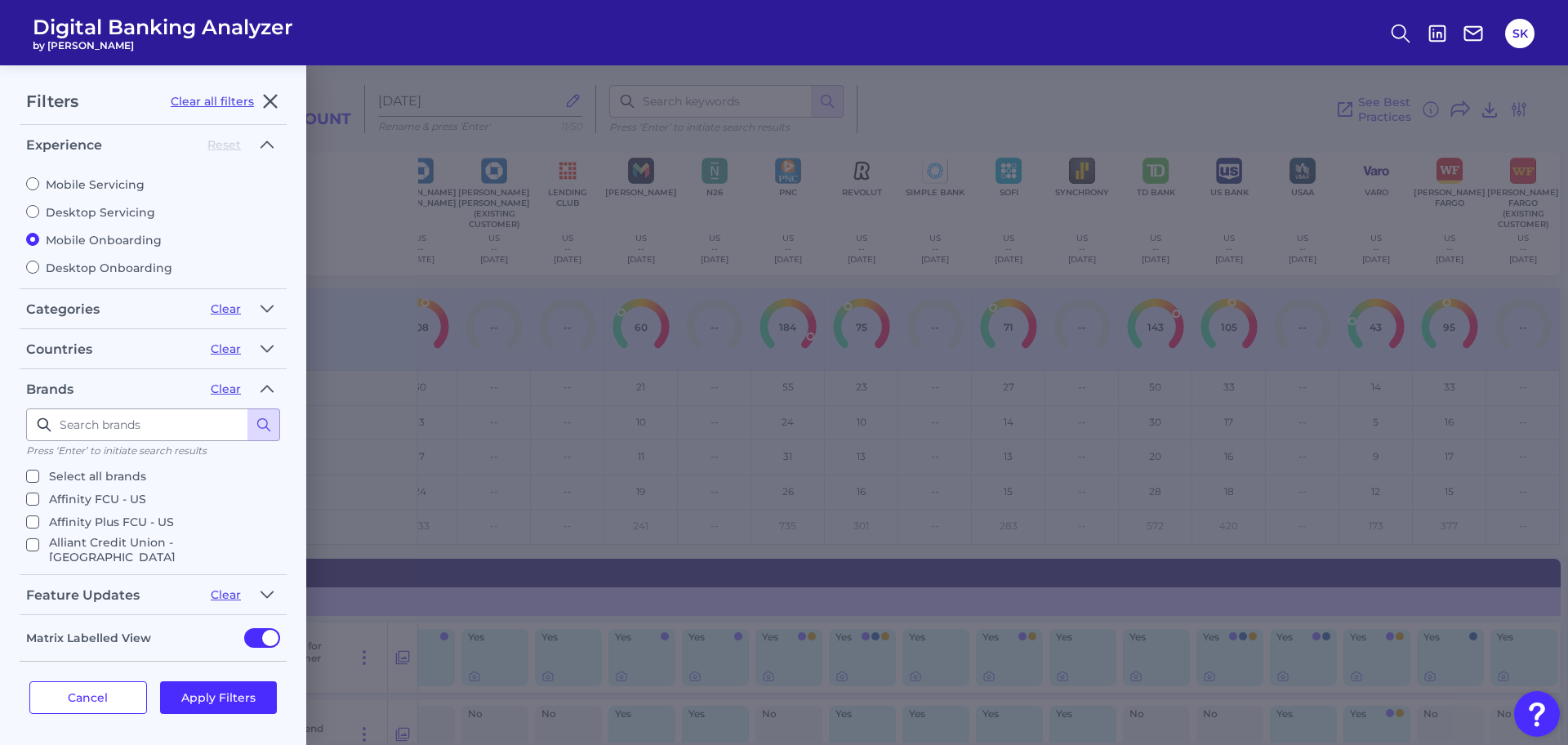
checkbox input "false"
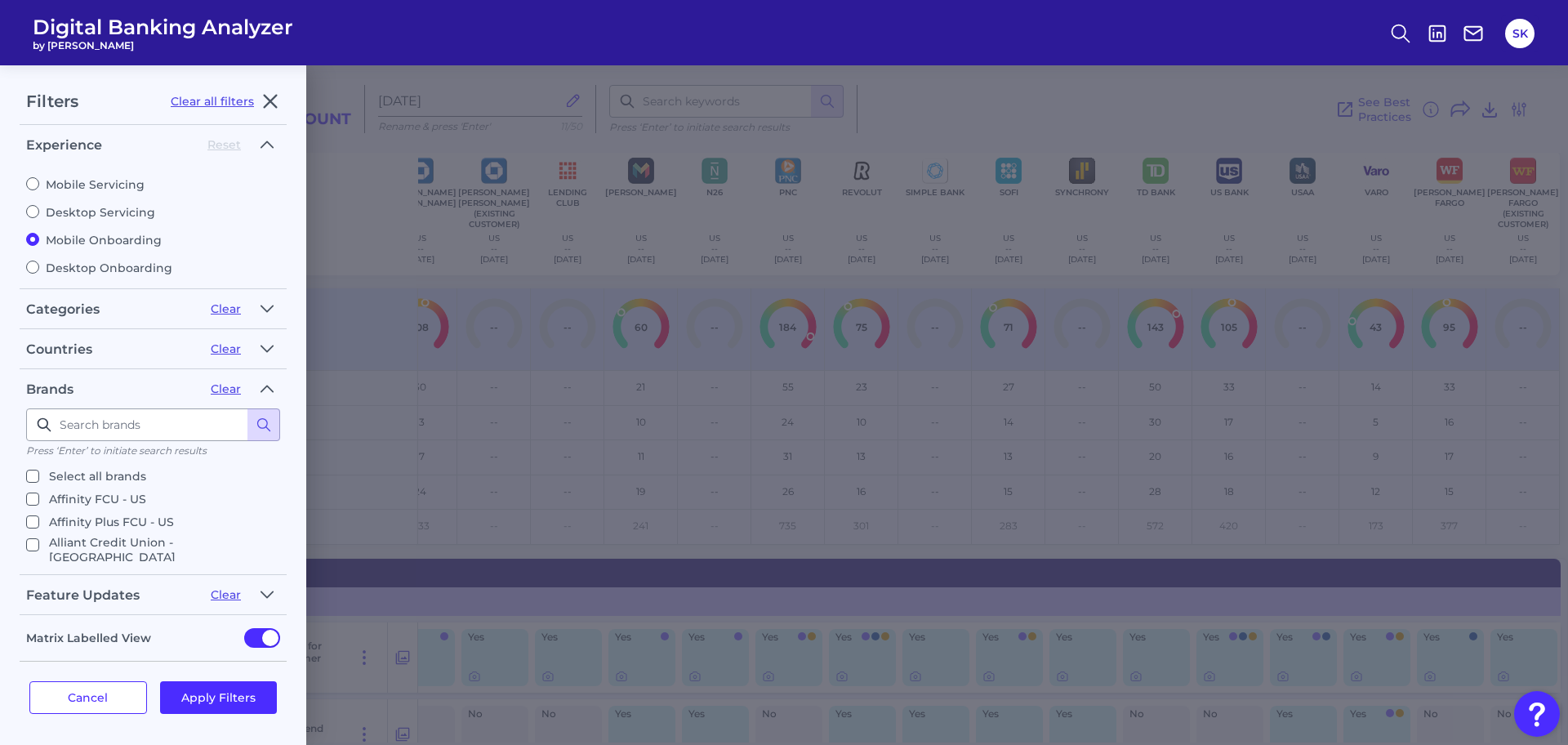
checkbox input "false"
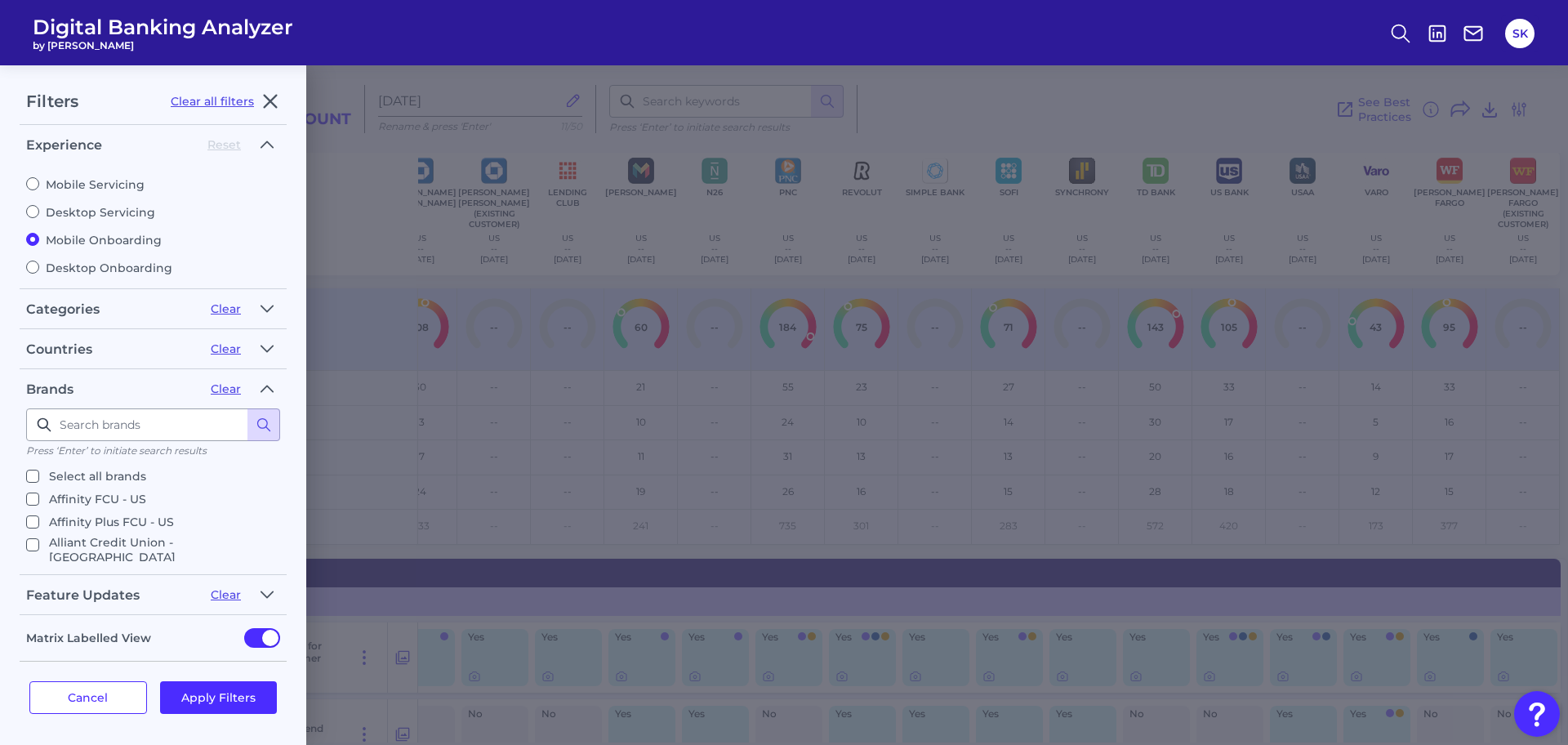
checkbox input "false"
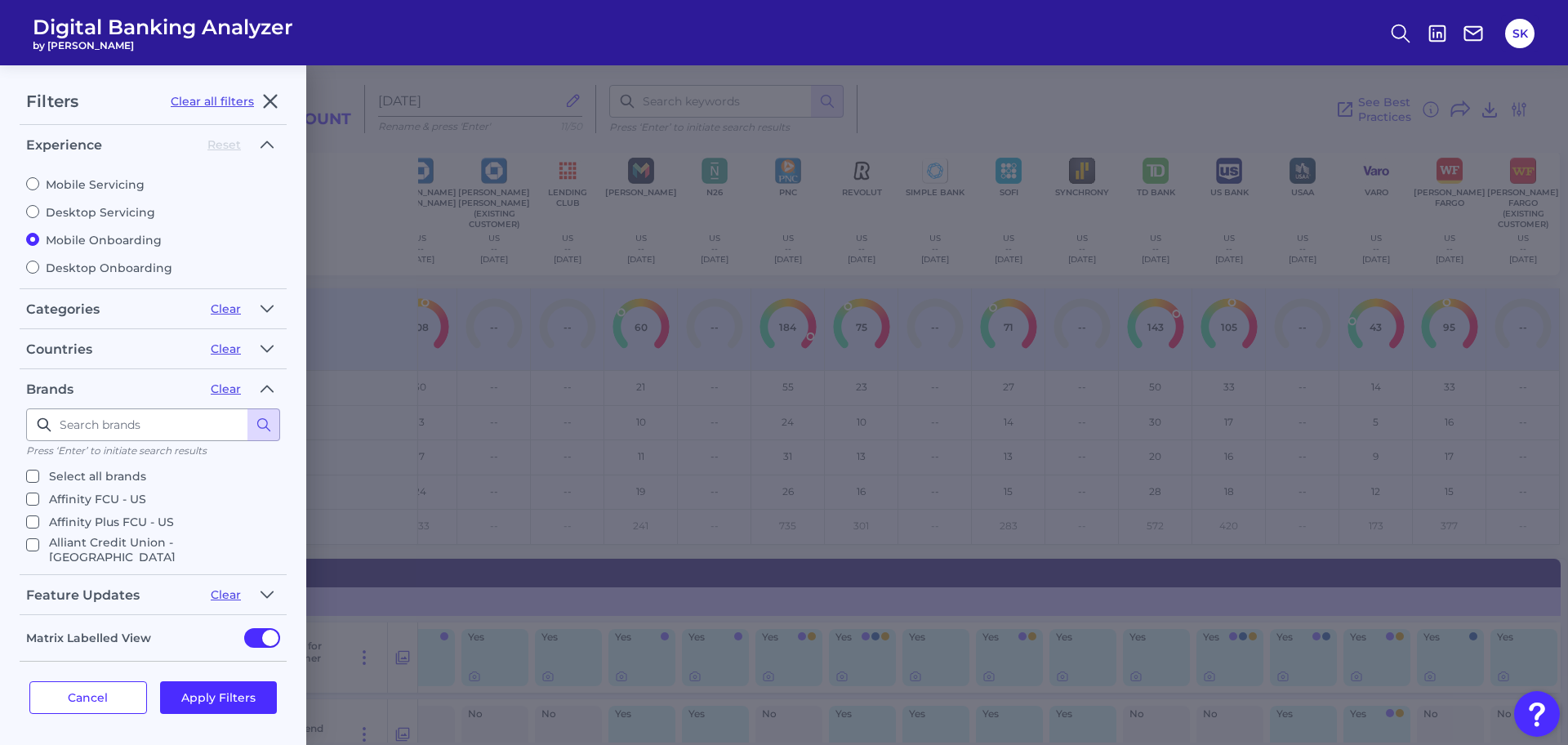
checkbox input "false"
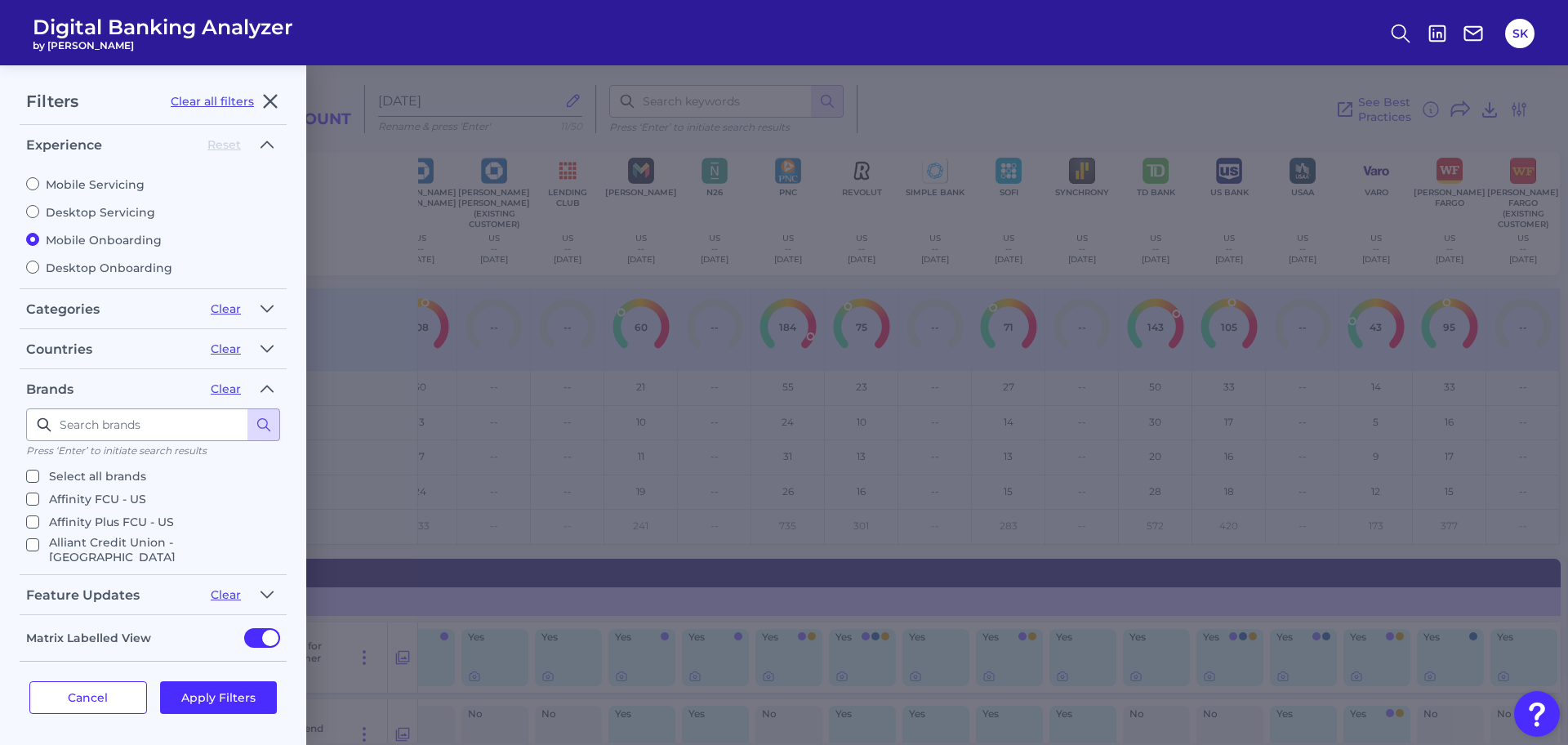
checkbox input "false"
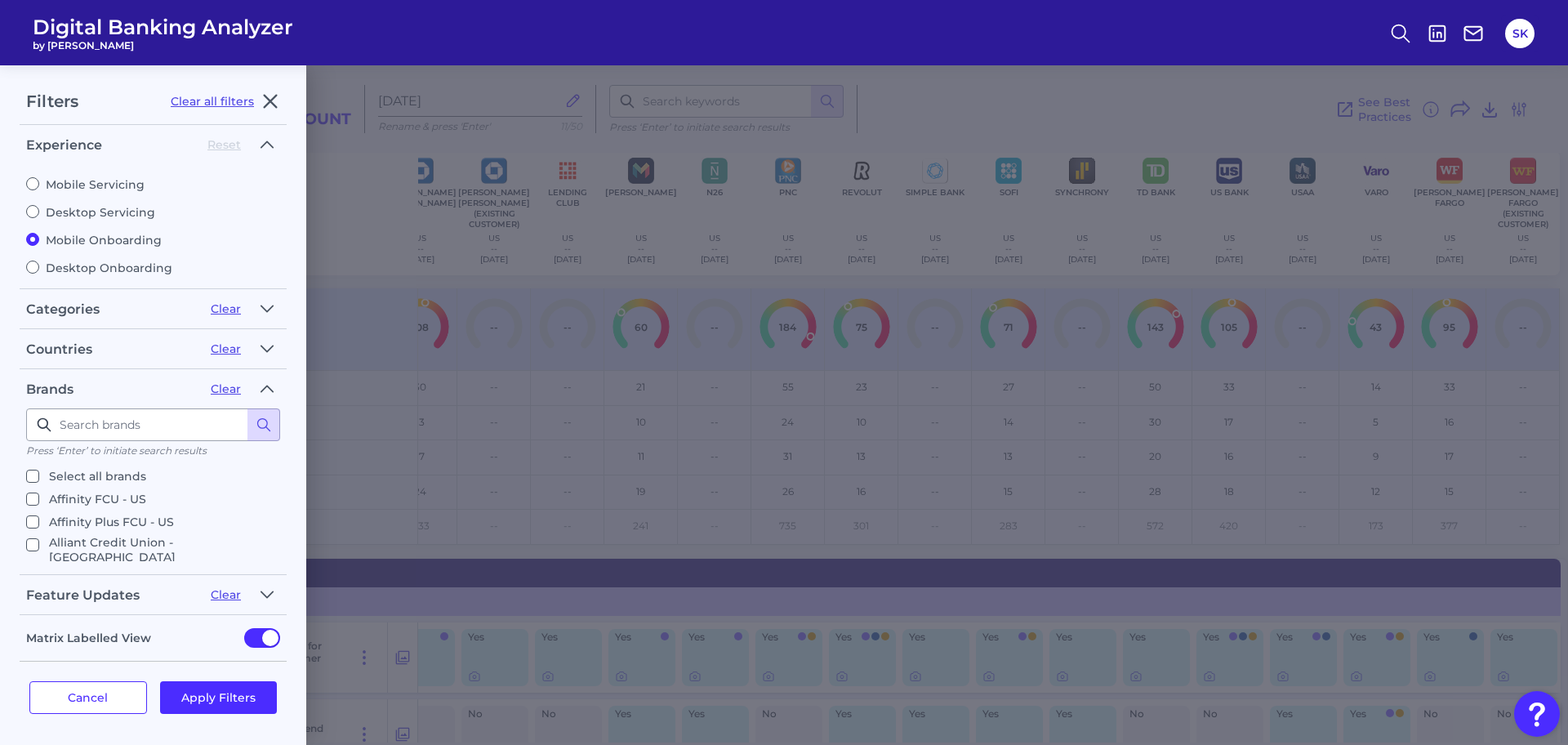
checkbox input "false"
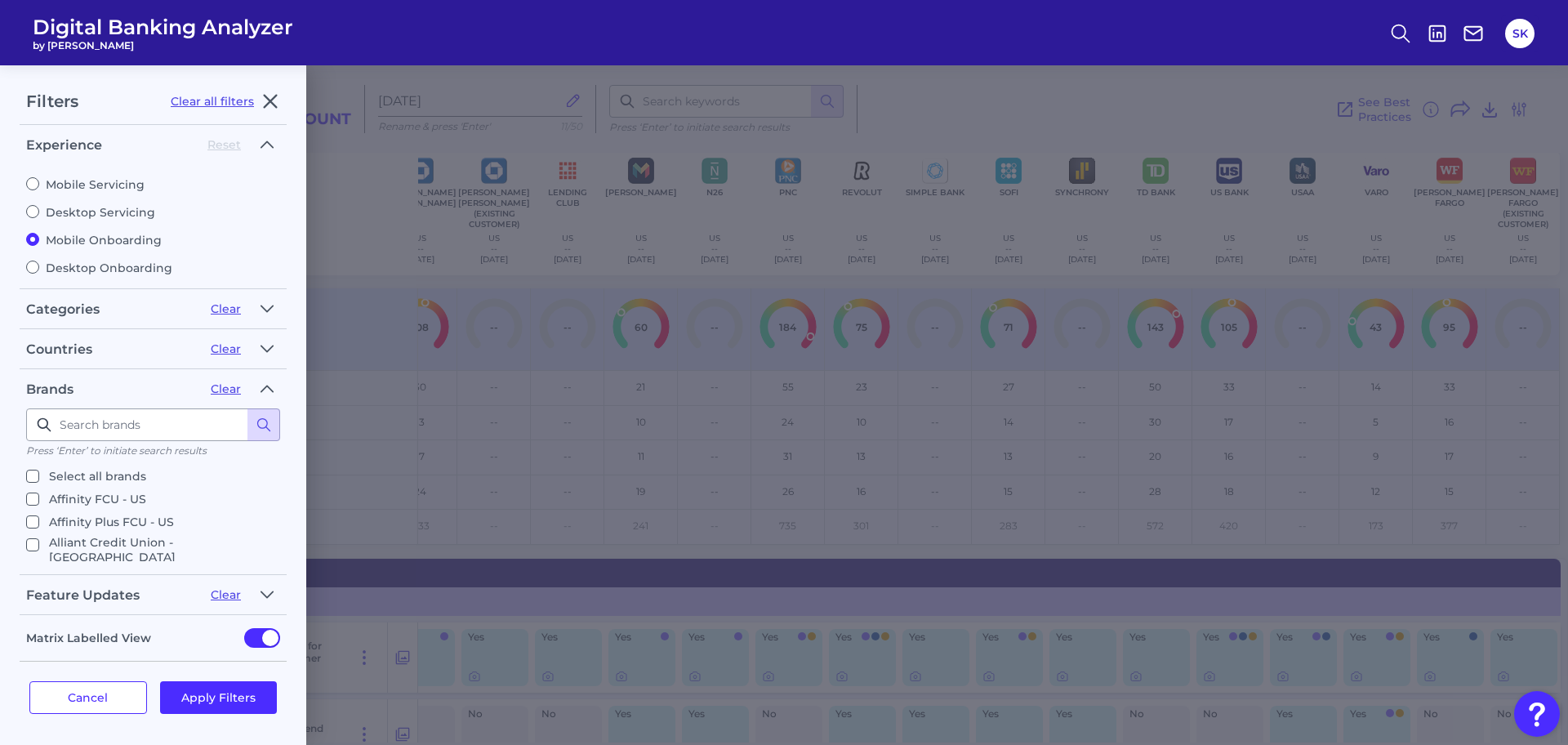
checkbox input "false"
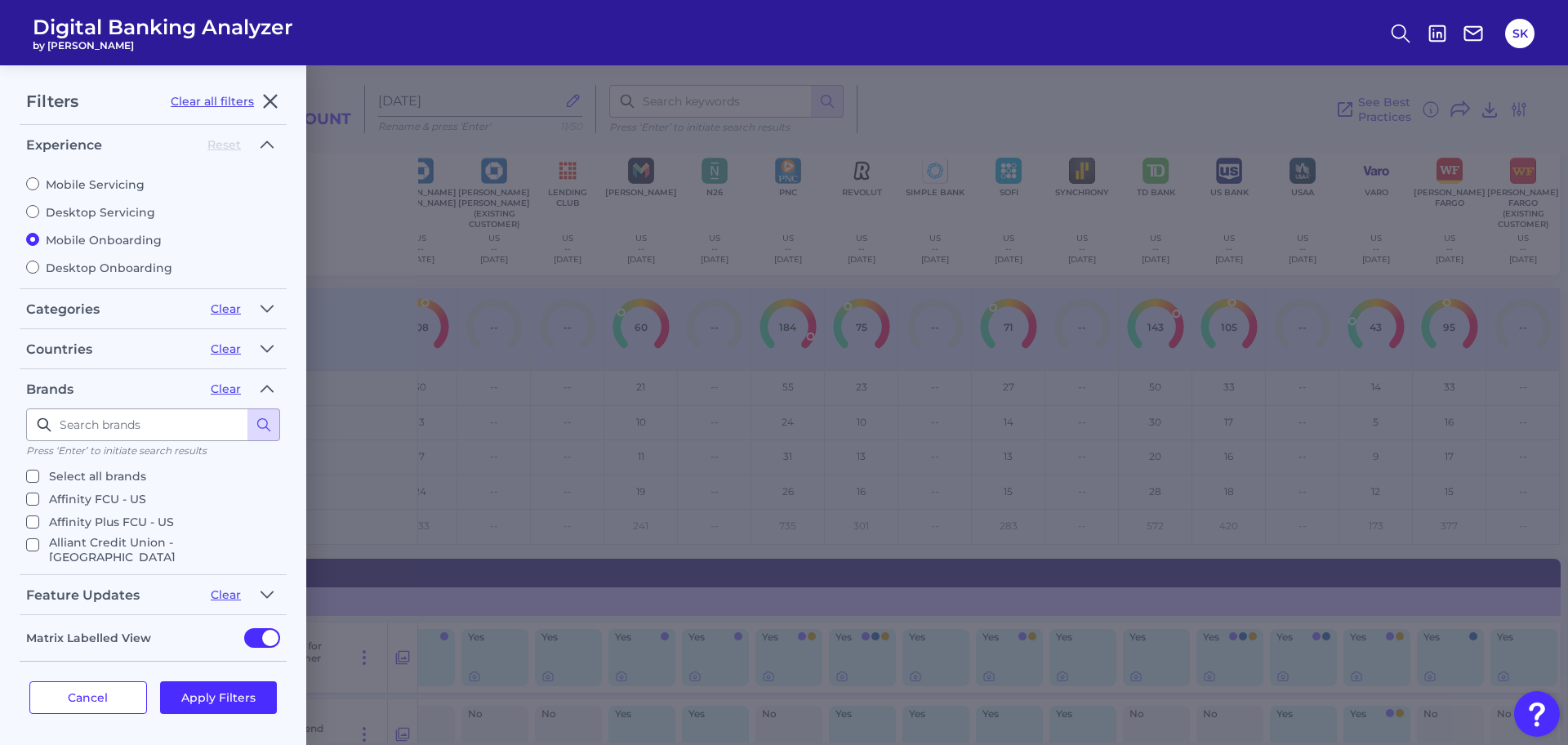
checkbox input "false"
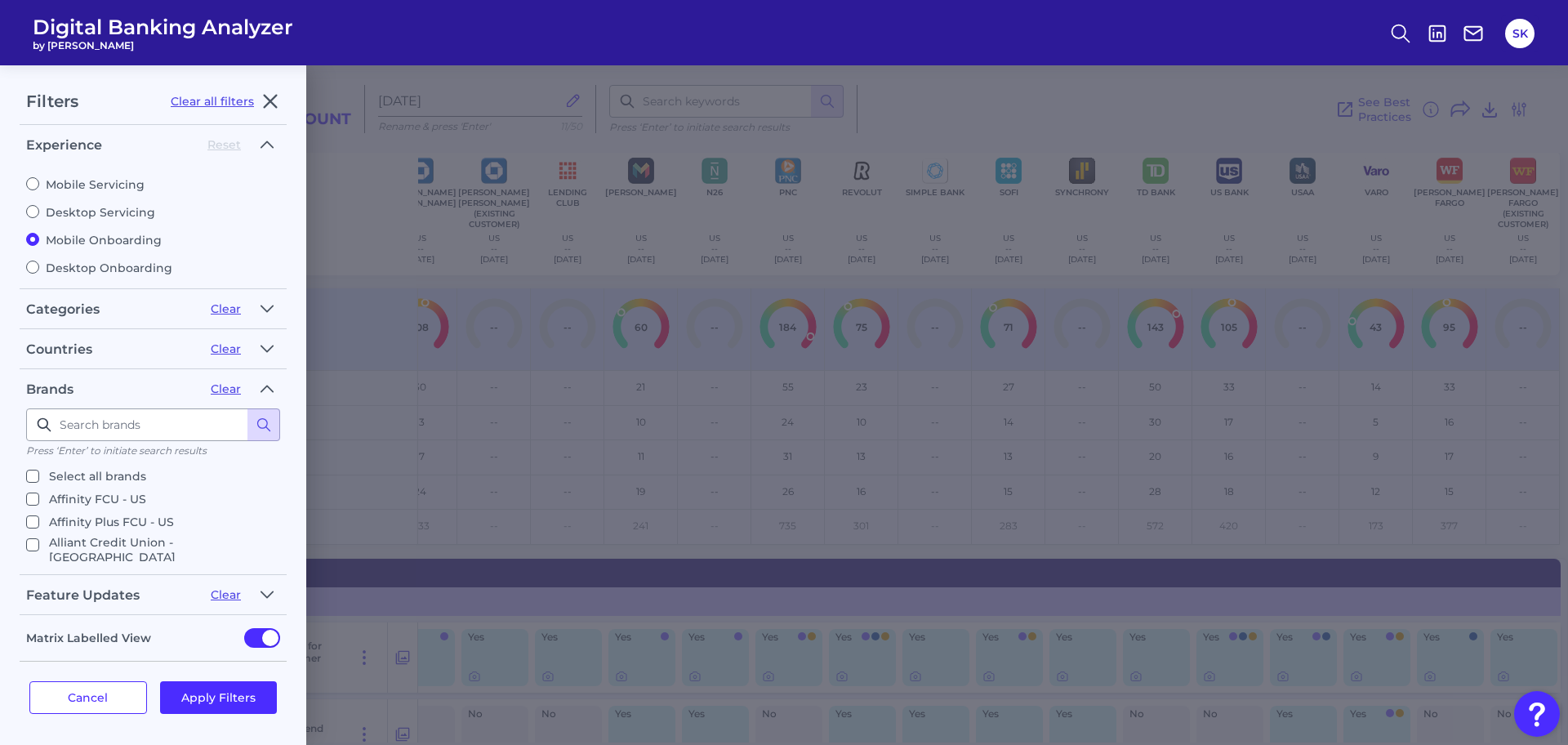
checkbox input "false"
click at [31, 535] on input "Ally - [GEOGRAPHIC_DATA]" at bounding box center [32, 541] width 13 height 13
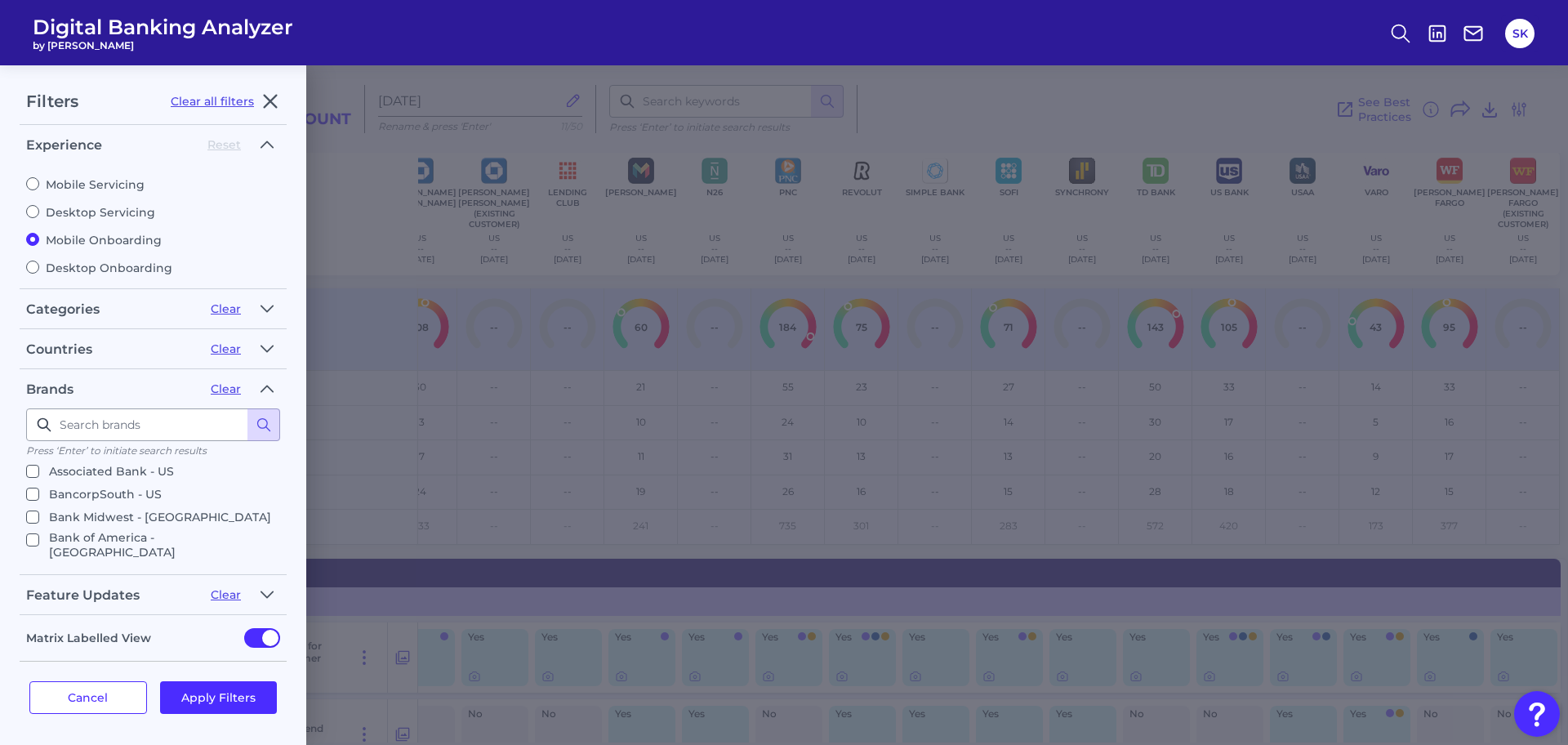
scroll to position [307, 0]
click at [31, 535] on input "Bank of America - [GEOGRAPHIC_DATA]" at bounding box center [32, 541] width 13 height 13
click at [27, 541] on input "Citi - [GEOGRAPHIC_DATA]" at bounding box center [32, 547] width 13 height 13
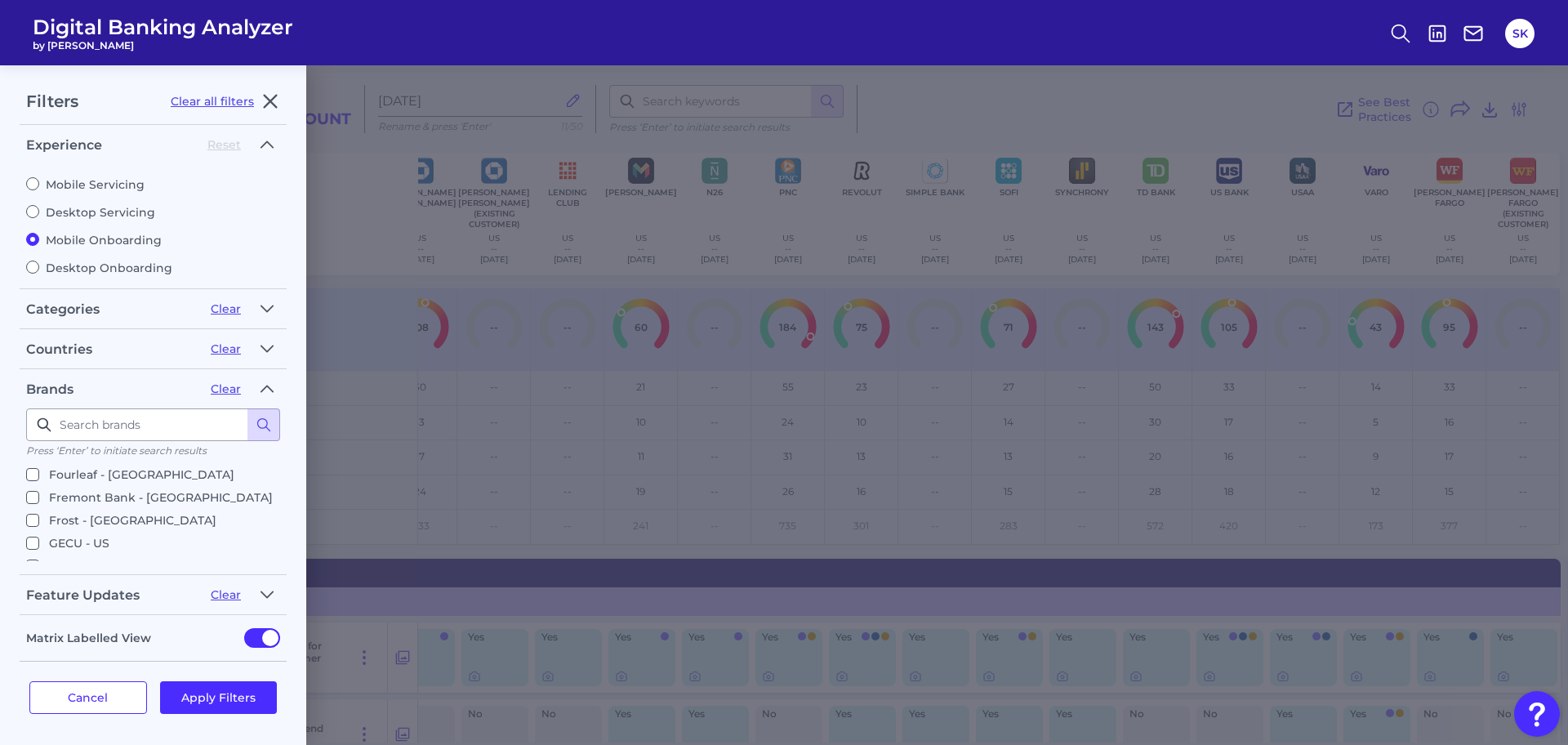
click at [31, 744] on input "[PERSON_NAME] [PERSON_NAME] - [GEOGRAPHIC_DATA]" at bounding box center [32, 754] width 13 height 13
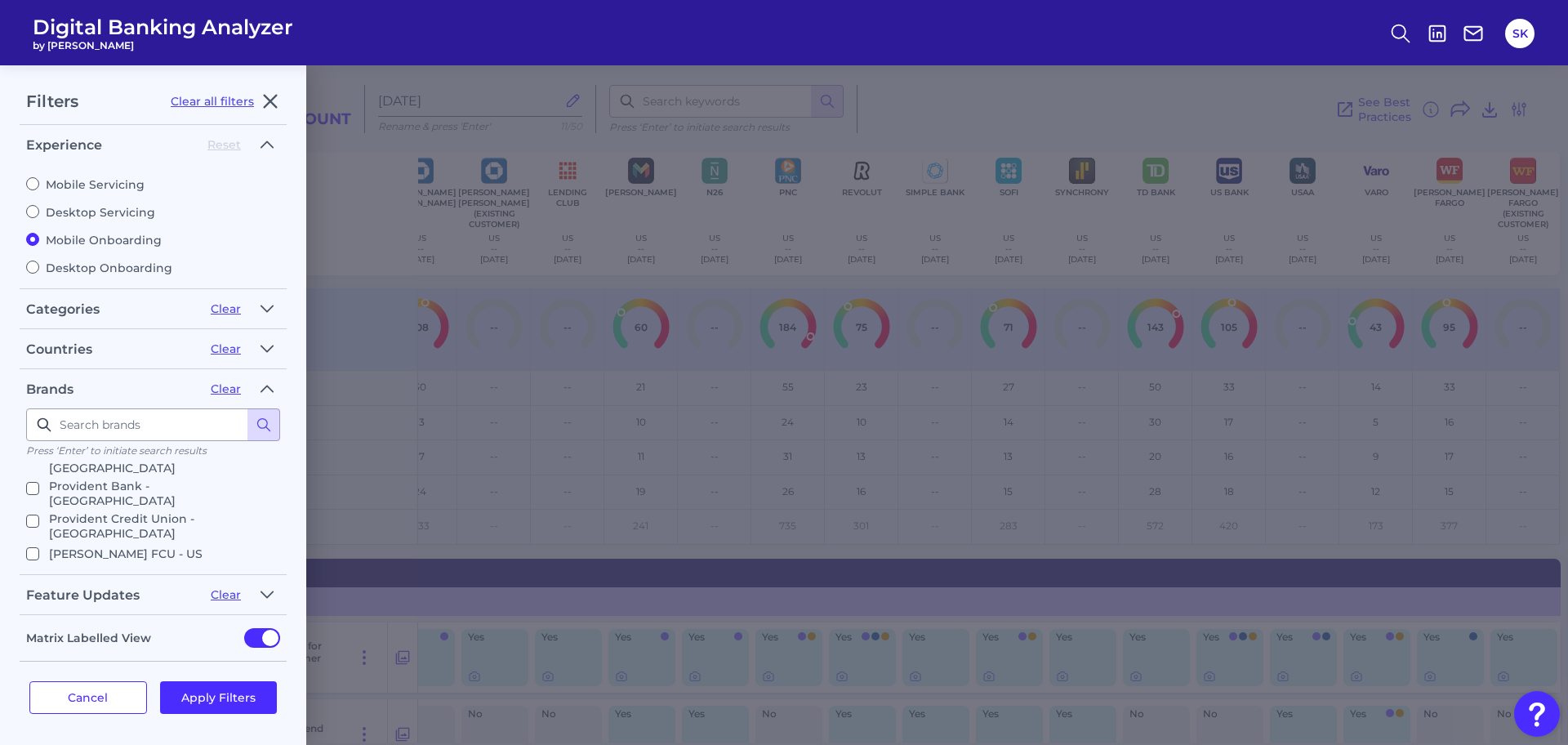
scroll to position [2582, 0]
click at [28, 706] on input "Green FI - US" at bounding box center [32, 712] width 13 height 13
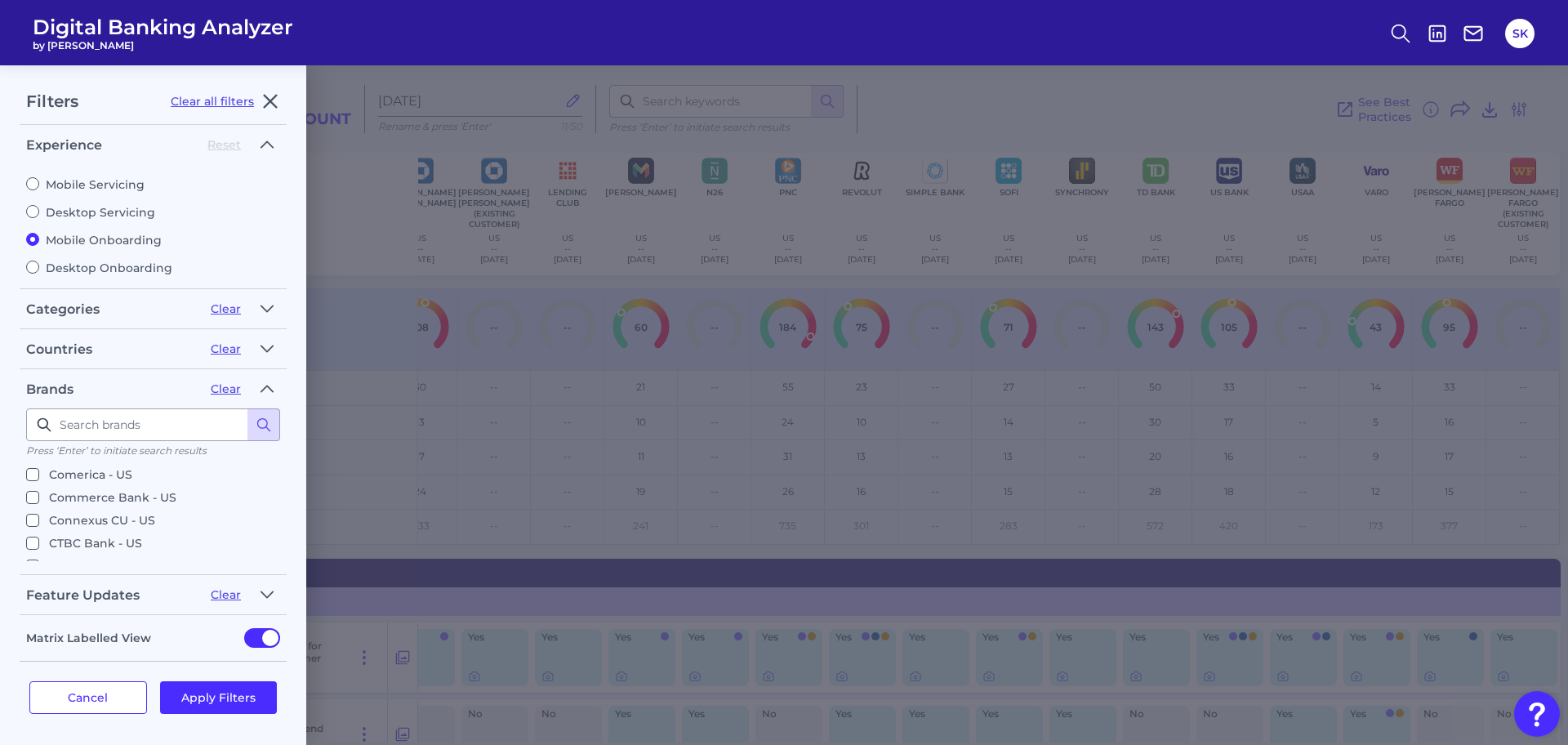
click at [31, 615] on input "[PERSON_NAME] - US" at bounding box center [32, 621] width 13 height 13
click at [92, 620] on p "Comerica - US" at bounding box center [91, 629] width 83 height 20
click at [39, 623] on input "Comerica - US" at bounding box center [32, 629] width 13 height 13
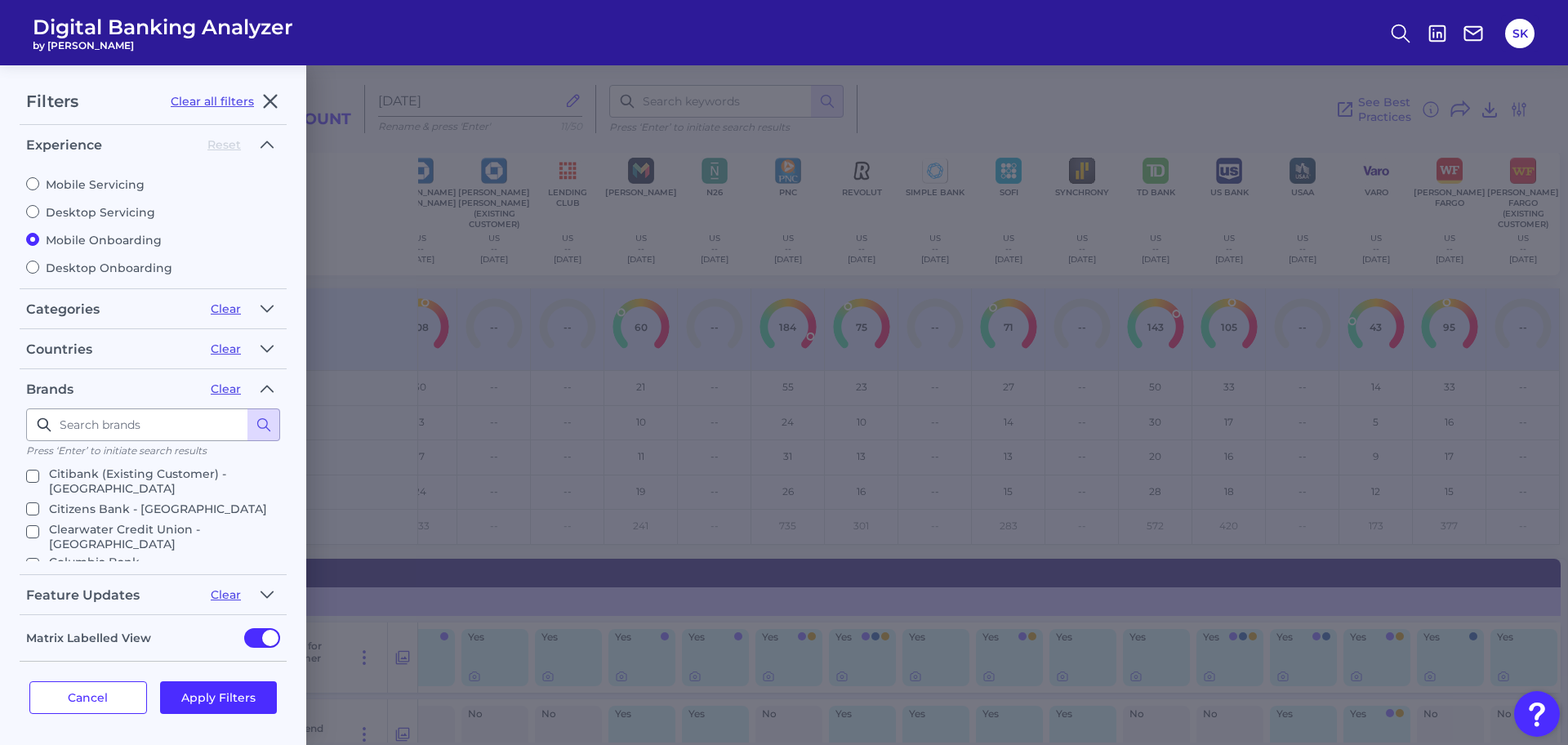
click at [36, 590] on input "Comerica - US" at bounding box center [32, 596] width 13 height 13
click at [25, 504] on fieldset "Brands Clear Press ‘Enter’ to initiate search results Select all brands Affinit…" at bounding box center [153, 475] width 267 height 199
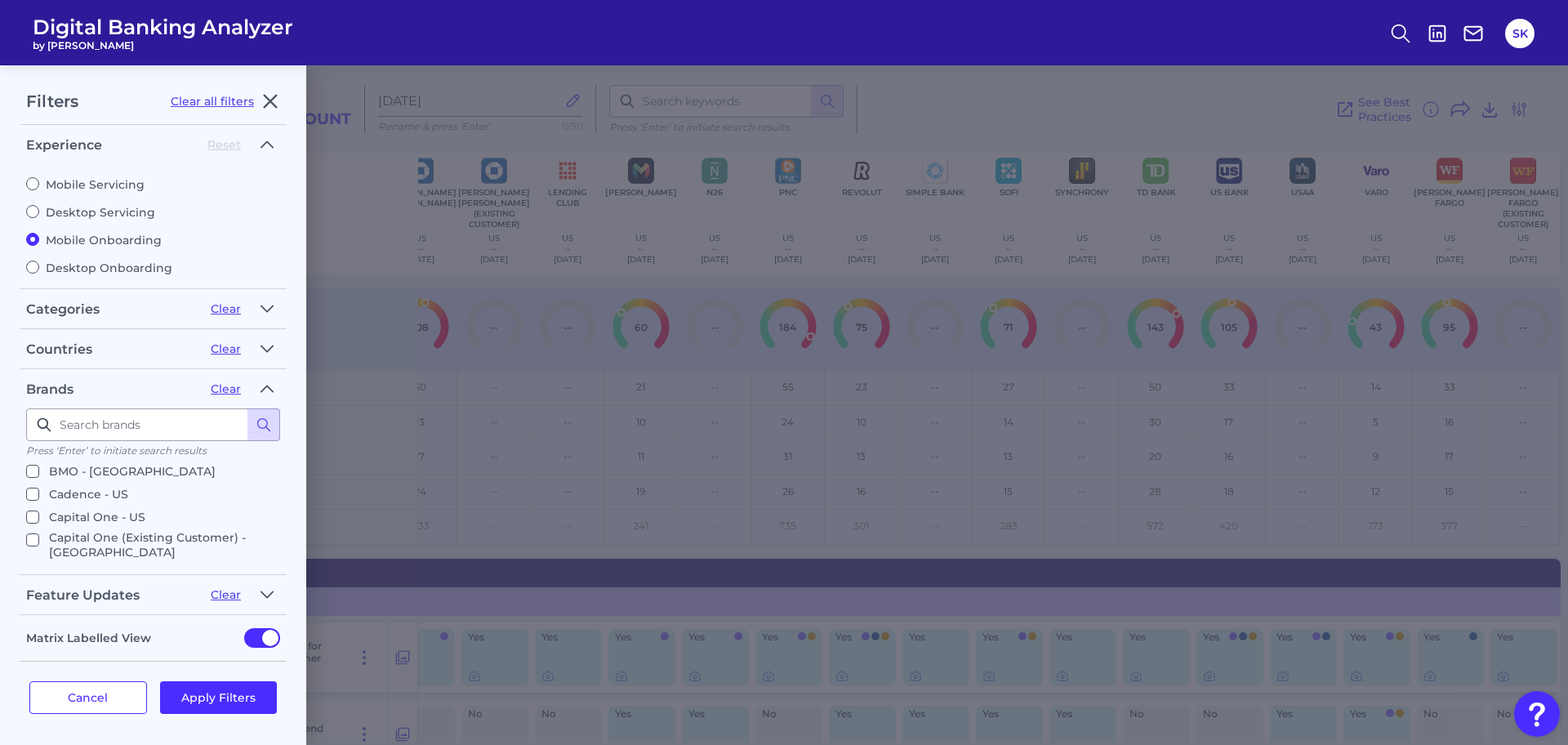
click at [37, 566] on input "Cash App - US" at bounding box center [32, 572] width 13 height 13
click at [221, 698] on button "Apply Filters" at bounding box center [219, 697] width 117 height 32
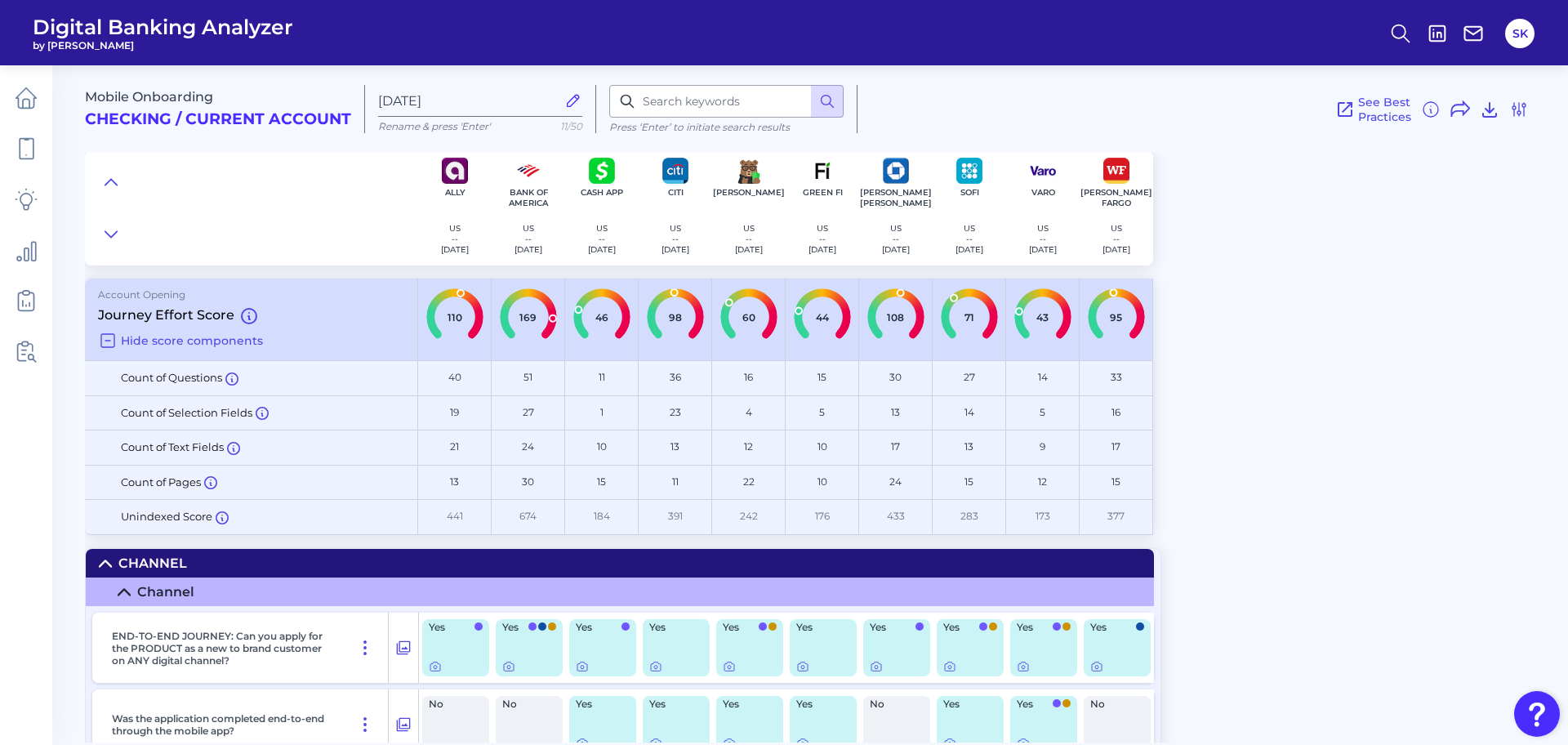
scroll to position [0, 0]
